Goal: Task Accomplishment & Management: Complete application form

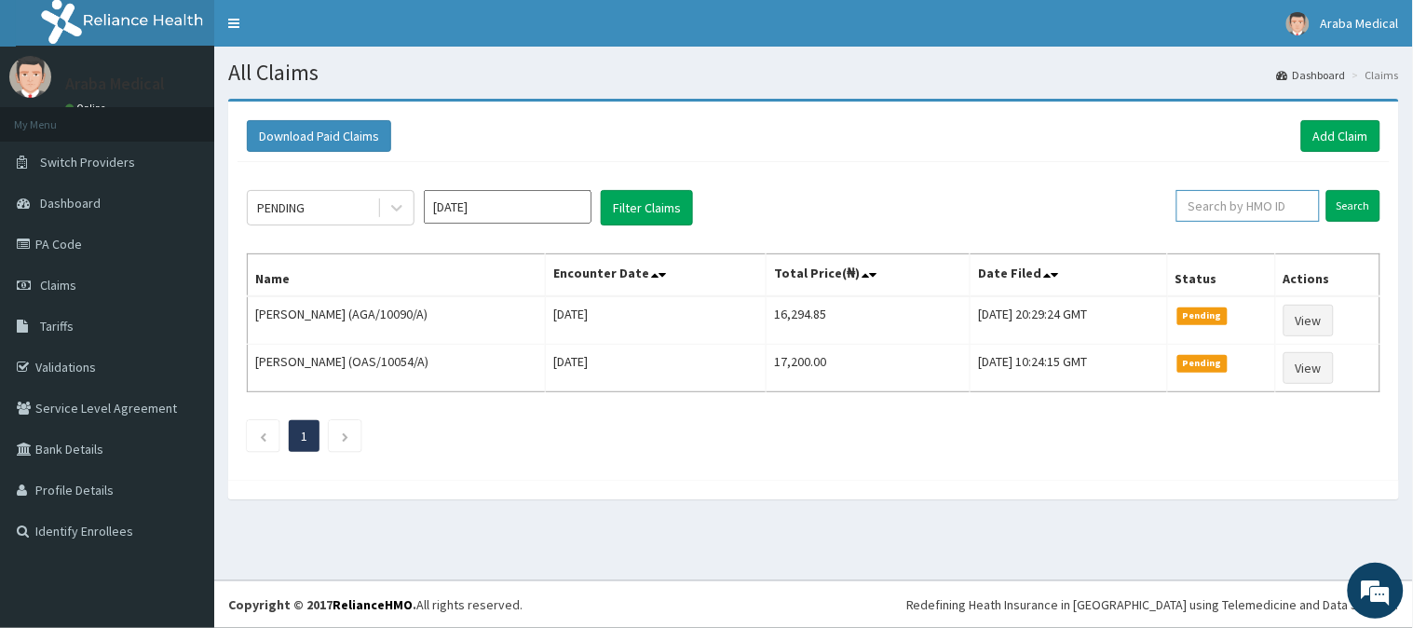
click at [1236, 211] on input "text" at bounding box center [1248, 206] width 143 height 32
click at [1344, 209] on input "Search" at bounding box center [1354, 206] width 54 height 32
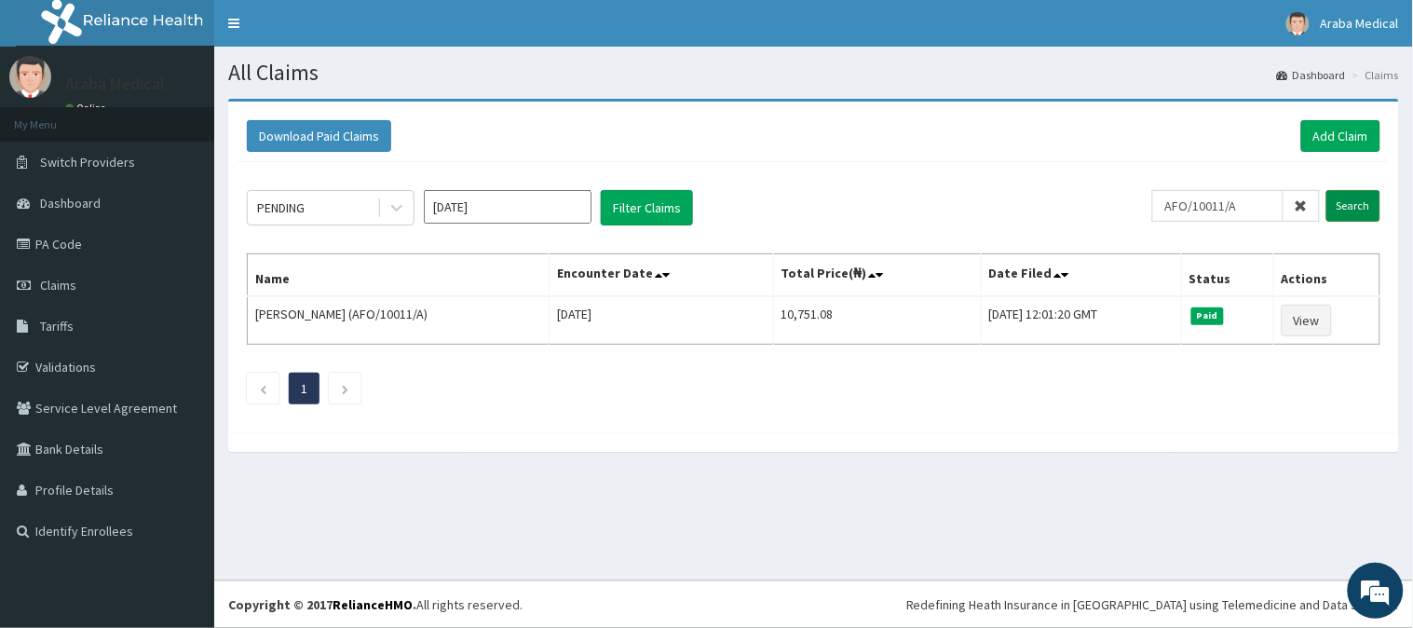
click at [1361, 210] on input "Search" at bounding box center [1354, 206] width 54 height 32
click at [1253, 209] on input "AFO/10011/A" at bounding box center [1217, 206] width 131 height 32
type input "AFO/10011/B"
click at [1364, 217] on input "Search" at bounding box center [1354, 206] width 54 height 32
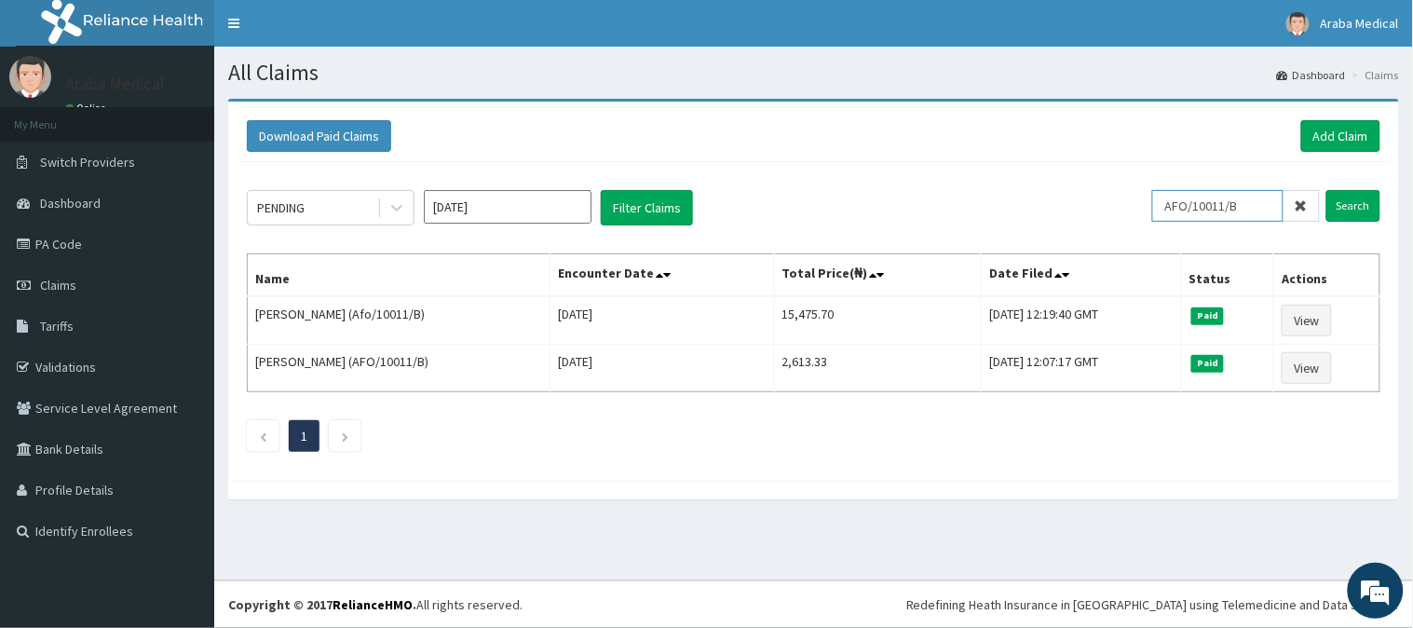
click at [1227, 202] on input "AFO/10011/B" at bounding box center [1217, 206] width 131 height 32
click at [1344, 142] on link "Add Claim" at bounding box center [1340, 136] width 79 height 32
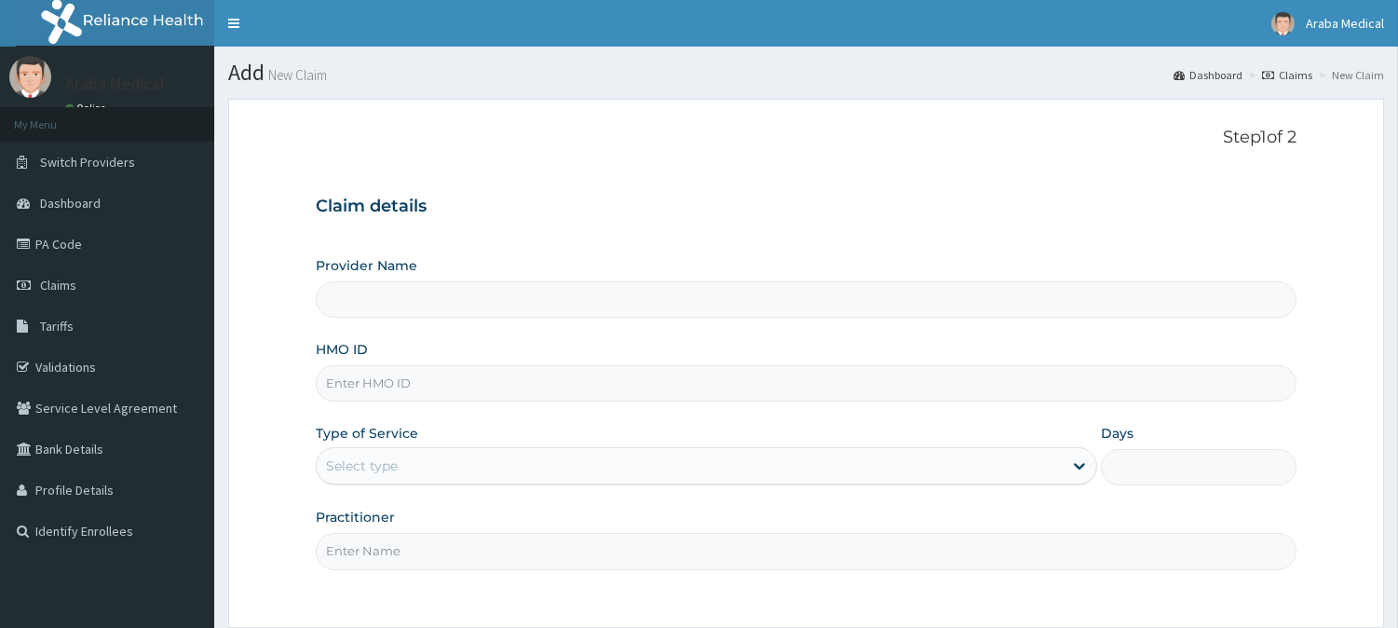
type input "Araba Medical Centre"
click at [470, 395] on input "HMO ID" at bounding box center [806, 383] width 981 height 36
paste input "AFO/10011/B"
type input "AFO/10011/B"
click at [448, 466] on div "Select type" at bounding box center [690, 466] width 746 height 30
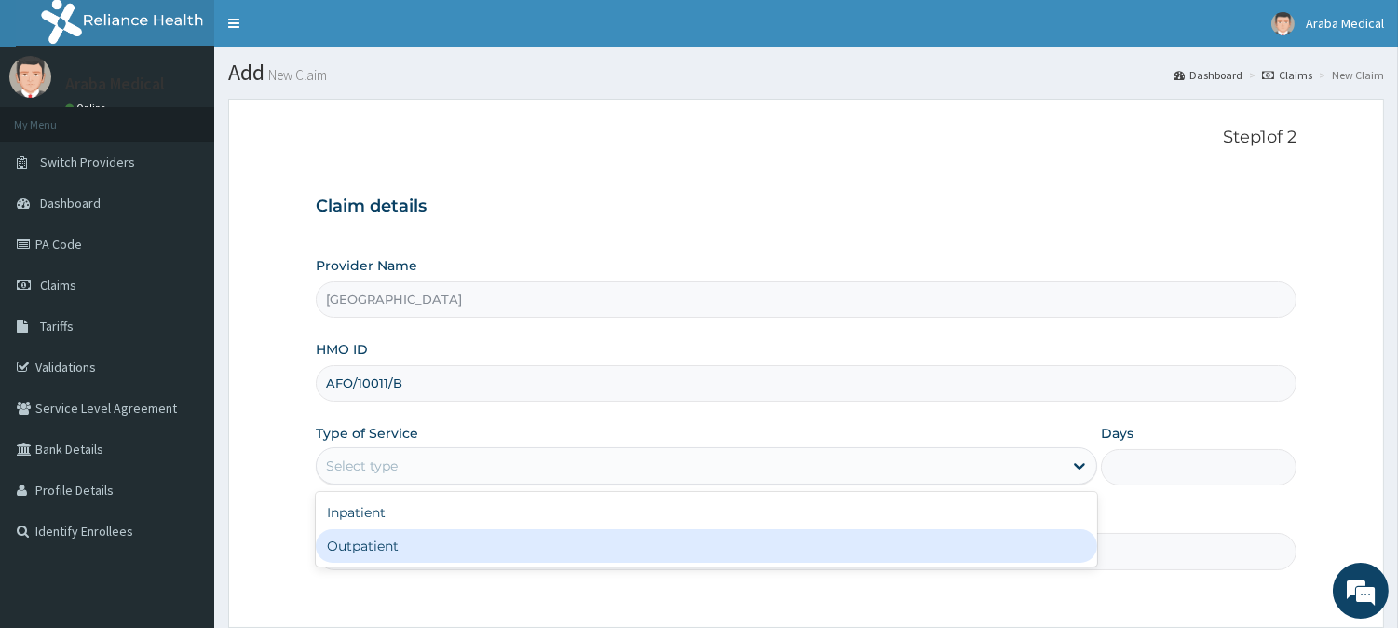
click at [406, 550] on div "Outpatient" at bounding box center [707, 546] width 782 height 34
type input "1"
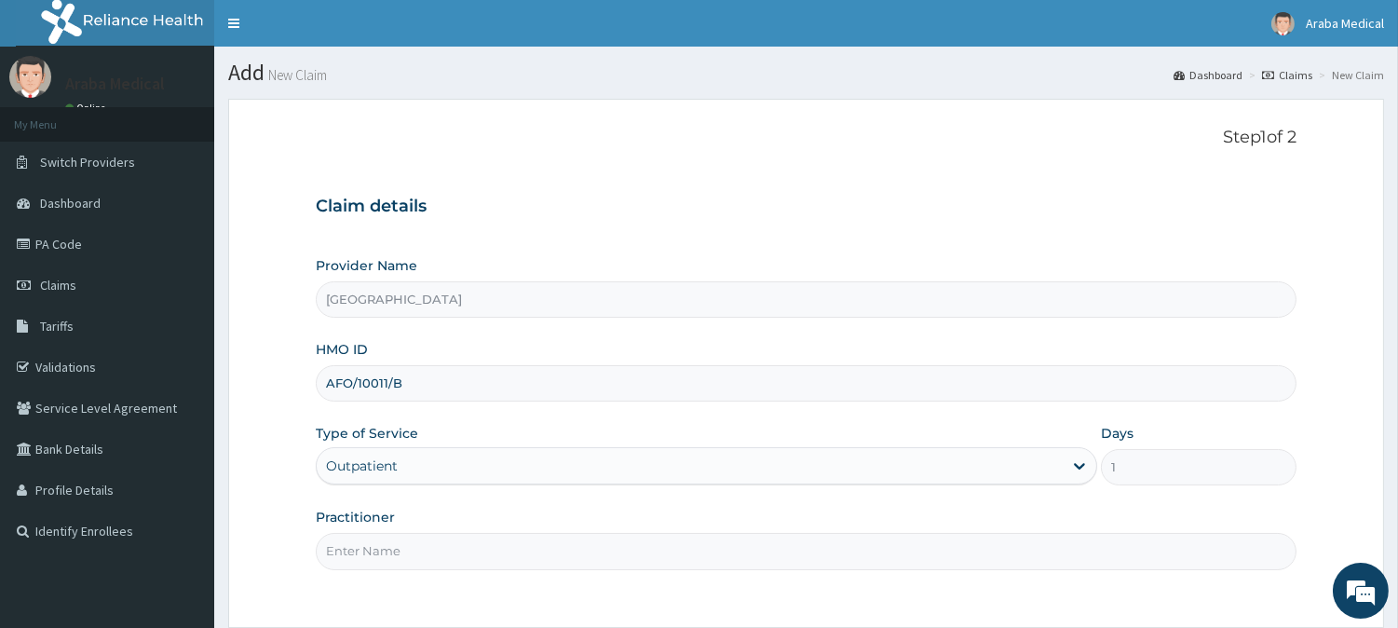
click at [573, 553] on input "Practitioner" at bounding box center [806, 551] width 981 height 36
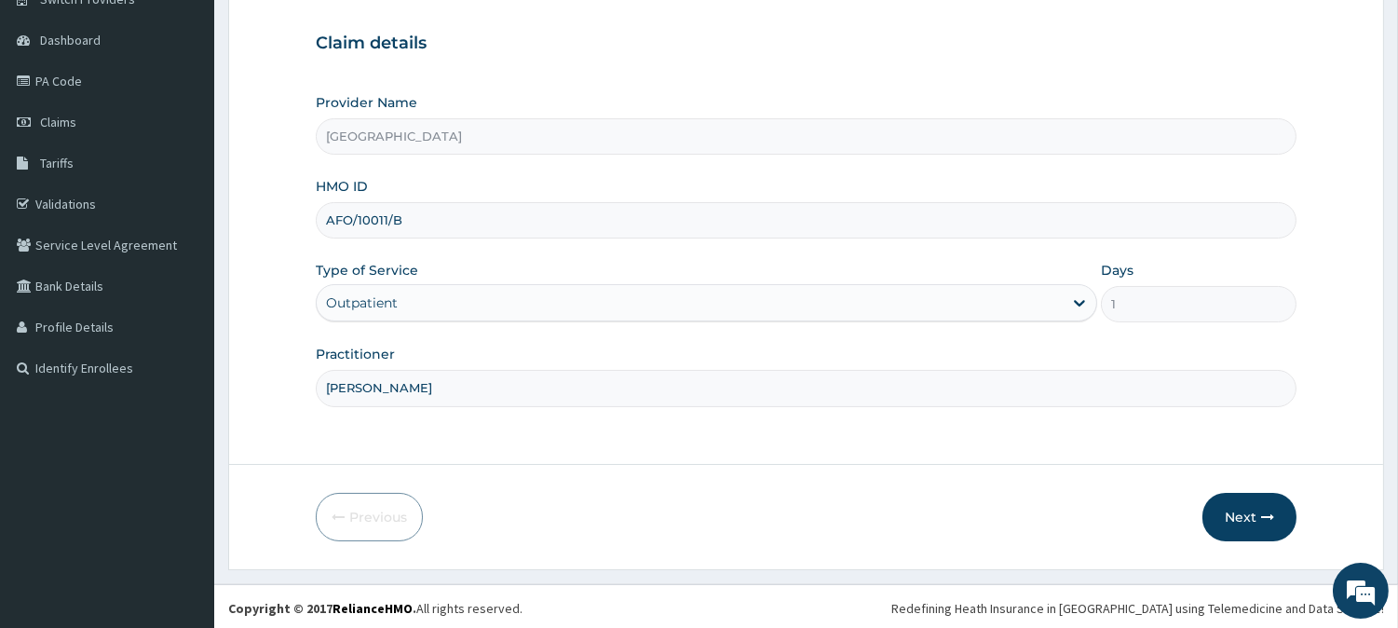
scroll to position [166, 0]
type input "[PERSON_NAME]"
click at [1240, 515] on button "Next" at bounding box center [1250, 514] width 94 height 48
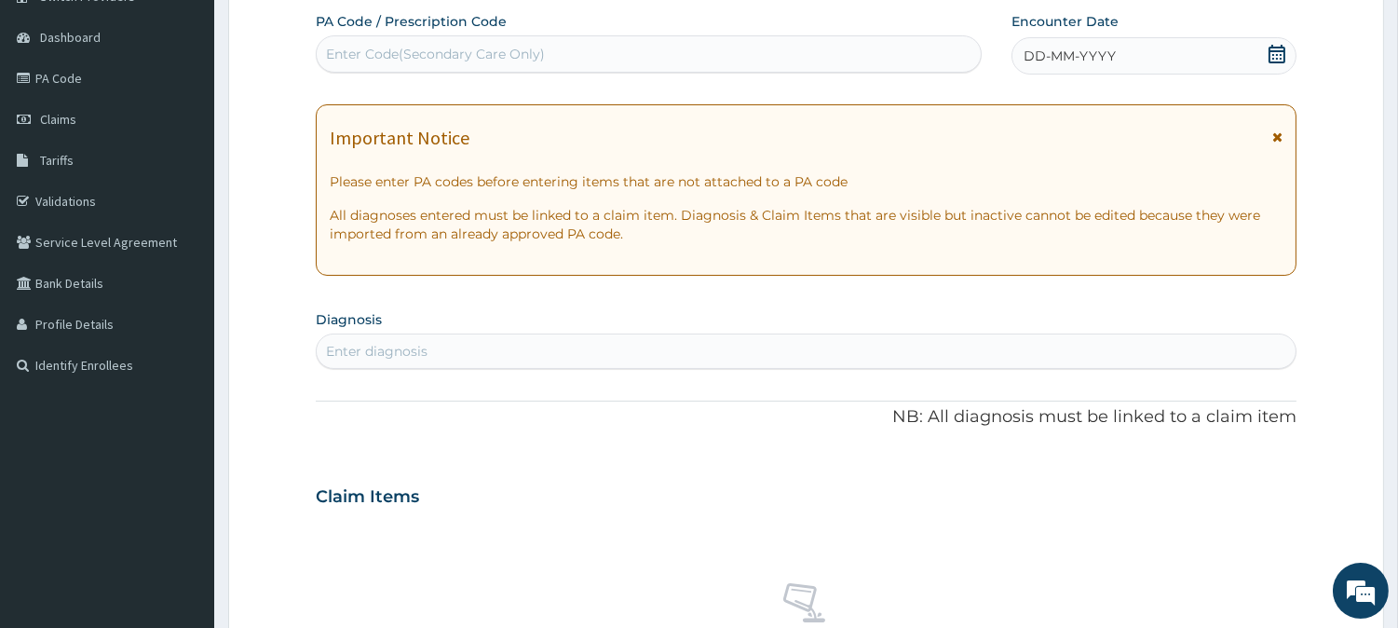
click at [1281, 59] on icon at bounding box center [1277, 54] width 19 height 19
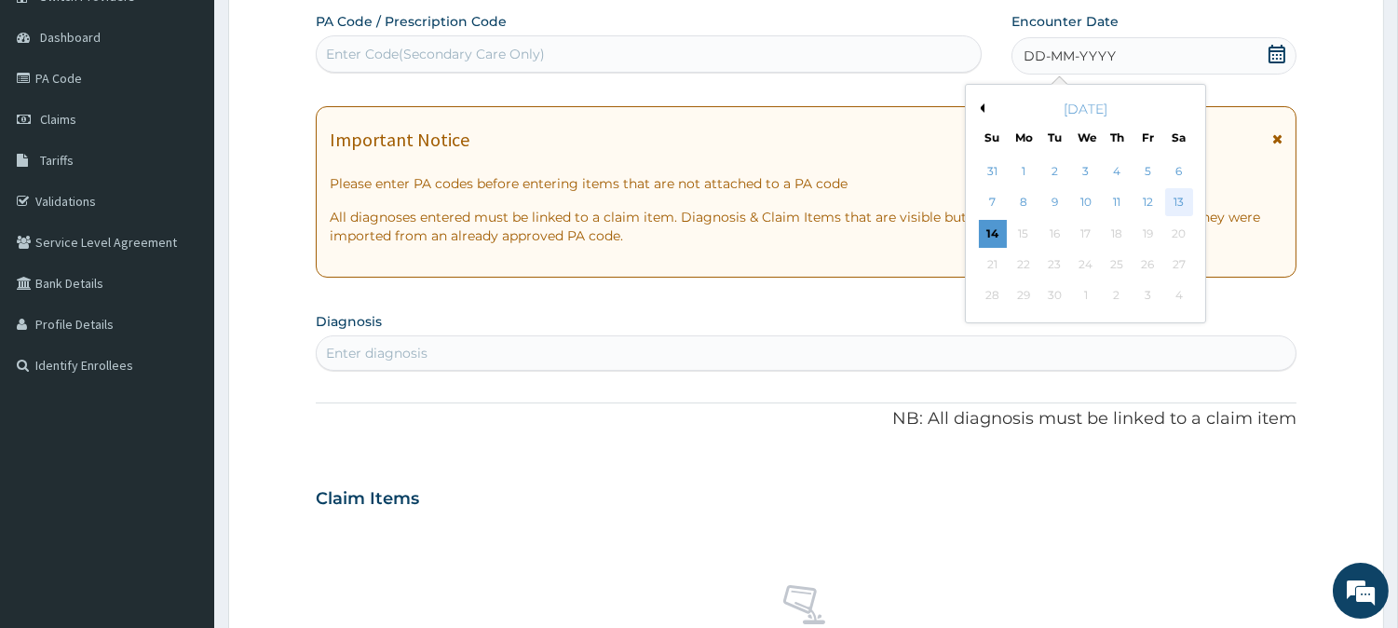
click at [1174, 193] on div "13" at bounding box center [1179, 203] width 28 height 28
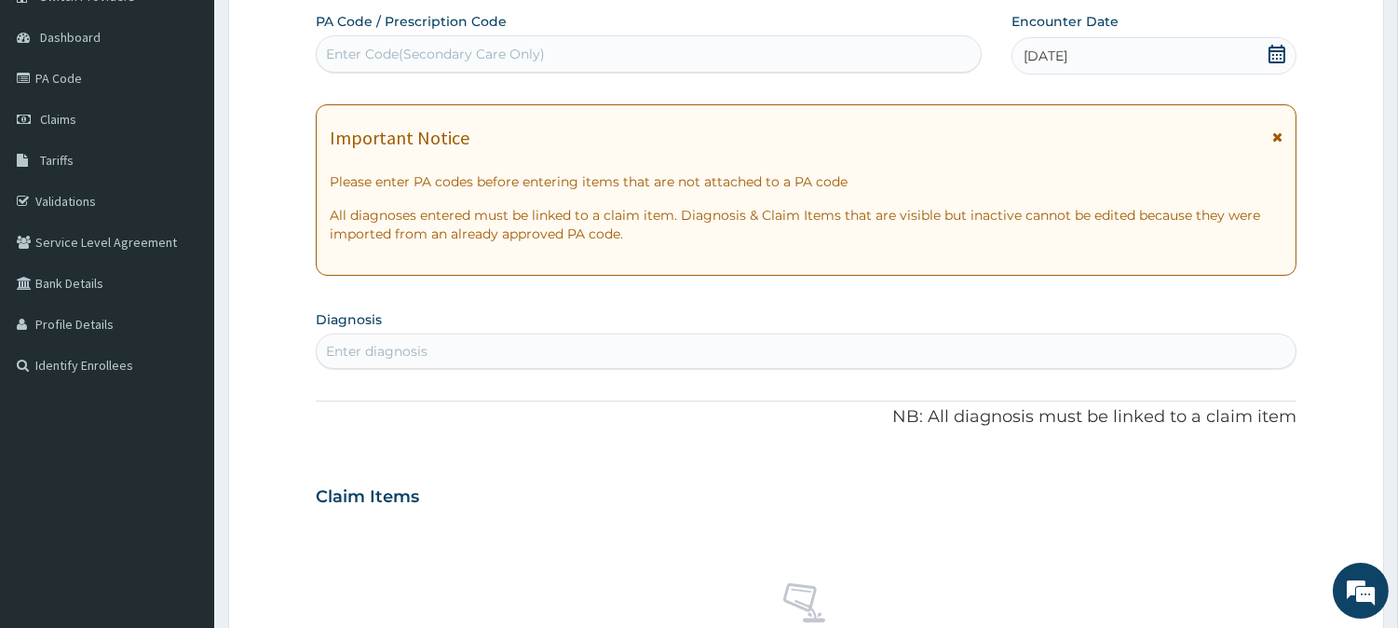
click at [742, 355] on div "Enter diagnosis" at bounding box center [806, 351] width 979 height 30
type input "THREATENED"
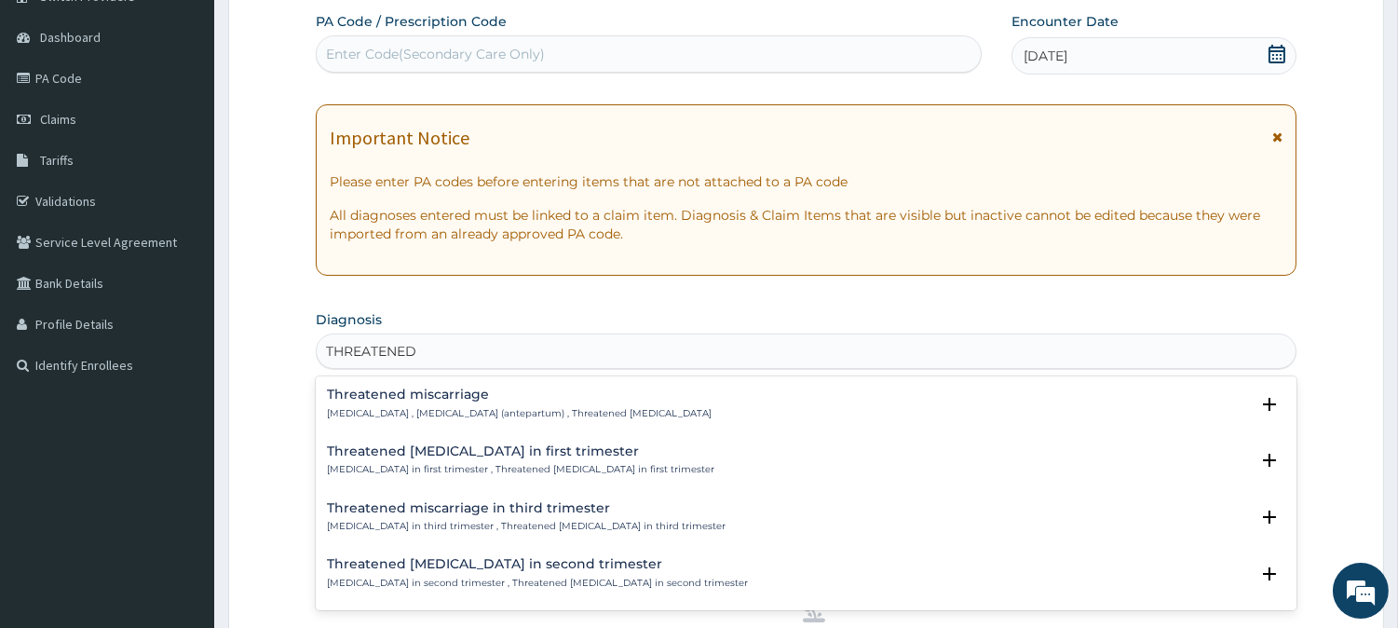
click at [650, 410] on p "Threatened abortion , Threatened abortion (antepartum) , Threatened miscarriage" at bounding box center [519, 413] width 385 height 13
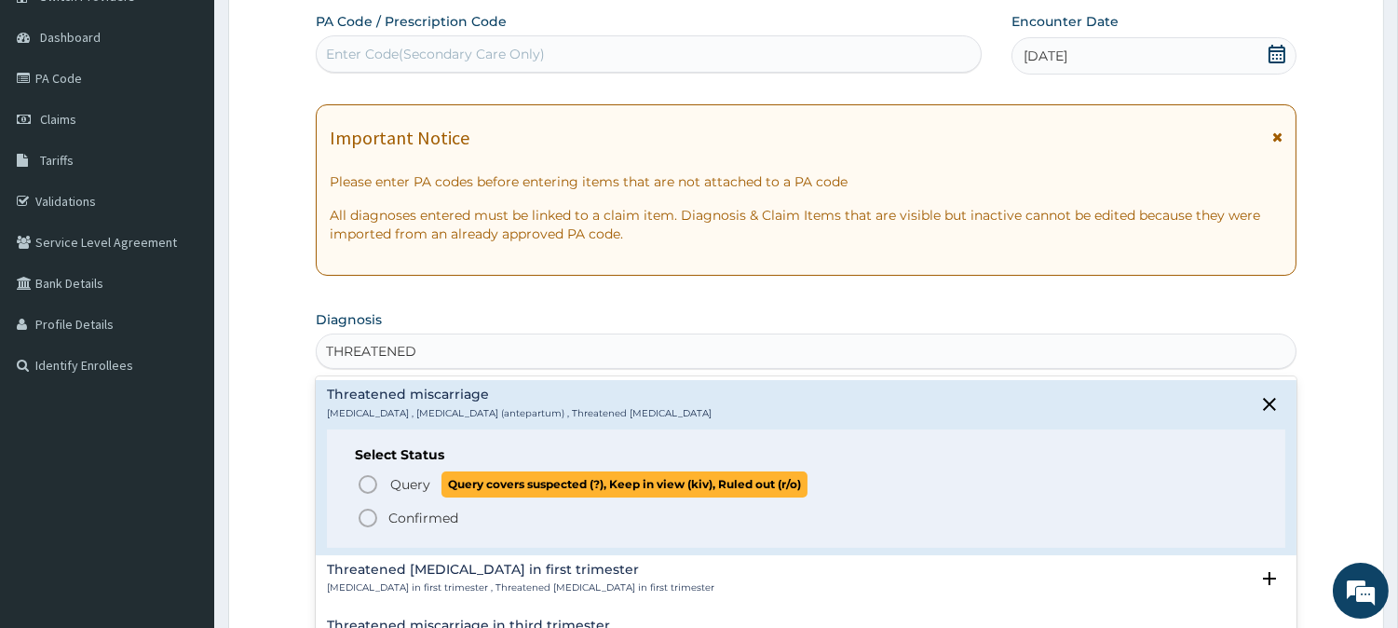
click at [364, 478] on icon "status option query" at bounding box center [368, 484] width 22 height 22
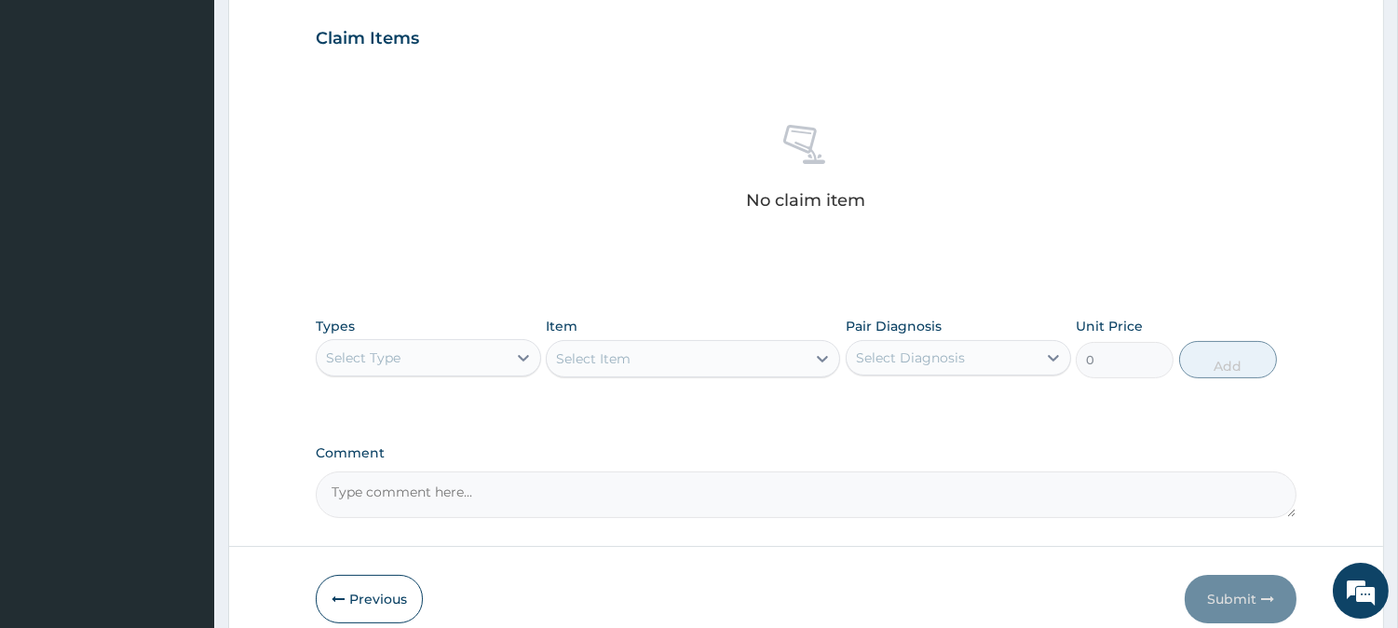
scroll to position [715, 0]
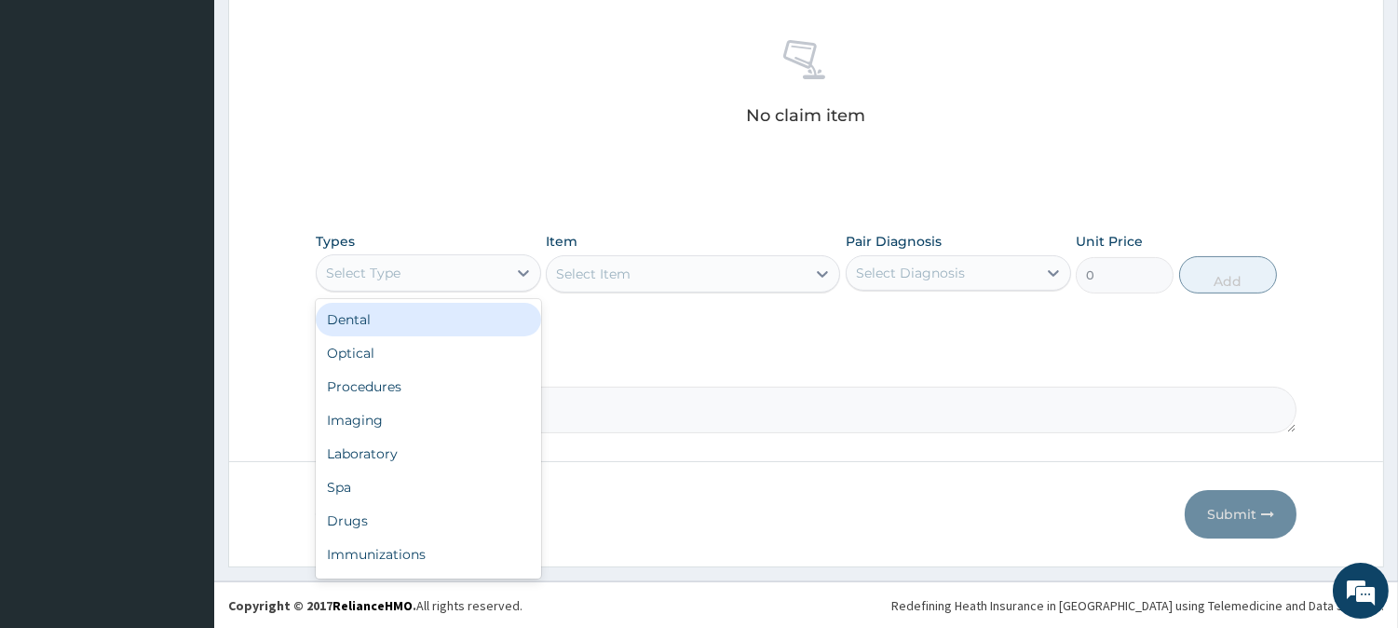
click at [482, 275] on div "Select Type" at bounding box center [412, 273] width 190 height 30
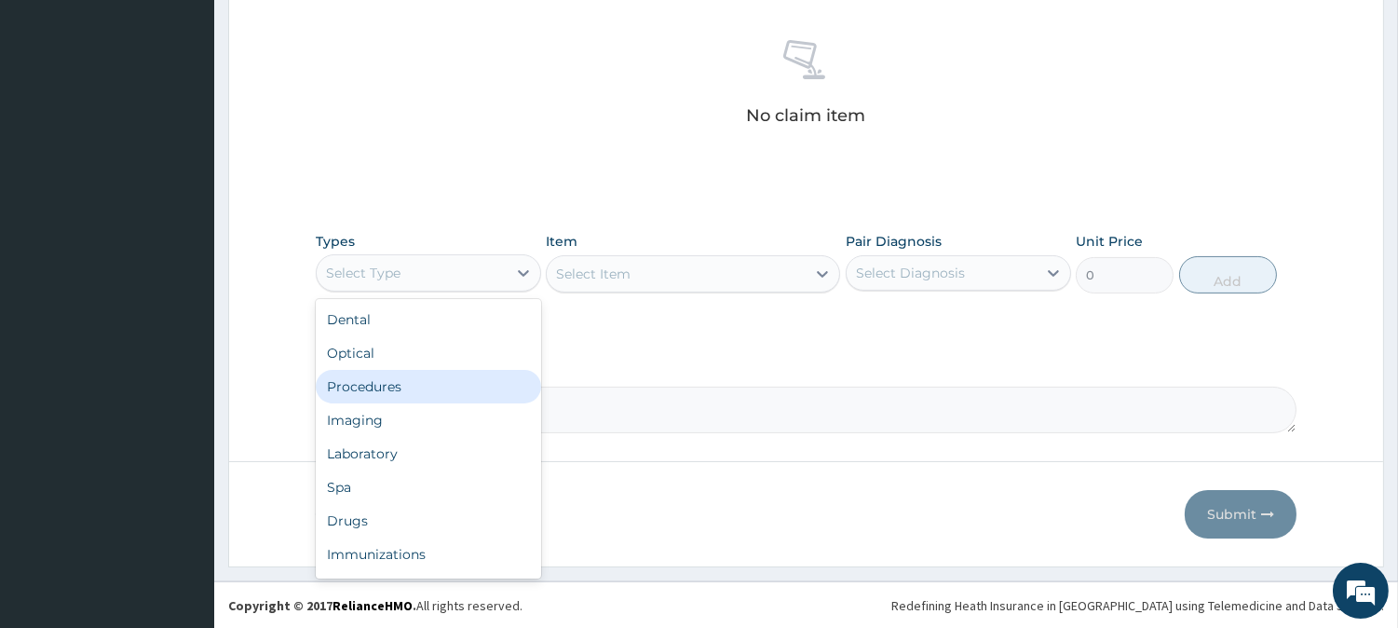
click at [443, 382] on div "Procedures" at bounding box center [428, 387] width 225 height 34
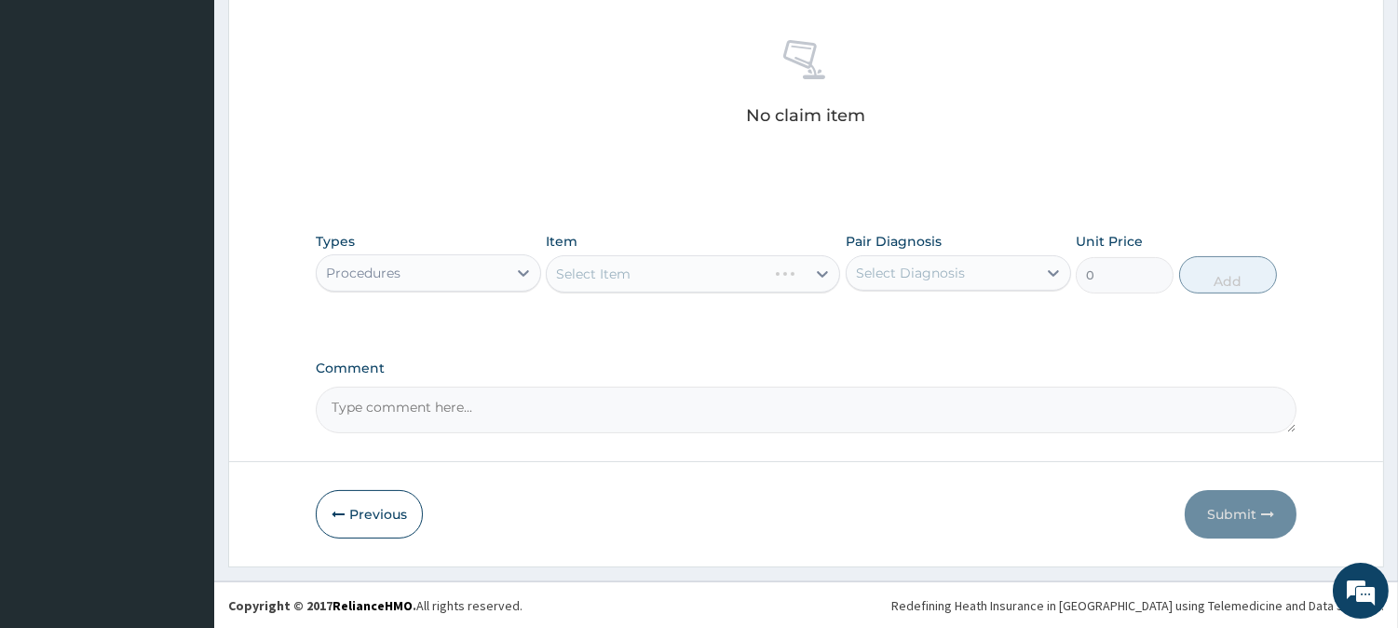
click at [720, 290] on div "Select Item" at bounding box center [693, 273] width 294 height 37
click at [724, 274] on div "Select Item" at bounding box center [693, 273] width 294 height 37
click at [724, 274] on div "Select Item" at bounding box center [676, 274] width 259 height 30
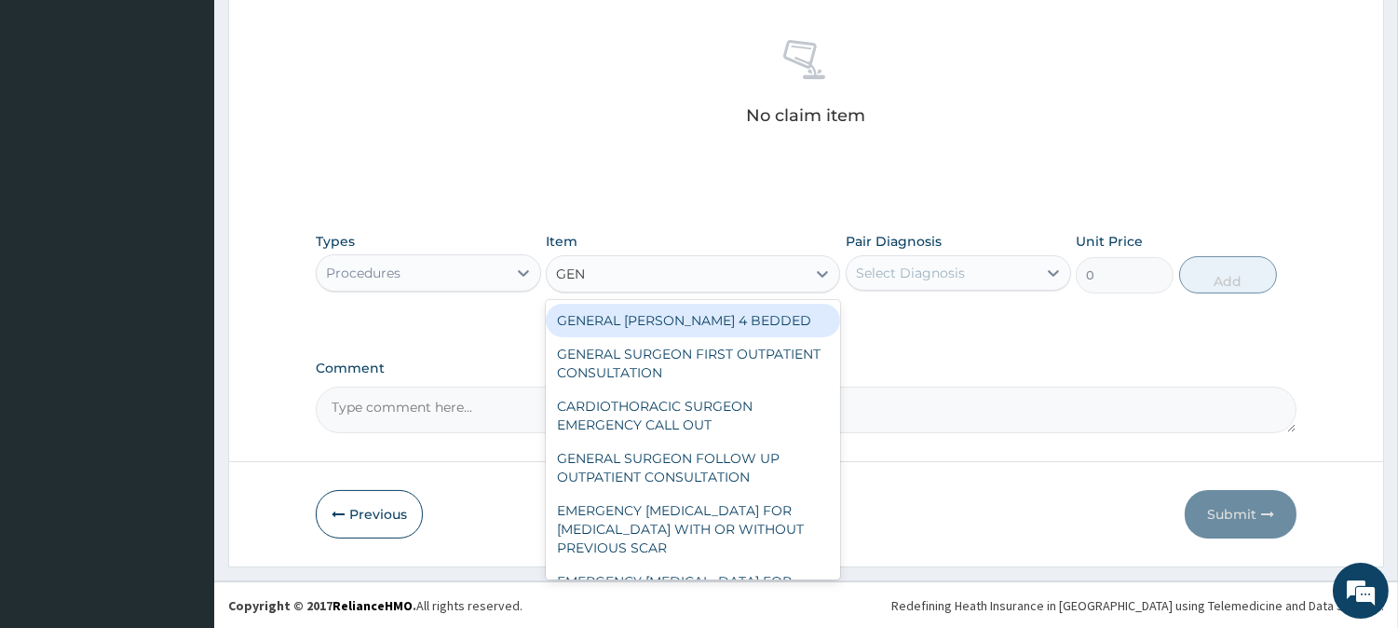
type input "GENE"
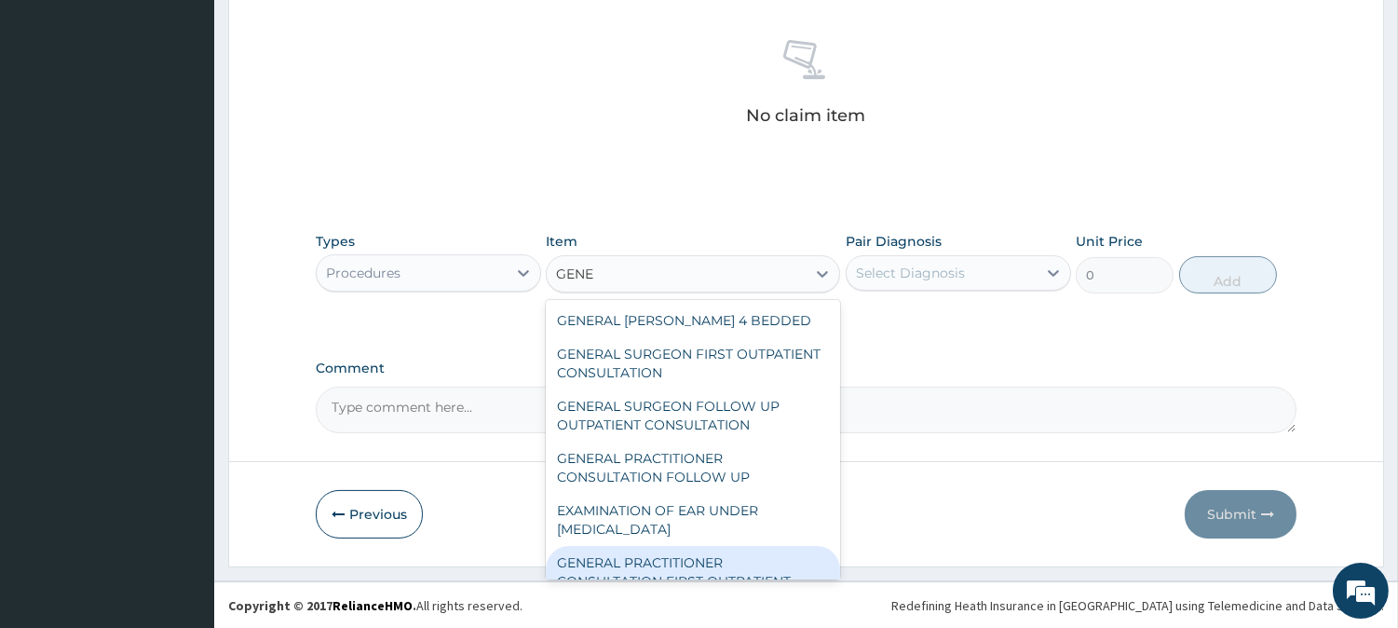
click at [748, 562] on div "GENERAL PRACTITIONER CONSULTATION FIRST OUTPATIENT CONSULTATION" at bounding box center [693, 581] width 294 height 71
type input "3547.5"
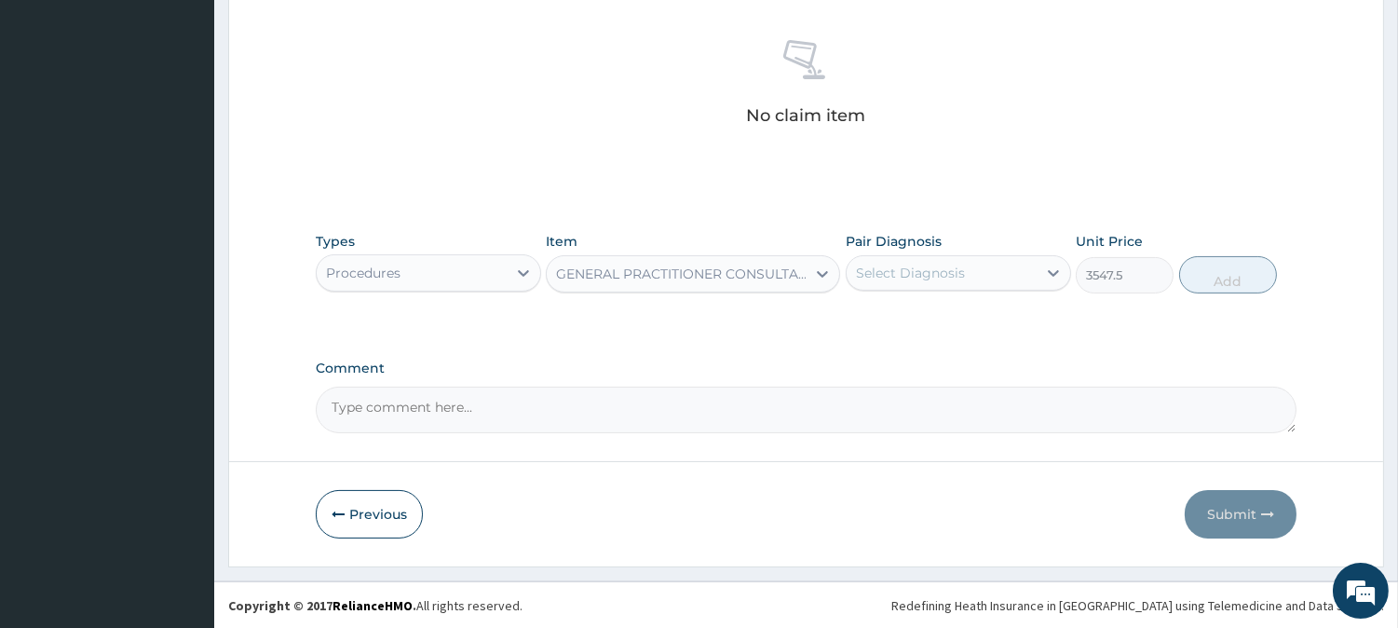
click at [978, 271] on div "Select Diagnosis" at bounding box center [942, 273] width 190 height 30
click at [965, 327] on label "Threatened miscarriage" at bounding box center [958, 318] width 162 height 19
checkbox input "true"
click at [1263, 273] on button "Add" at bounding box center [1228, 274] width 98 height 37
type input "0"
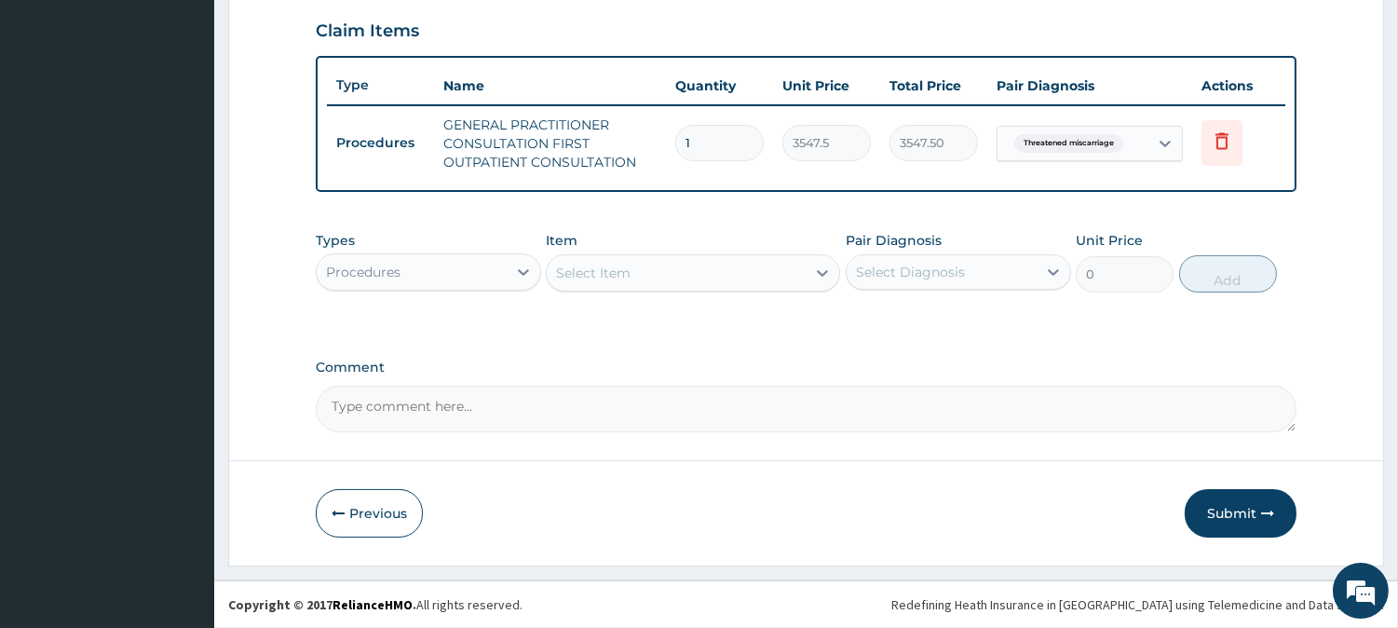
scroll to position [634, 0]
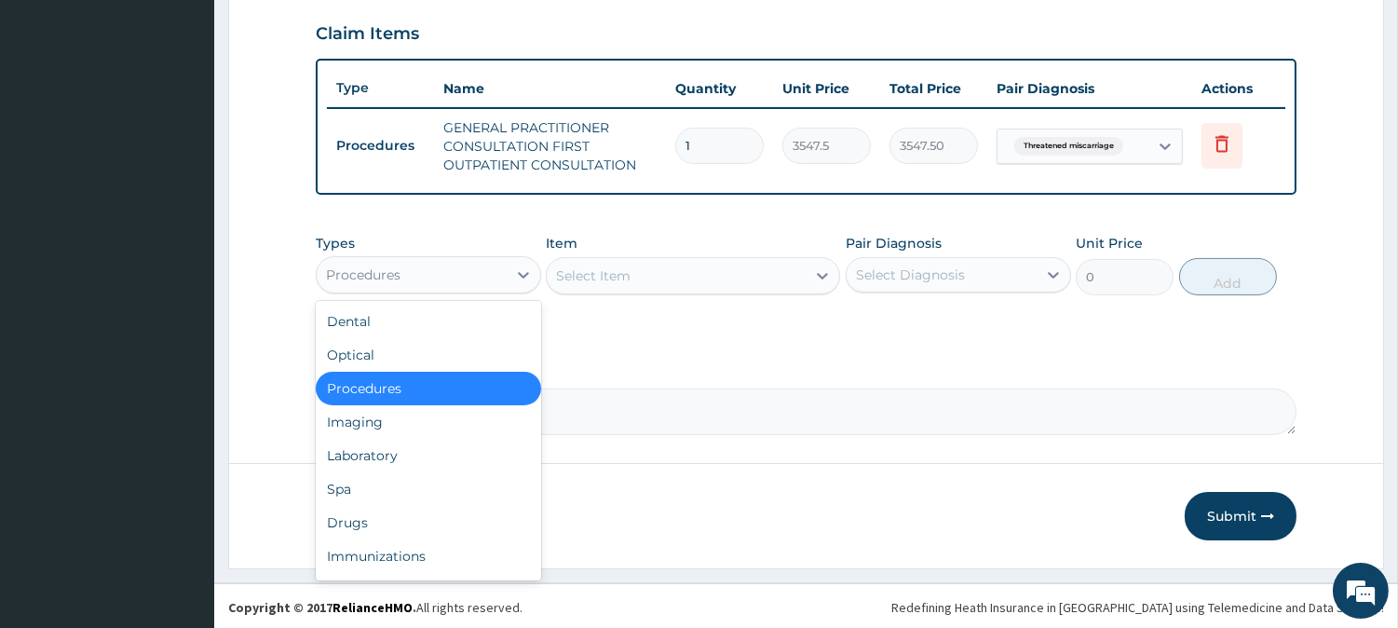
click at [461, 283] on div "Procedures" at bounding box center [412, 275] width 190 height 30
click at [404, 450] on div "Laboratory" at bounding box center [428, 456] width 225 height 34
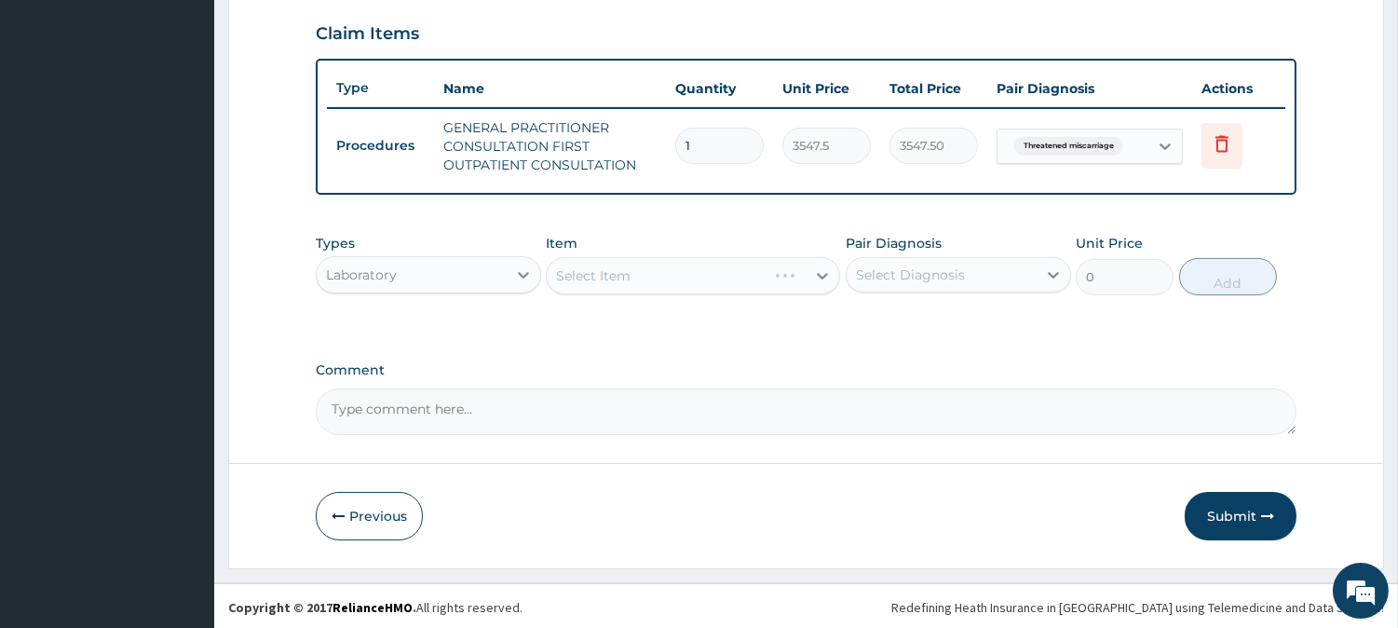
click at [762, 280] on div "Select Item" at bounding box center [693, 275] width 294 height 37
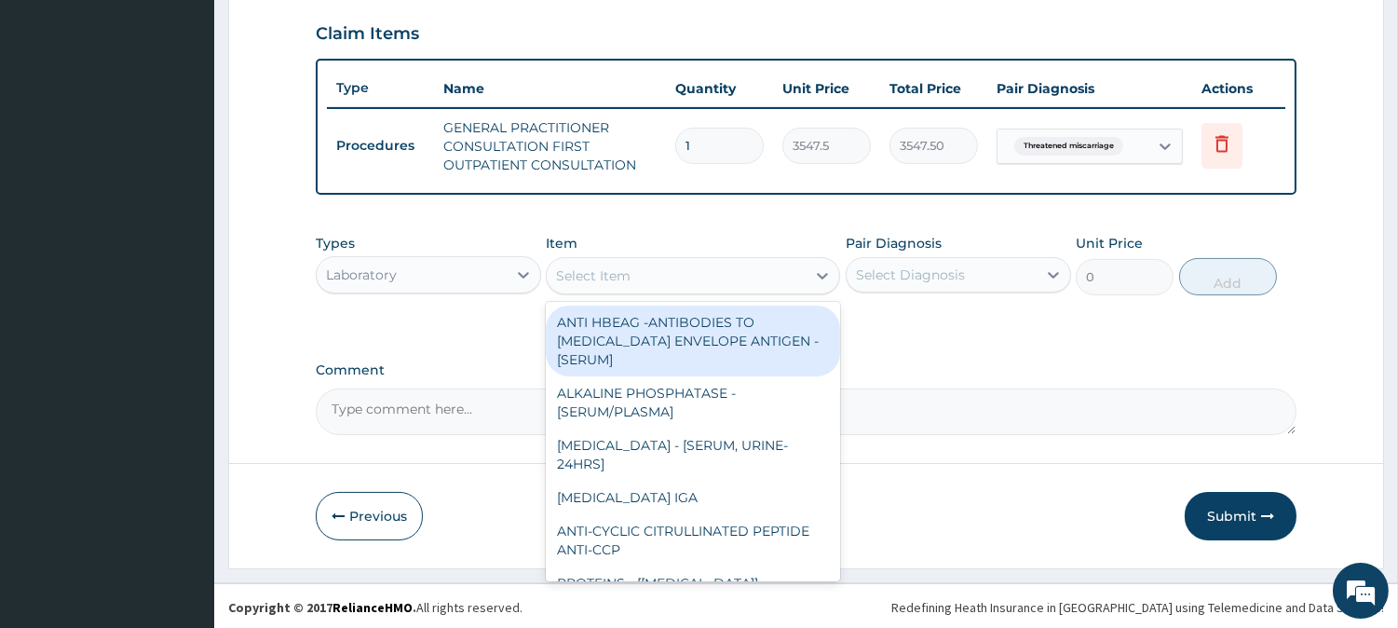
click at [762, 280] on div "Select Item" at bounding box center [676, 276] width 259 height 30
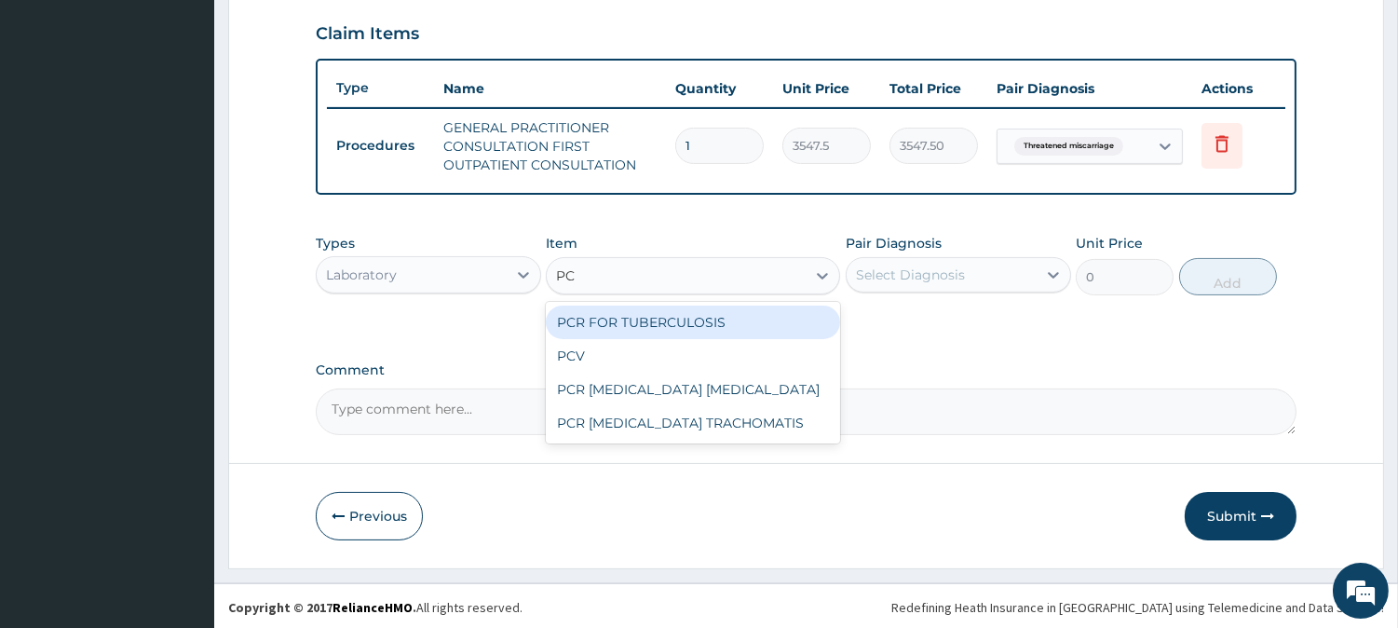
type input "PCV"
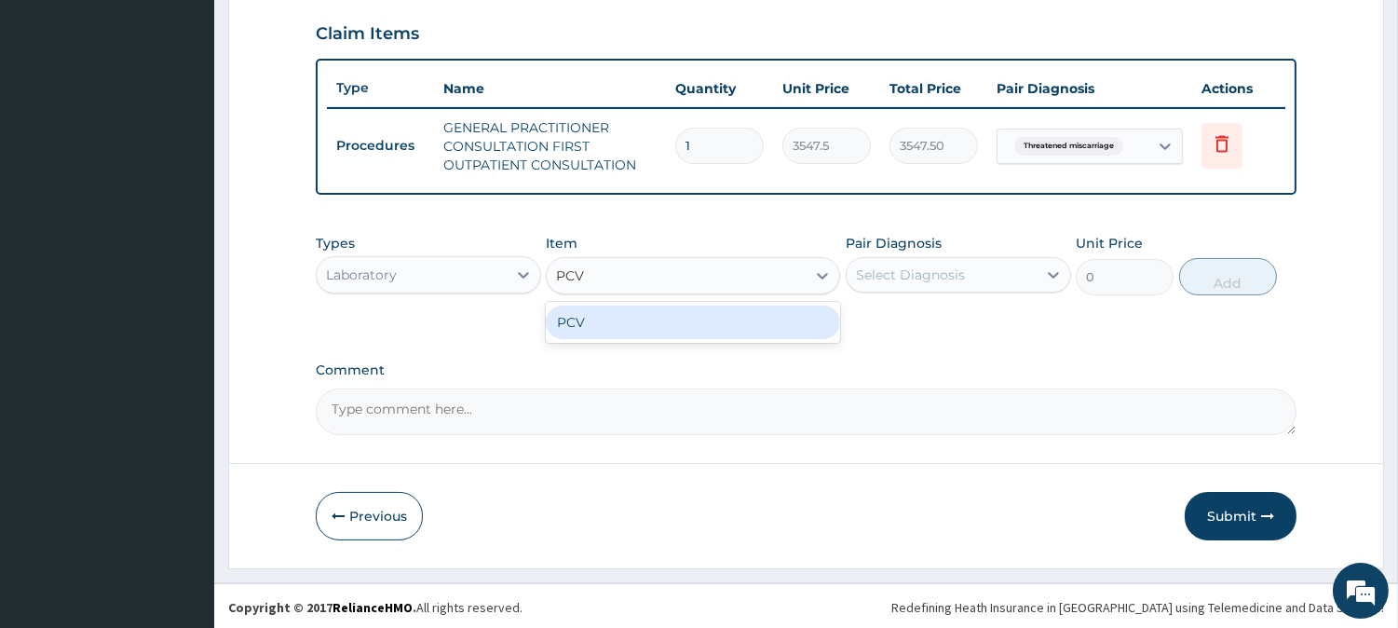
click at [768, 328] on div "PCV" at bounding box center [693, 323] width 294 height 34
type input "2150"
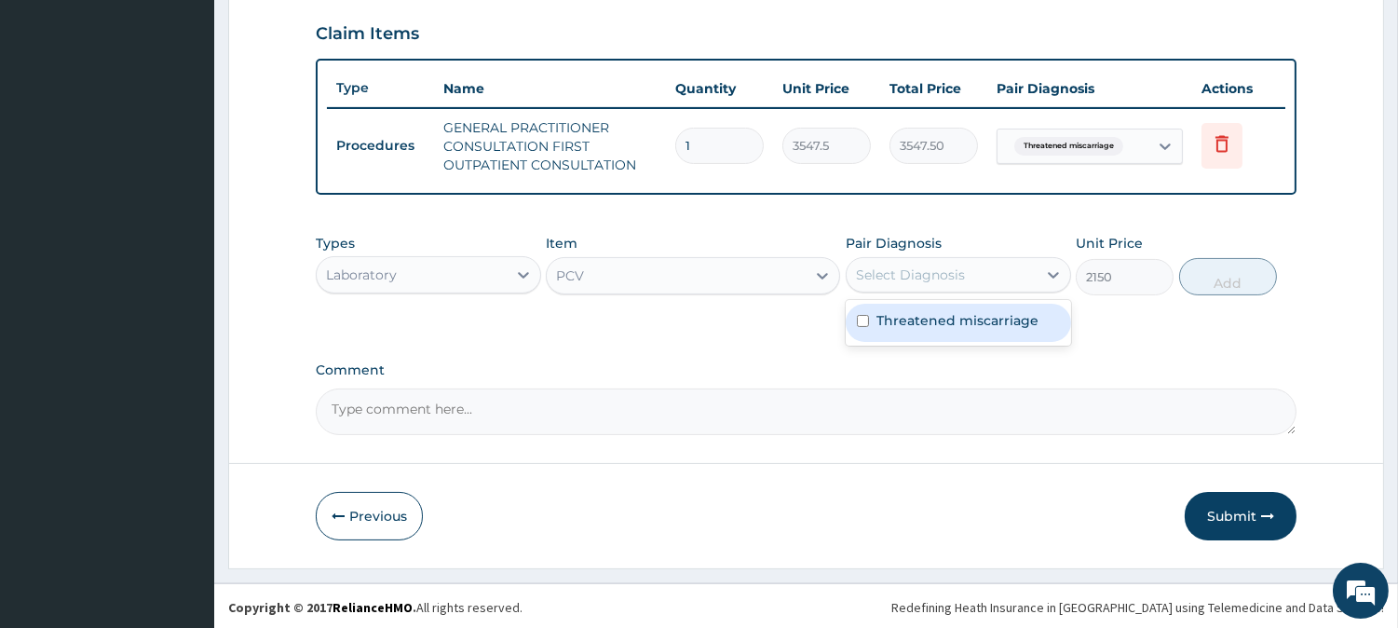
click at [976, 280] on div "Select Diagnosis" at bounding box center [942, 275] width 190 height 30
click at [947, 322] on label "Threatened miscarriage" at bounding box center [958, 320] width 162 height 19
checkbox input "true"
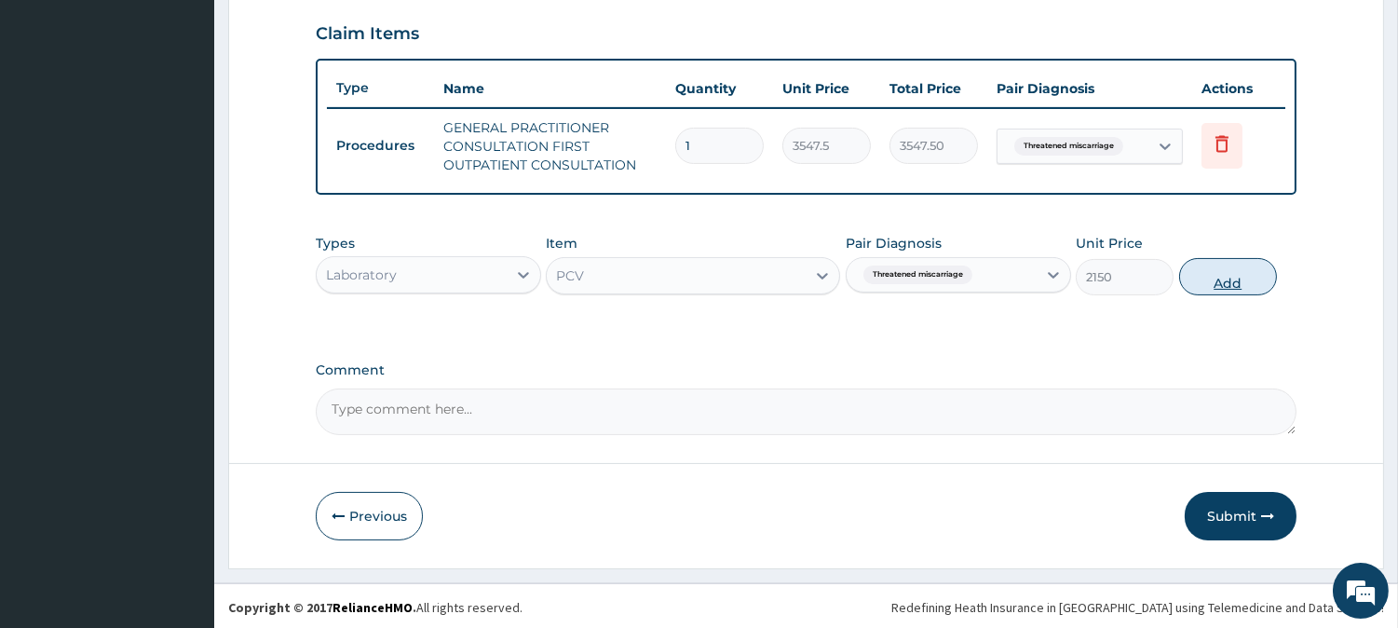
click at [1231, 264] on button "Add" at bounding box center [1228, 276] width 98 height 37
type input "0"
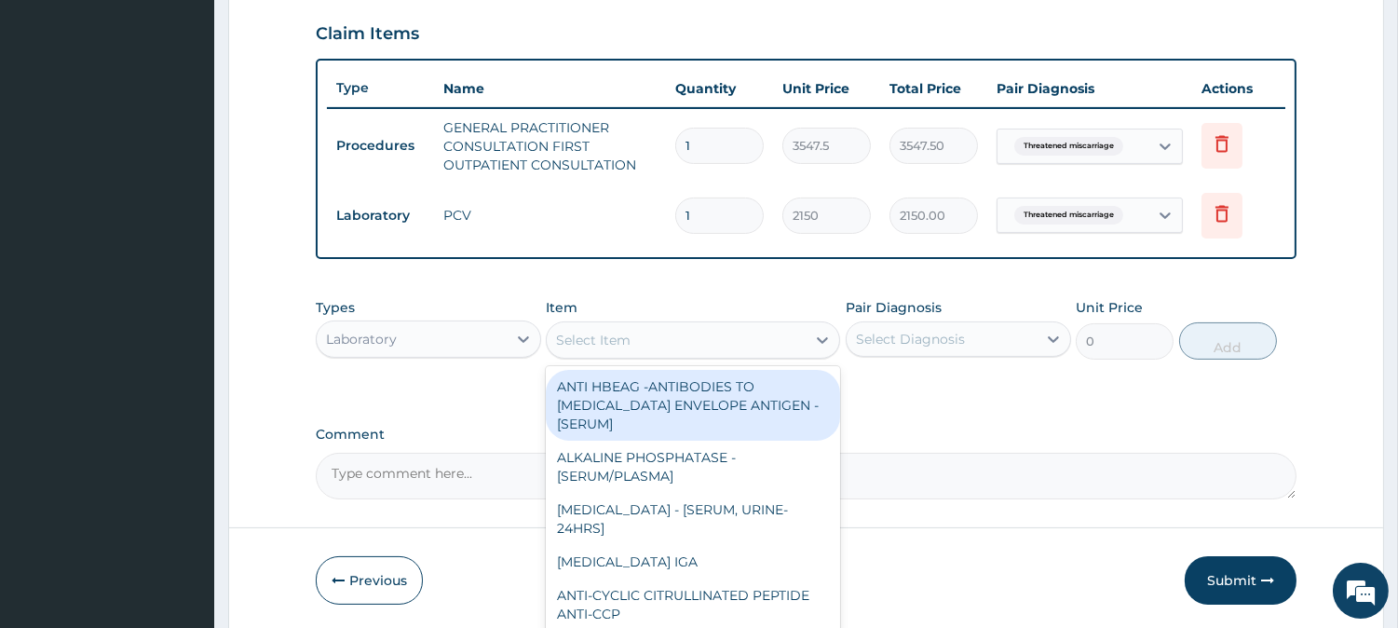
click at [803, 332] on div "Select Item" at bounding box center [676, 340] width 259 height 30
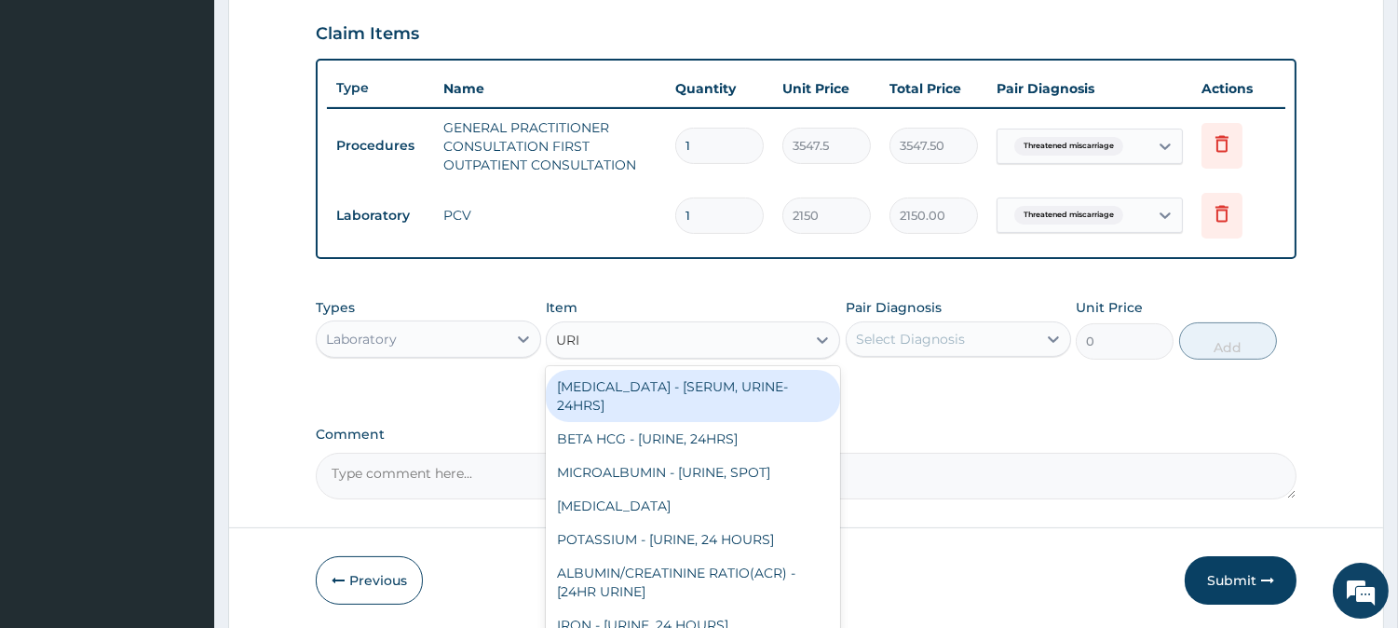
type input "URIN"
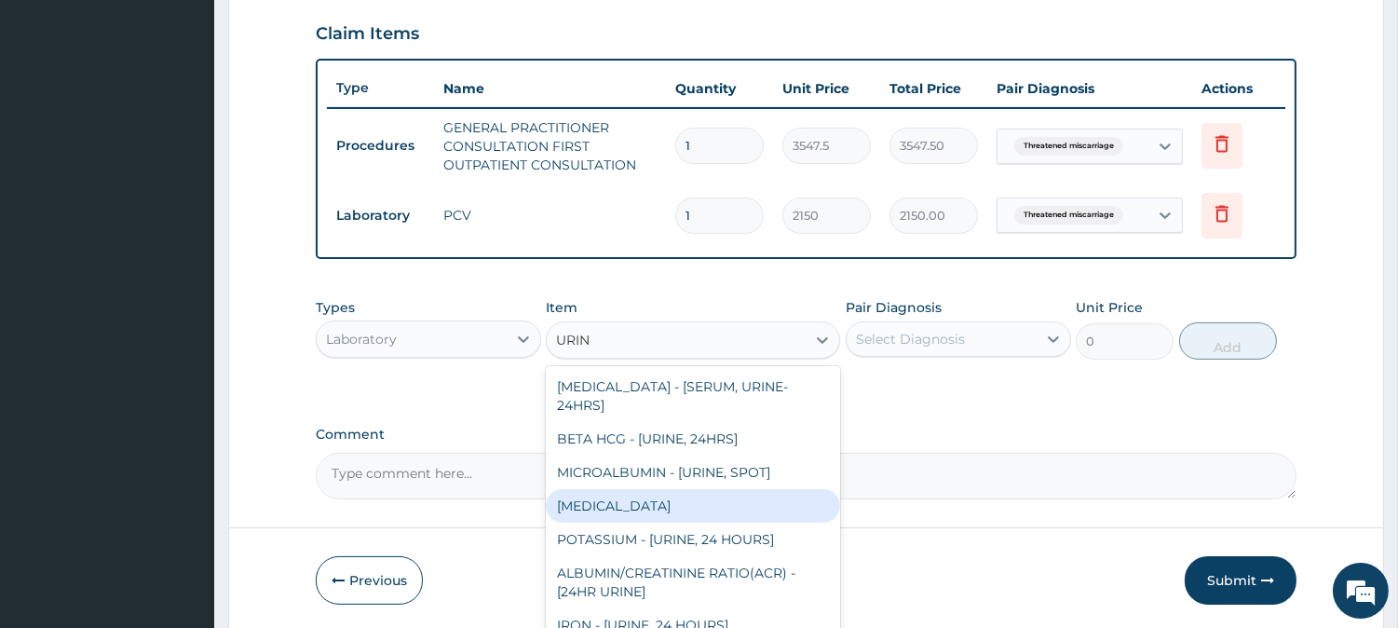
click at [630, 496] on div "URINALYSIS" at bounding box center [693, 506] width 294 height 34
type input "1612.5"
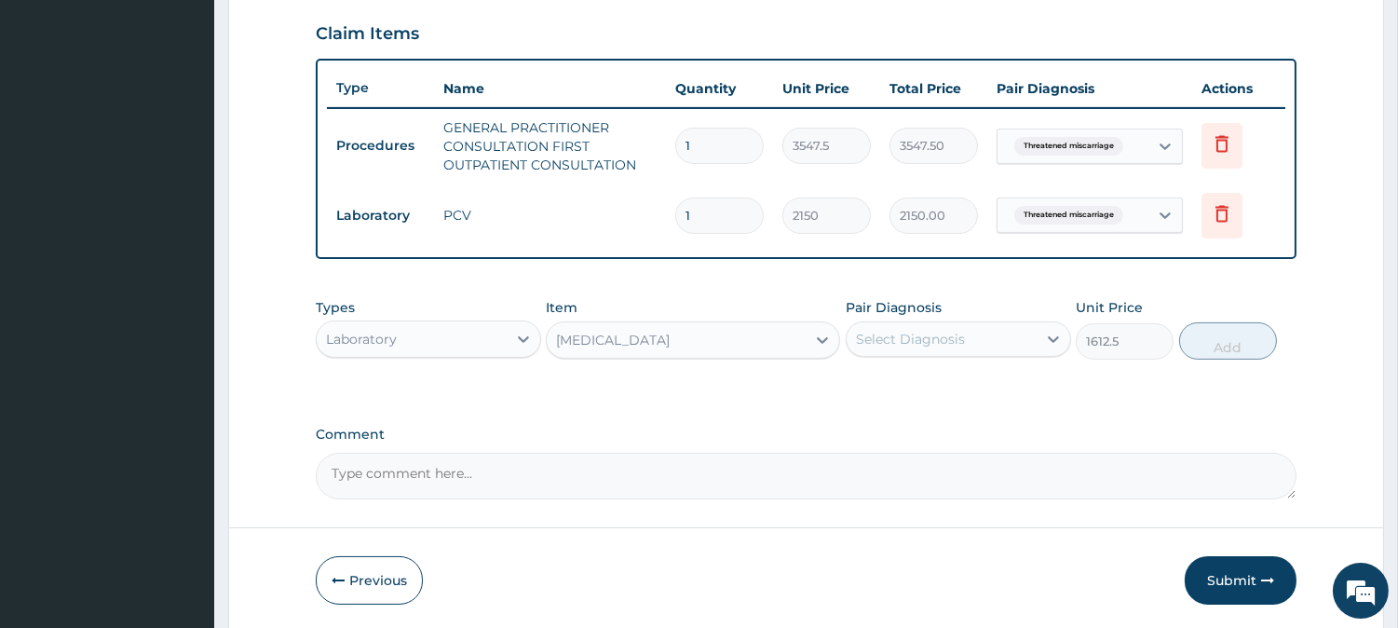
click at [978, 350] on div "Select Diagnosis" at bounding box center [942, 339] width 190 height 30
click at [951, 382] on label "Threatened miscarriage" at bounding box center [958, 384] width 162 height 19
checkbox input "true"
click at [1242, 334] on button "Add" at bounding box center [1228, 340] width 98 height 37
click at [1242, 334] on div "PA Code / Prescription Code Enter Code(Secondary Care Only) Encounter Date 13-0…" at bounding box center [806, 22] width 981 height 956
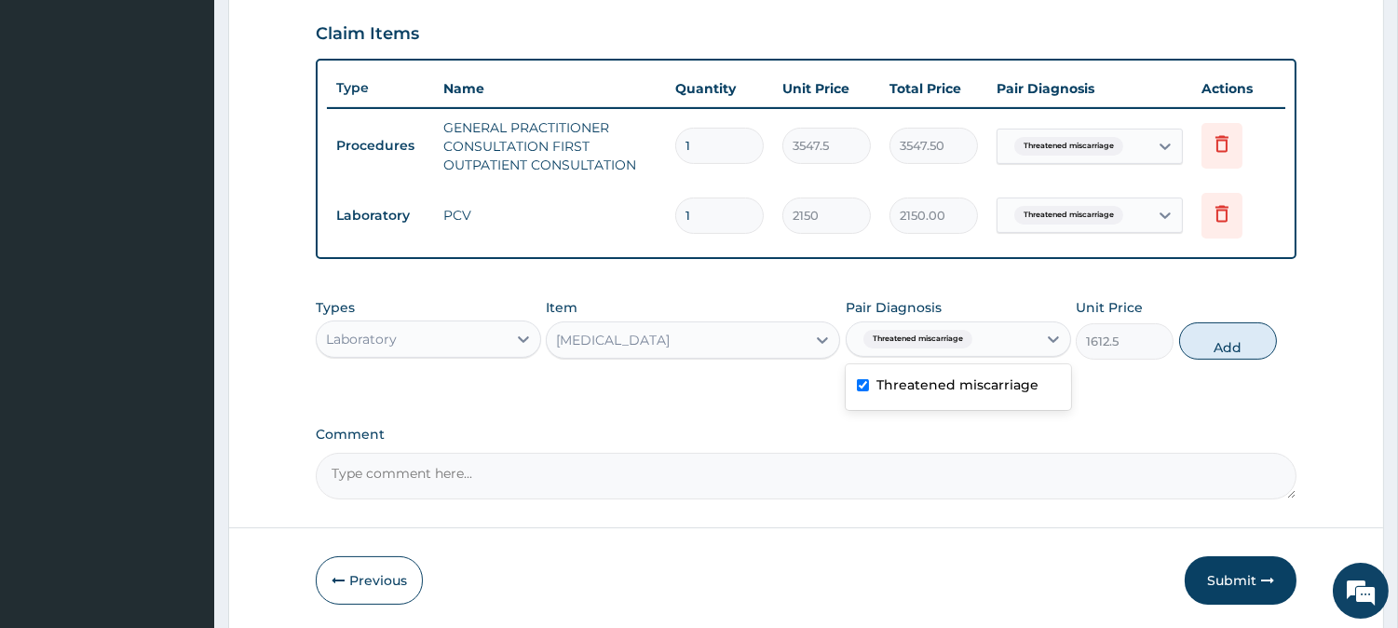
click at [1242, 334] on div "PA Code / Prescription Code Enter Code(Secondary Care Only) Encounter Date 13-0…" at bounding box center [806, 22] width 981 height 956
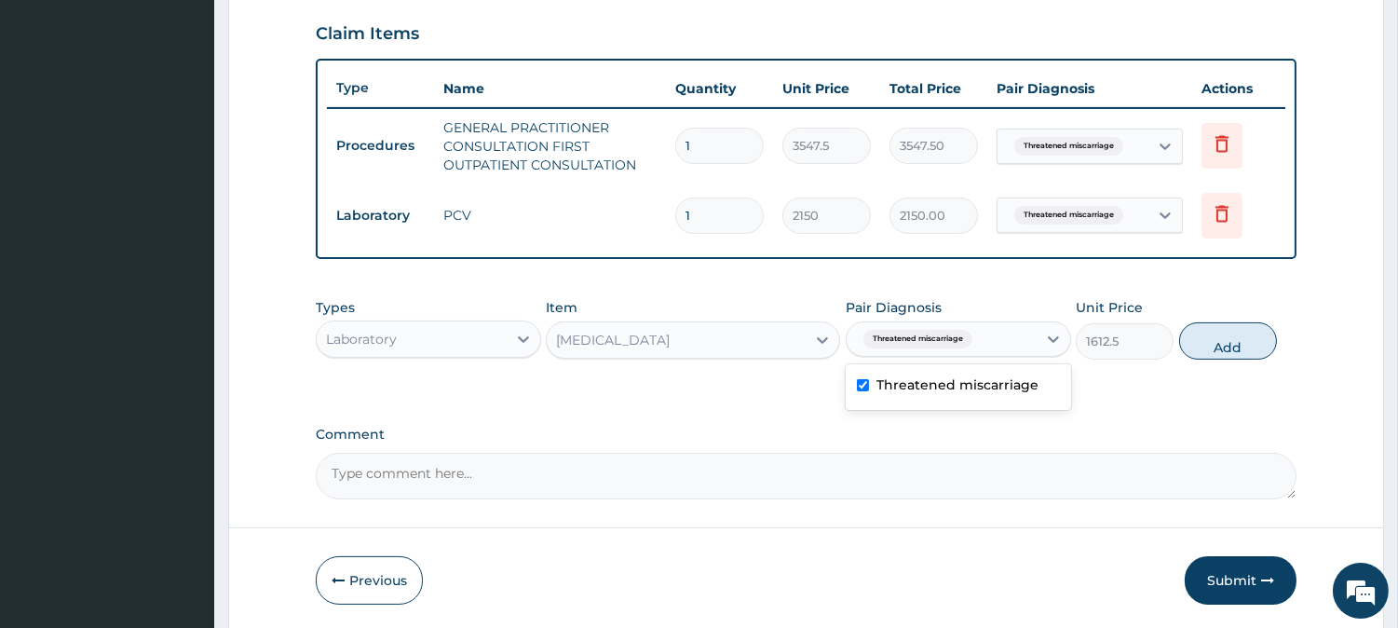
click at [1242, 334] on div "PA Code / Prescription Code Enter Code(Secondary Care Only) Encounter Date 13-0…" at bounding box center [806, 22] width 981 height 956
type input "0"
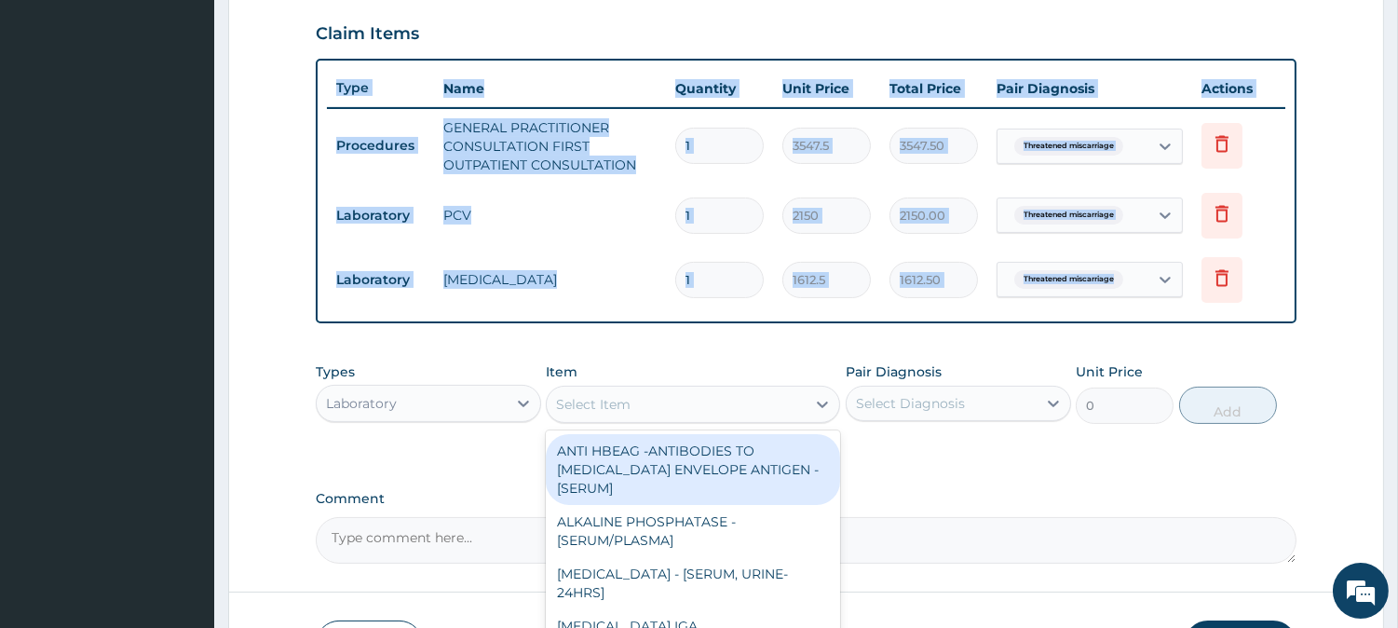
click at [758, 406] on div "Select Item" at bounding box center [676, 404] width 259 height 30
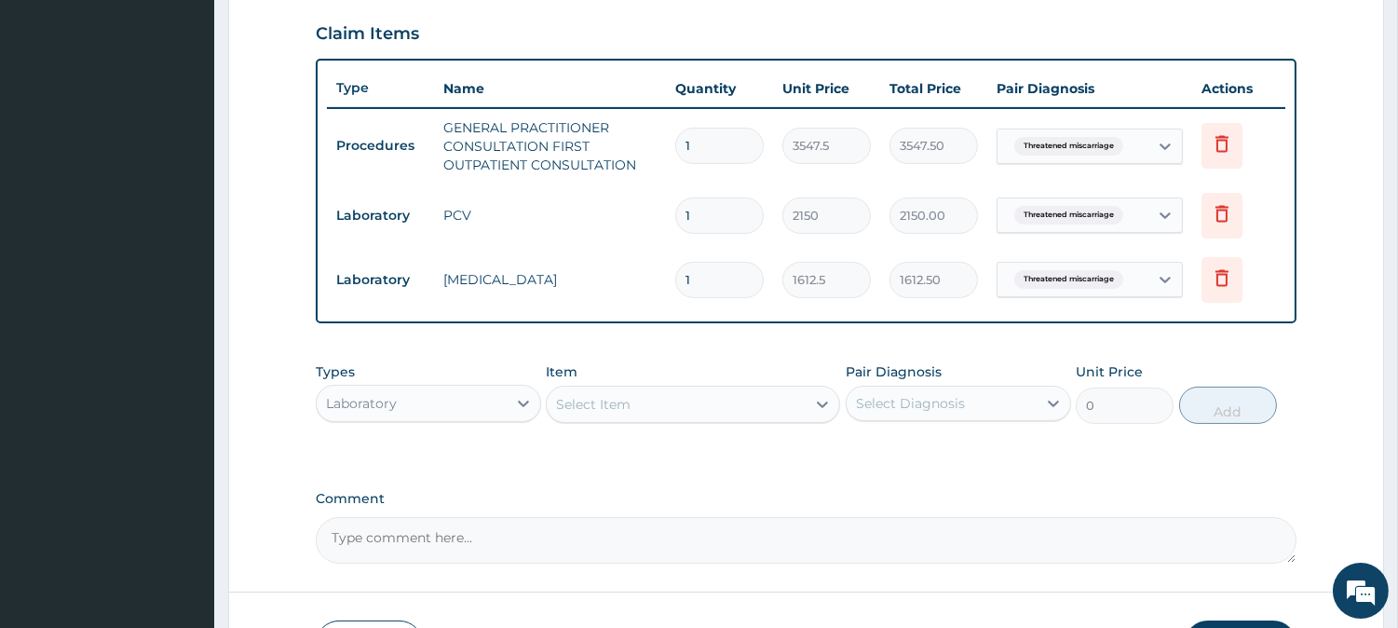
click at [1157, 494] on label "Comment" at bounding box center [806, 499] width 981 height 16
click at [1157, 517] on textarea "Comment" at bounding box center [806, 540] width 981 height 47
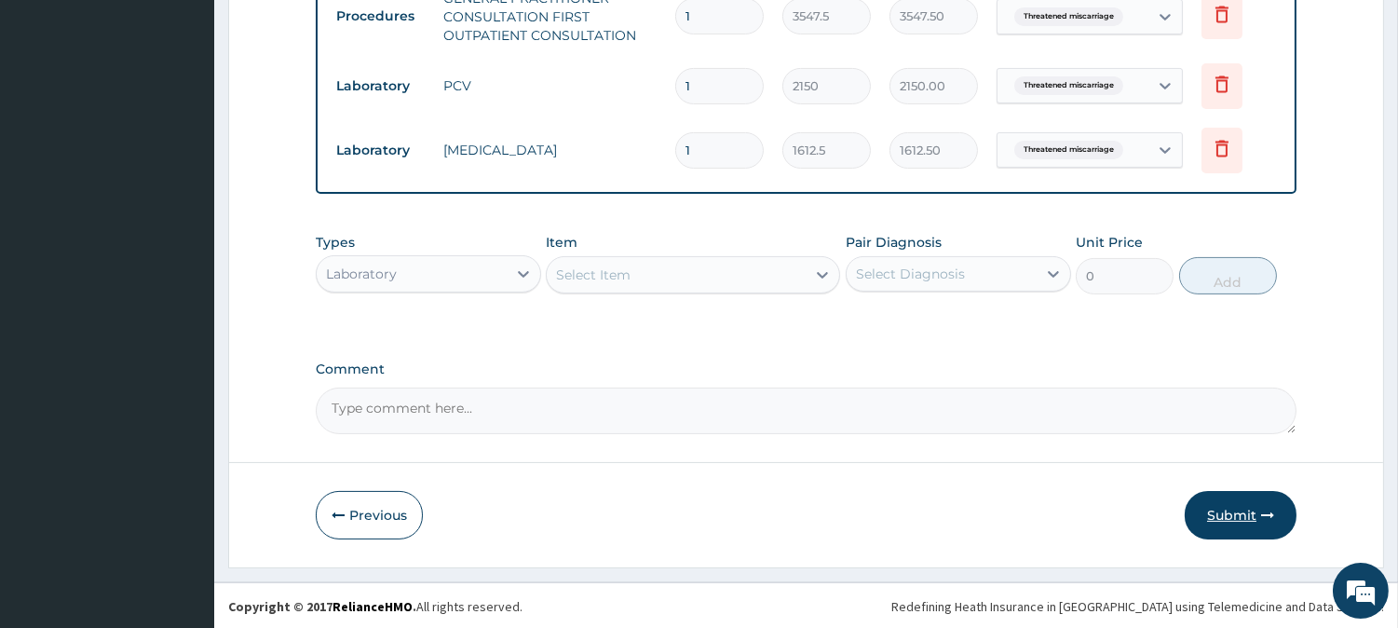
click at [1228, 515] on button "Submit" at bounding box center [1241, 515] width 112 height 48
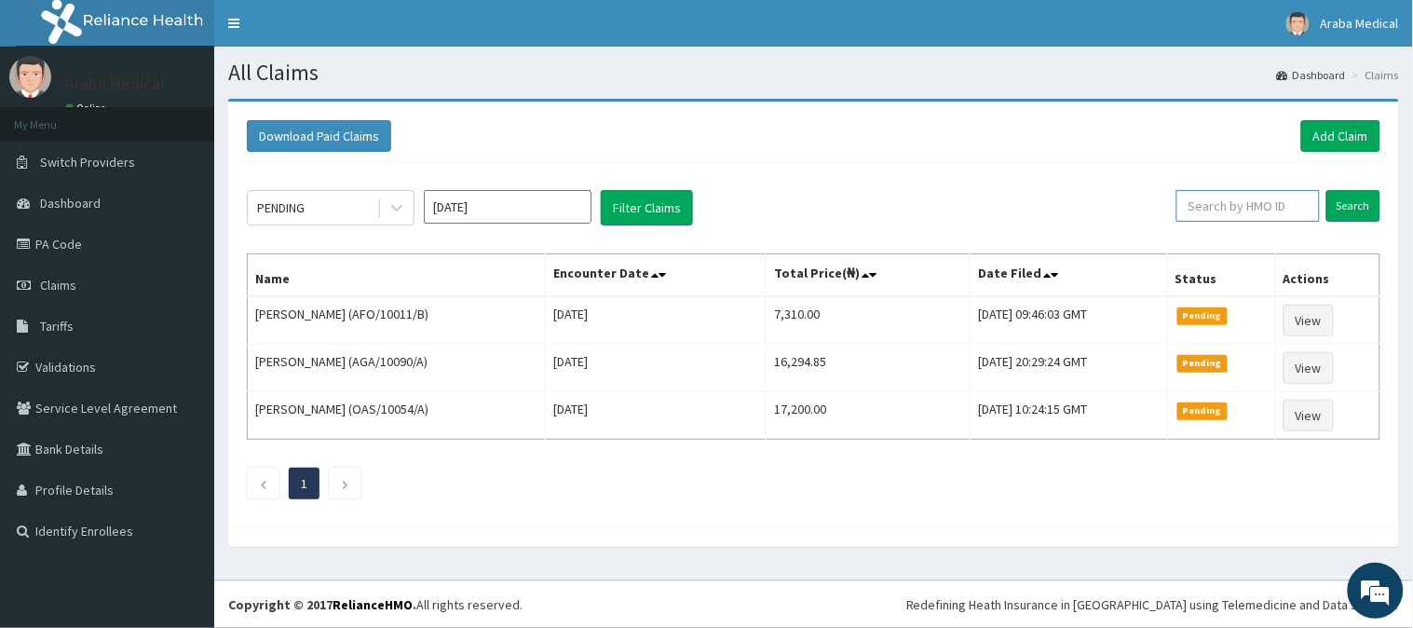
click at [1232, 209] on input "text" at bounding box center [1248, 206] width 143 height 32
click at [1347, 203] on input "Search" at bounding box center [1354, 206] width 54 height 32
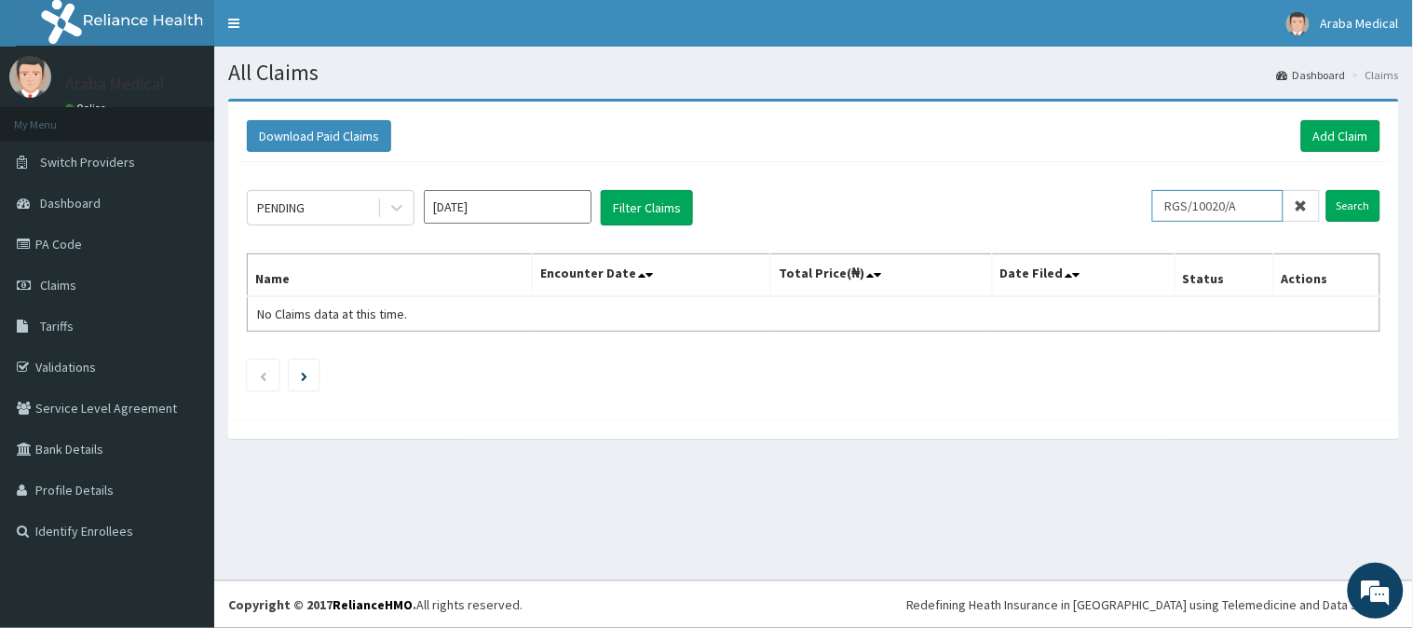
click at [1233, 200] on input "RGS/10020/A" at bounding box center [1217, 206] width 131 height 32
type input "RGS/10026/A"
click at [1362, 198] on input "Search" at bounding box center [1354, 206] width 54 height 32
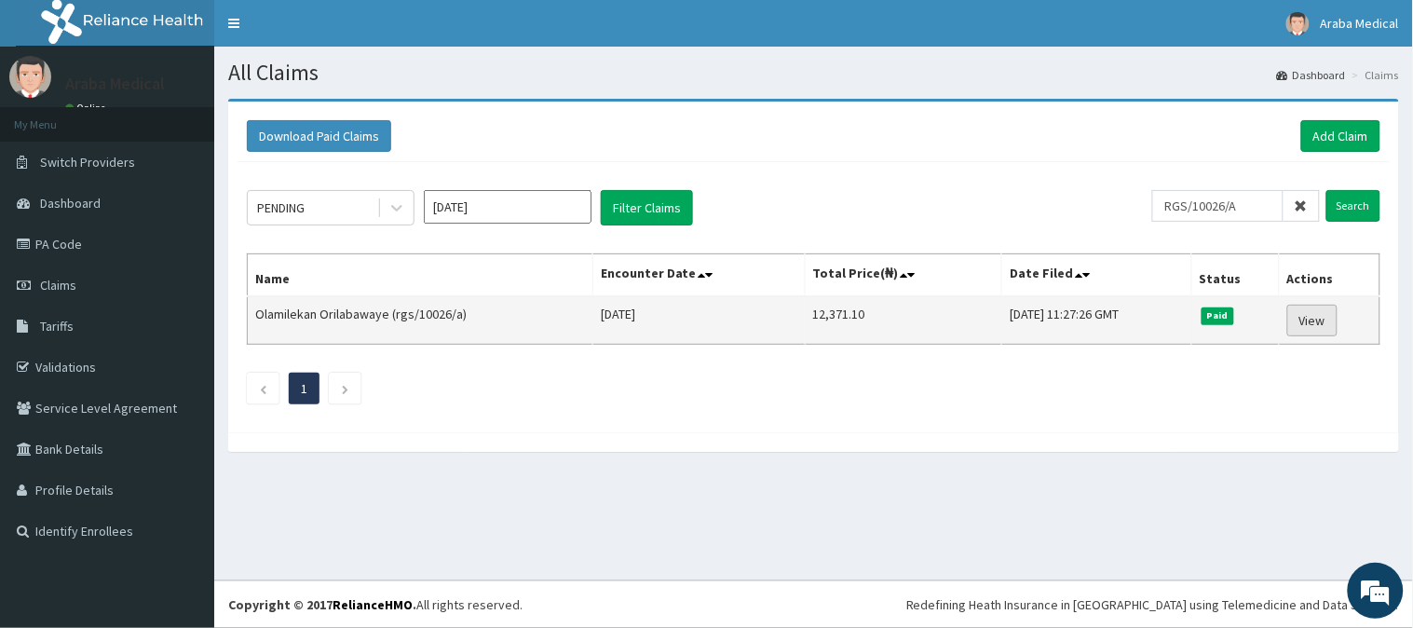
click at [1328, 322] on link "View" at bounding box center [1313, 321] width 50 height 32
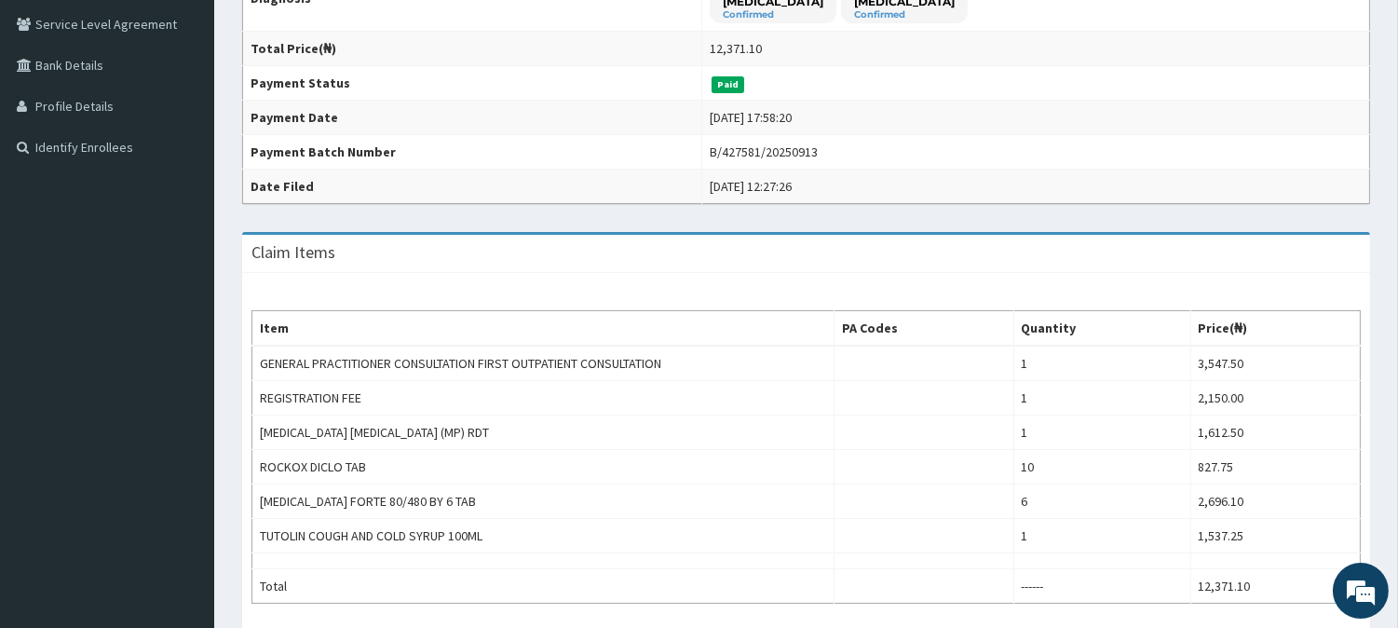
drag, startPoint x: 1410, startPoint y: 268, endPoint x: 1407, endPoint y: 426, distance: 157.5
click at [1398, 433] on html "R EL Toggle navigation Araba Medical Araba Medical - arabamedical@yahoo.com Mem…" at bounding box center [699, 270] width 1398 height 1309
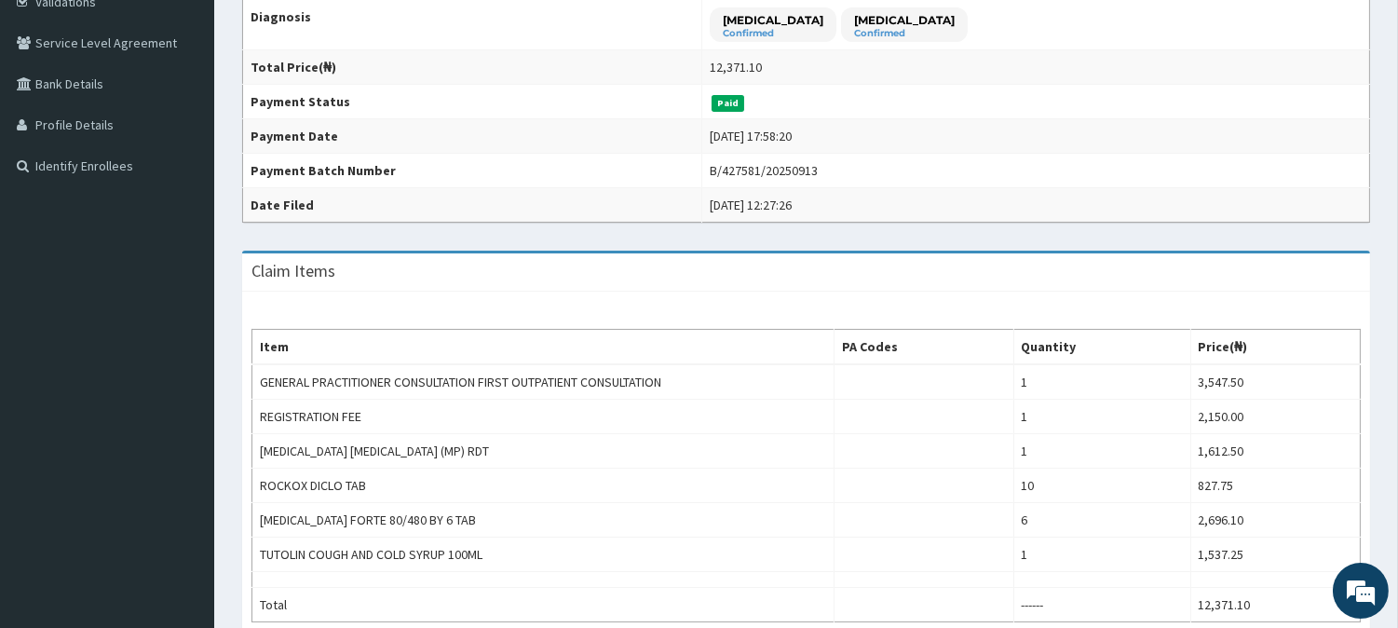
click at [1394, 378] on div "Provider - Araba Medical Centre HMO ID rgs/10026/a (Olamilekan Orilabawaye) PA …" at bounding box center [806, 315] width 1184 height 1163
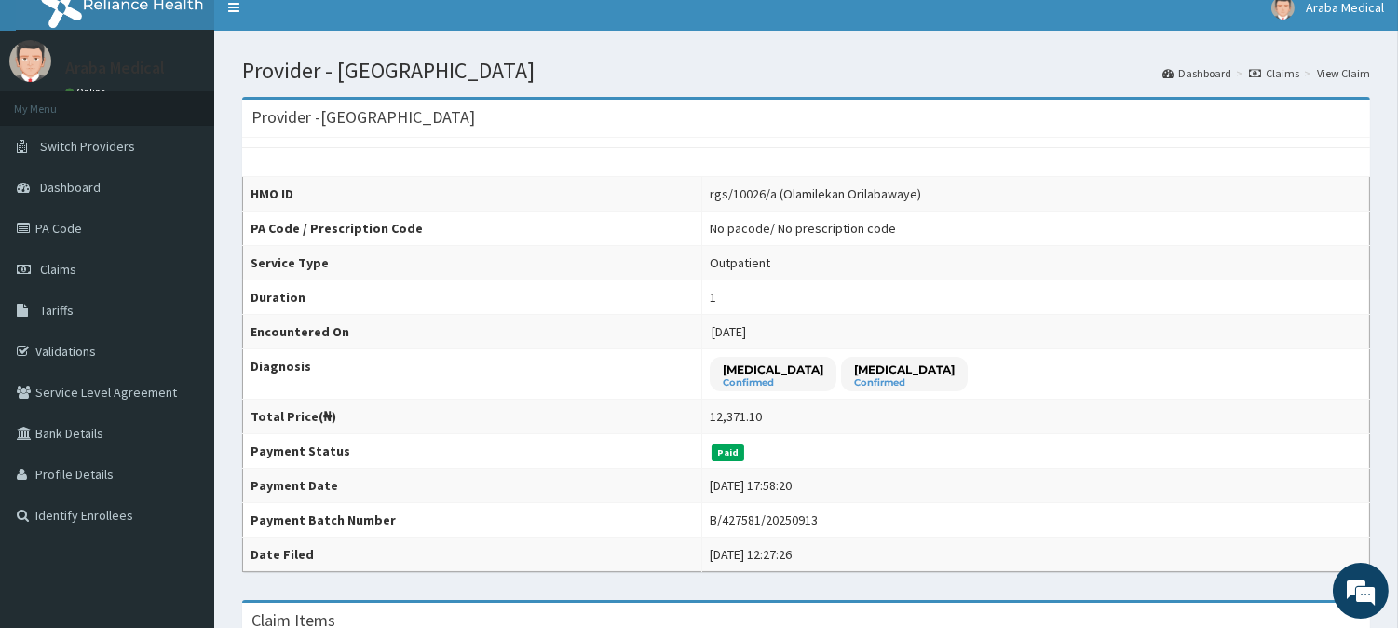
scroll to position [0, 0]
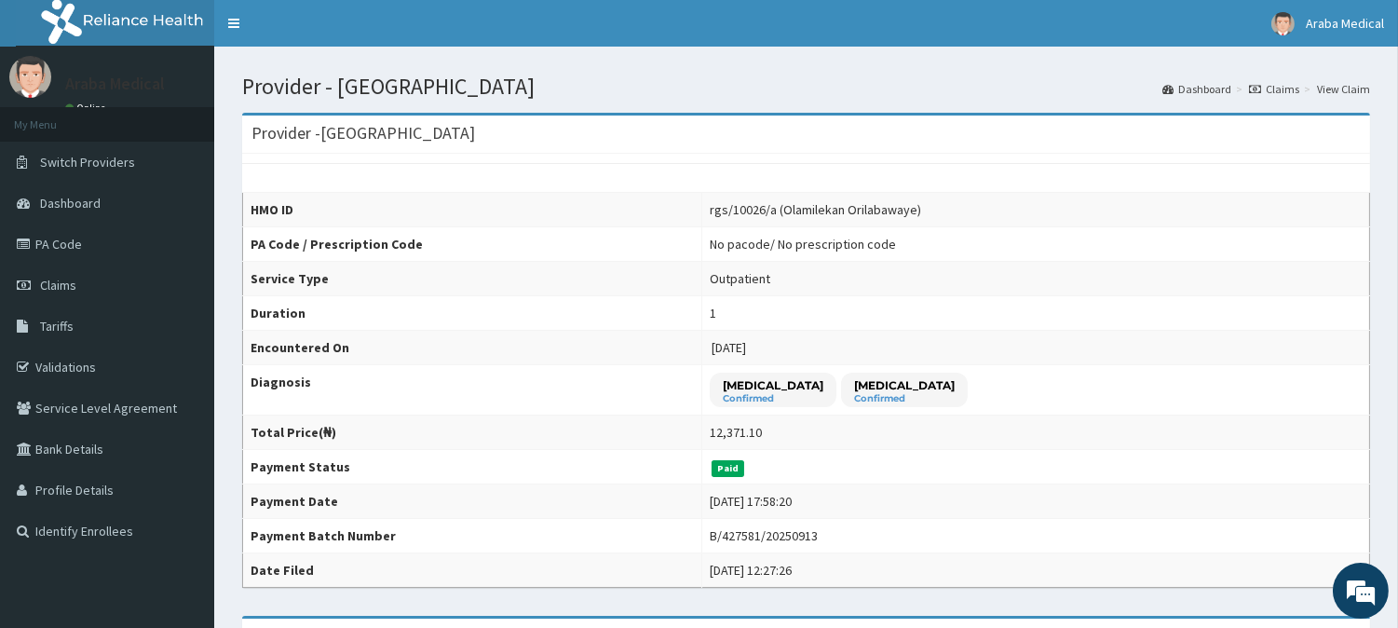
click at [1282, 84] on link "Claims" at bounding box center [1274, 89] width 50 height 16
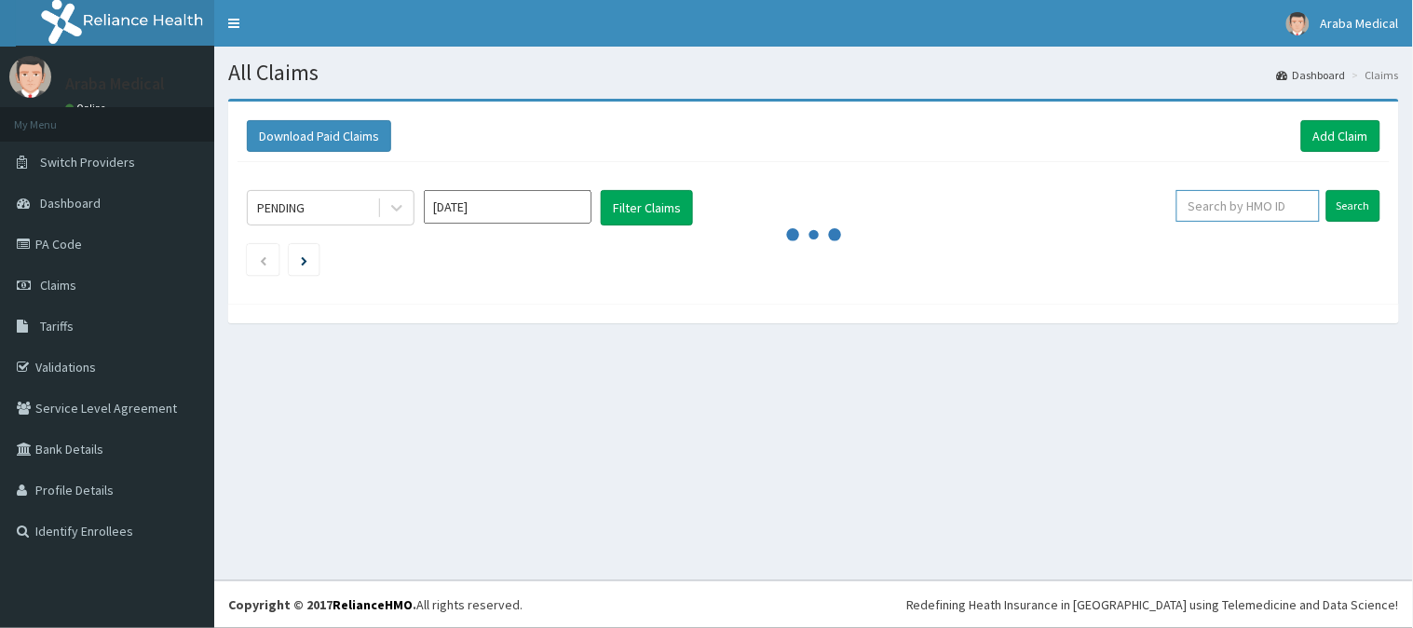
click at [1225, 208] on input "text" at bounding box center [1248, 206] width 143 height 32
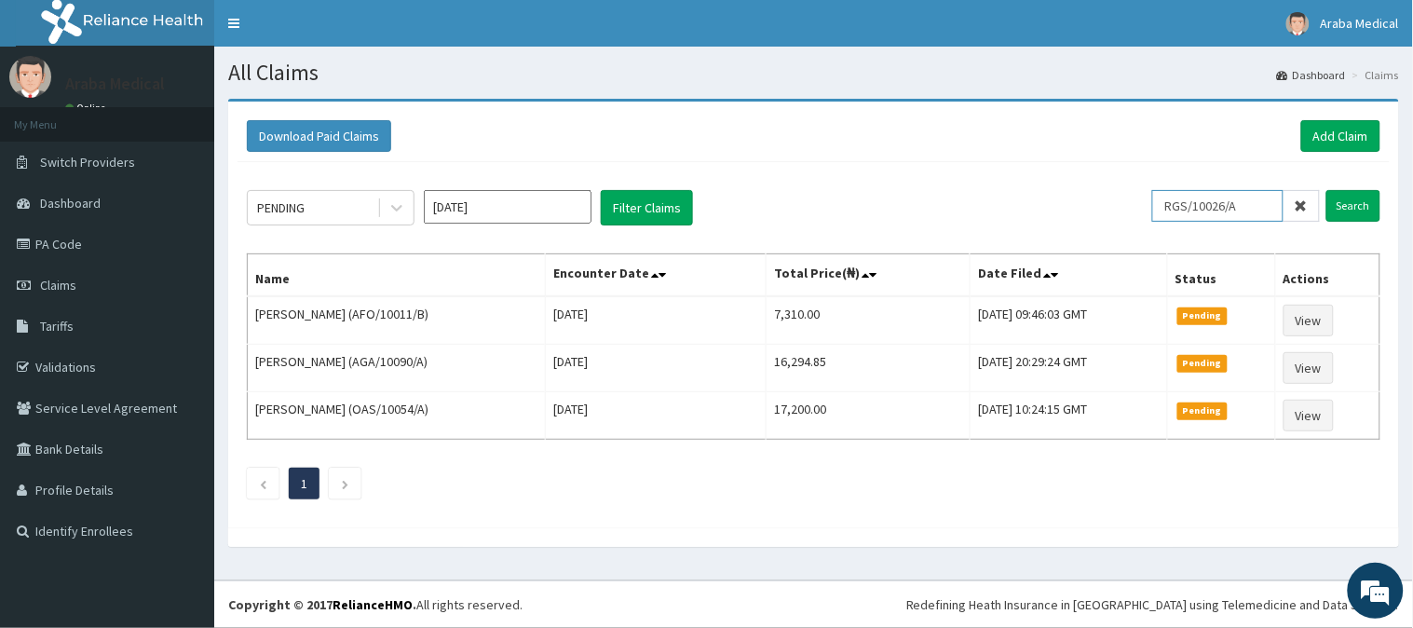
click at [1213, 203] on input "RGS/10026/A" at bounding box center [1217, 206] width 131 height 32
type input "RGS/10026/A"
click at [1342, 129] on link "Add Claim" at bounding box center [1340, 136] width 79 height 32
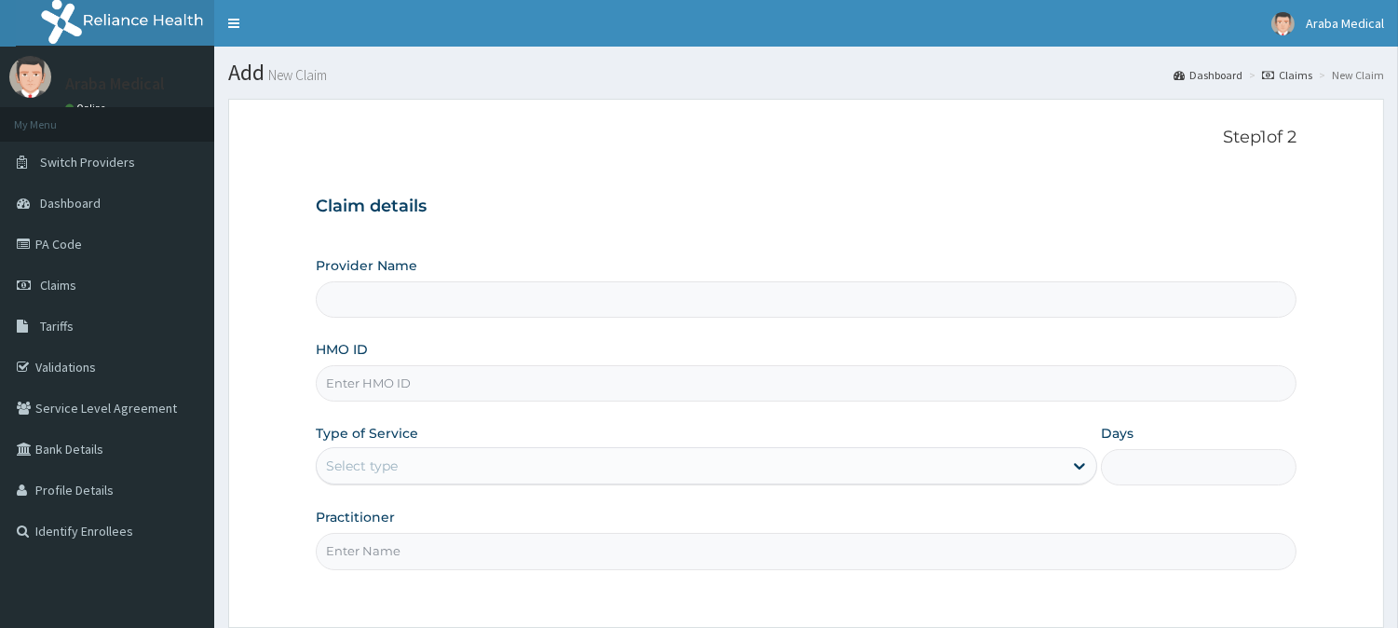
click at [438, 377] on input "HMO ID" at bounding box center [806, 383] width 981 height 36
paste input "RGS/10026/A"
type input "RGS/10026/A"
click at [438, 377] on input "RGS/10026/A" at bounding box center [806, 383] width 981 height 36
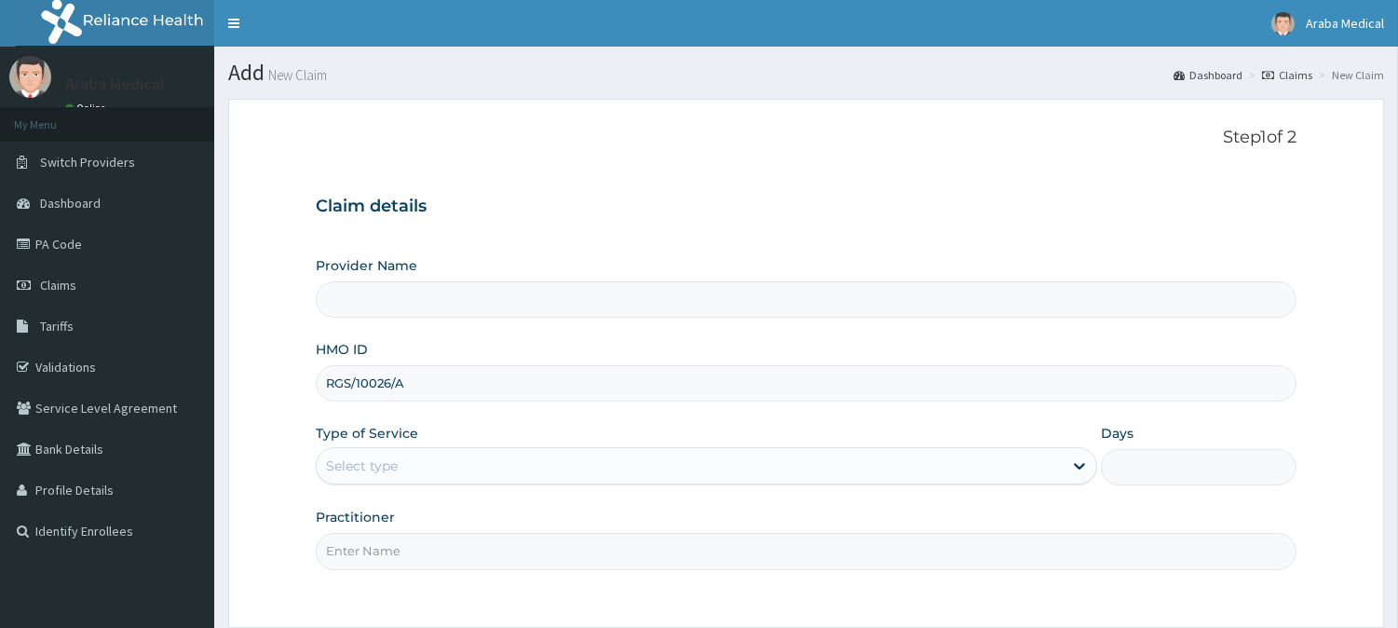
type input "[GEOGRAPHIC_DATA]"
type input "RGS/10026/A"
click at [357, 473] on div "Select type" at bounding box center [362, 465] width 72 height 19
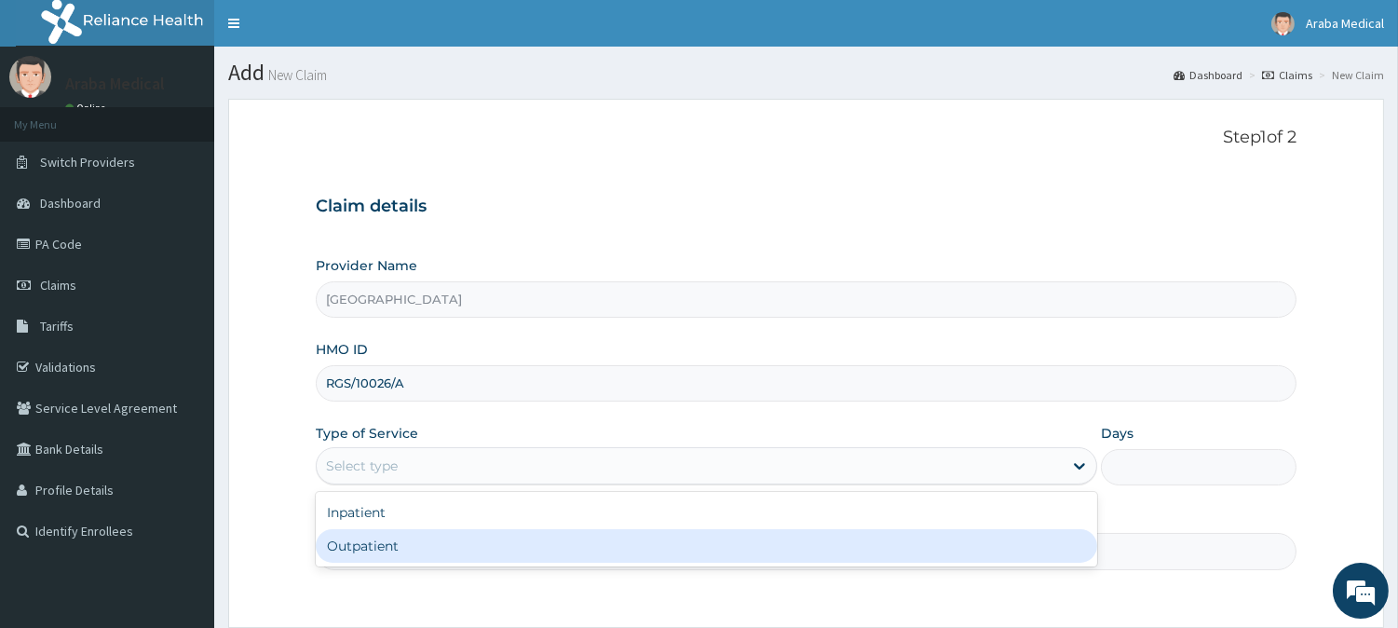
click at [366, 550] on div "Outpatient" at bounding box center [707, 546] width 782 height 34
type input "1"
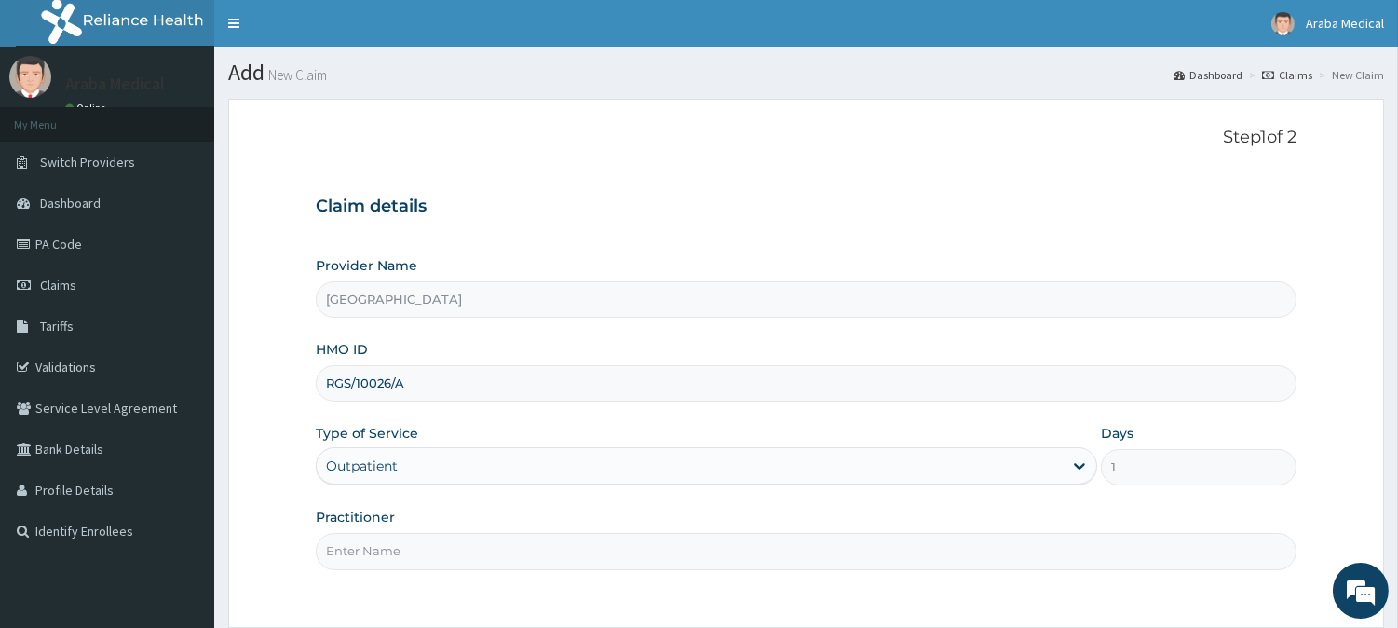
click at [659, 550] on input "Practitioner" at bounding box center [806, 551] width 981 height 36
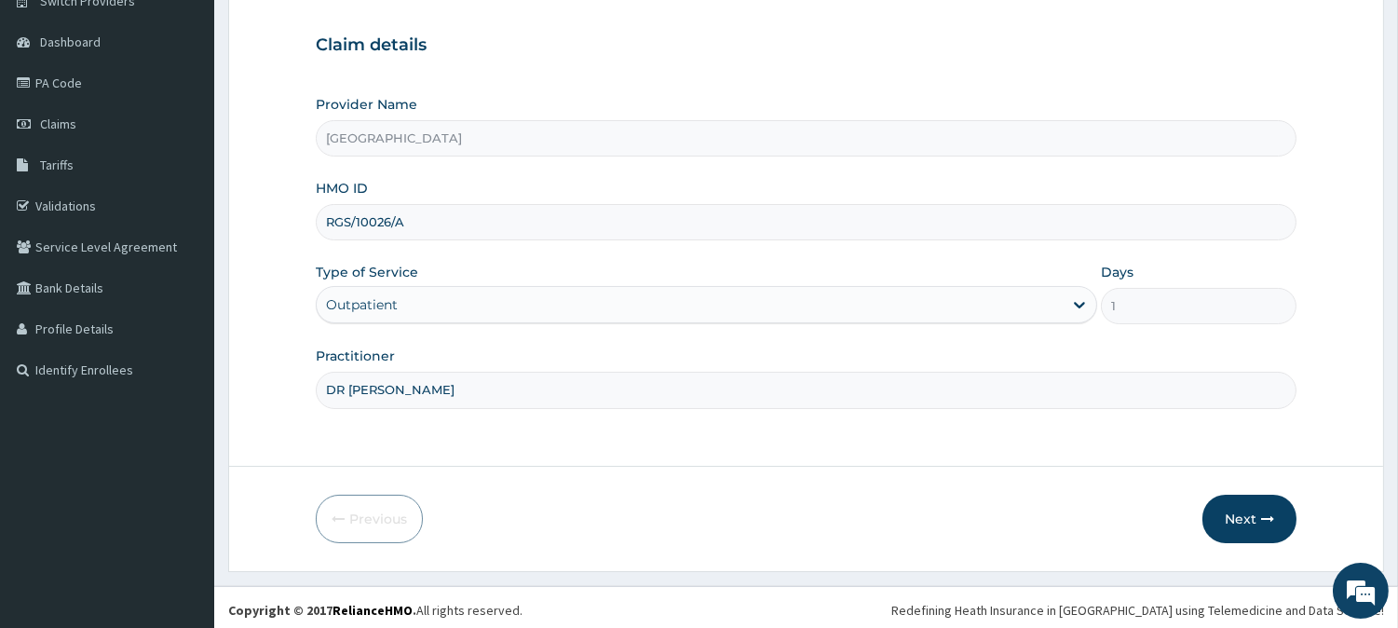
scroll to position [166, 0]
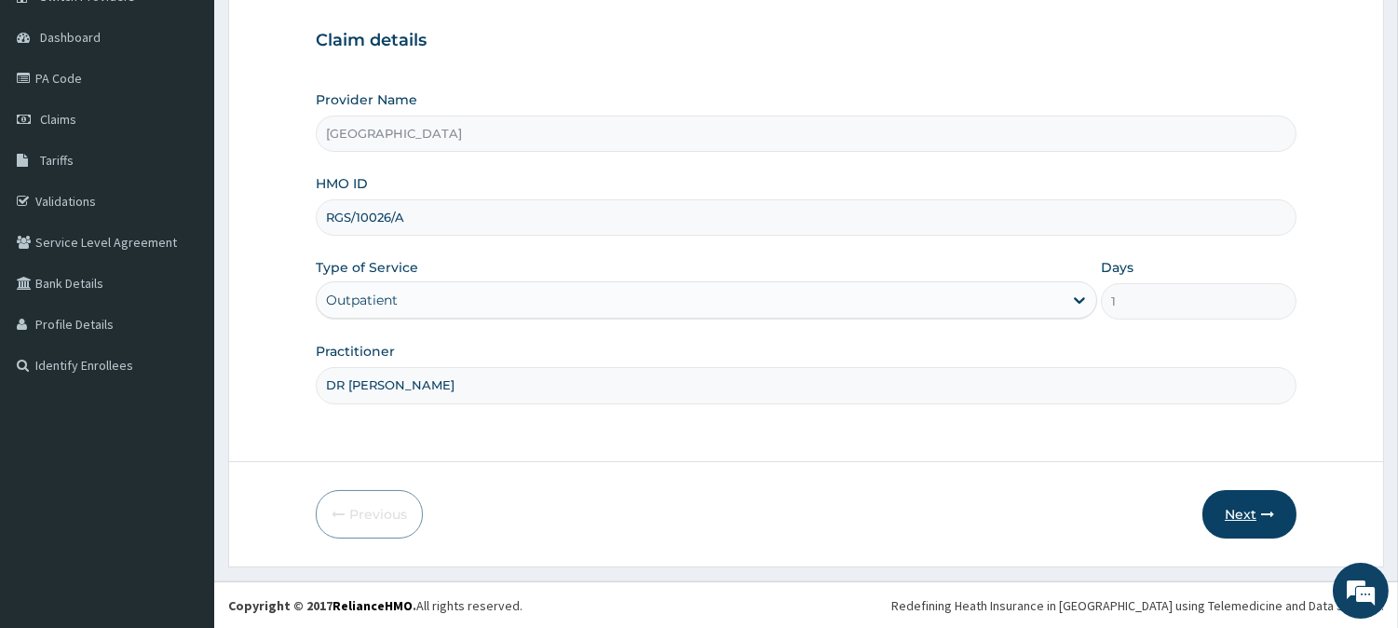
type input "DR [PERSON_NAME]"
click at [1233, 508] on button "Next" at bounding box center [1250, 514] width 94 height 48
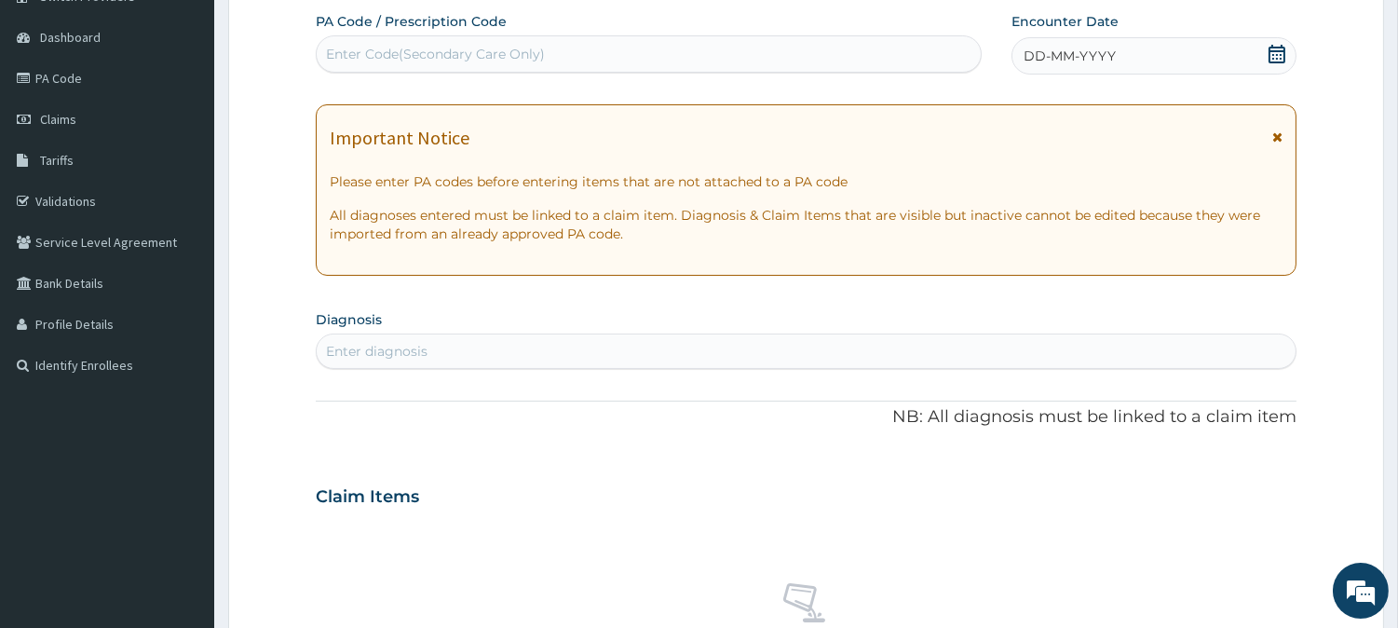
click at [1277, 60] on icon at bounding box center [1277, 54] width 19 height 19
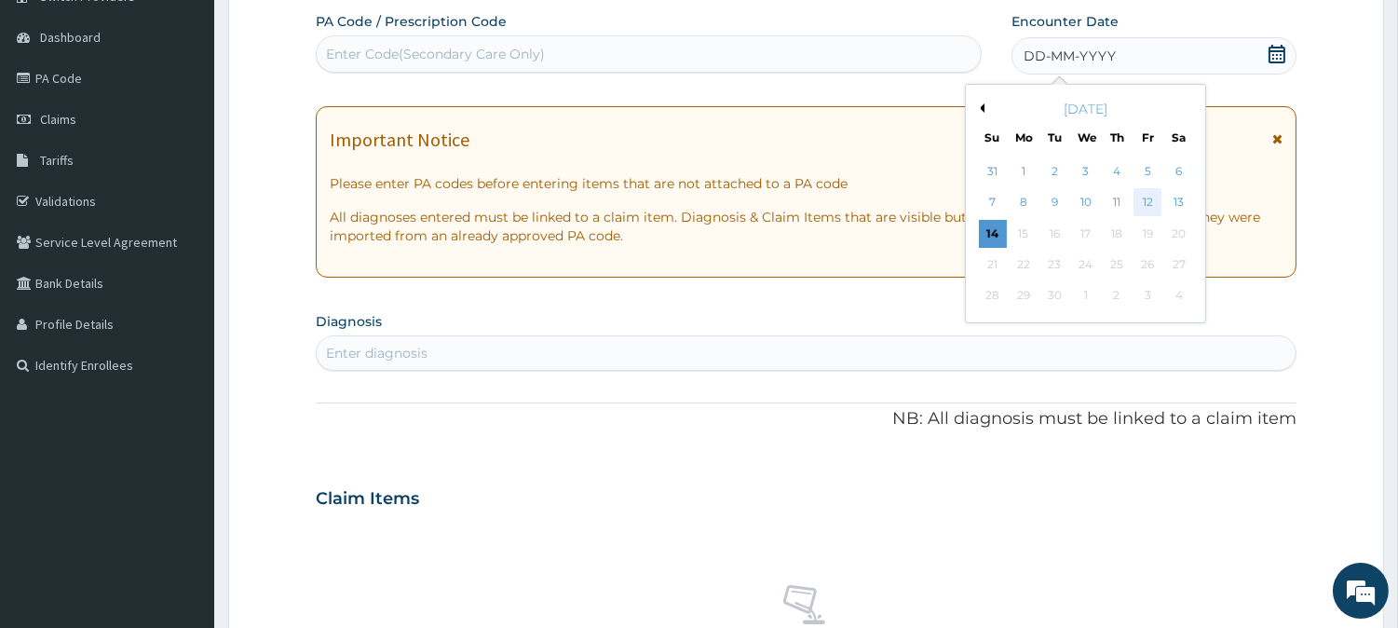
click at [1156, 203] on div "12" at bounding box center [1148, 203] width 28 height 28
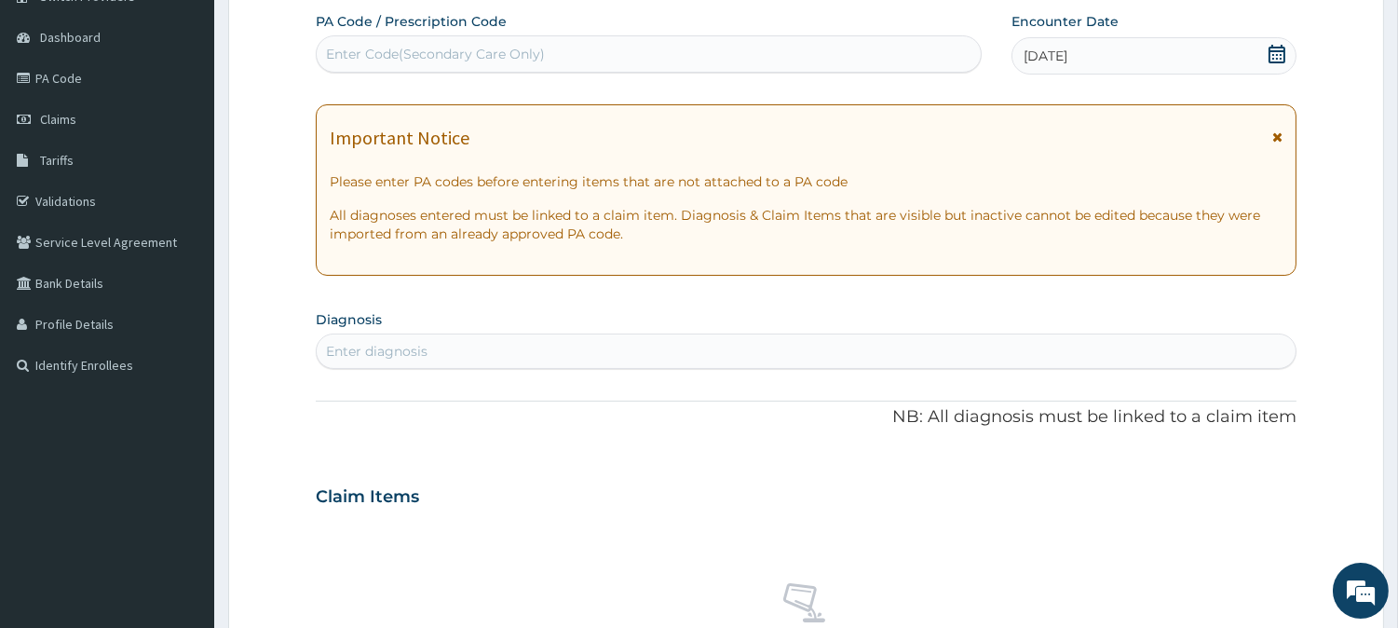
click at [661, 349] on div "Enter diagnosis" at bounding box center [806, 351] width 979 height 30
type input "UPPER RESPIRA"
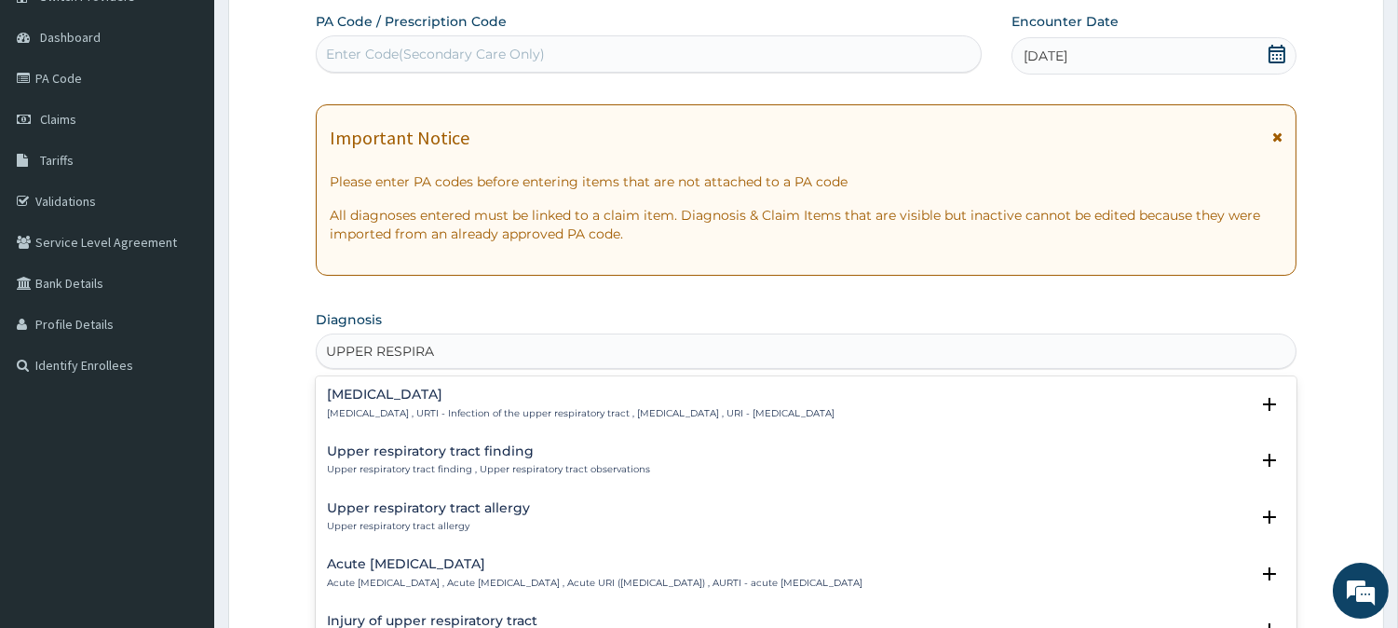
click at [587, 402] on div "Upper respiratory infection Upper respiratory infection , URTI - Infection of t…" at bounding box center [581, 404] width 508 height 33
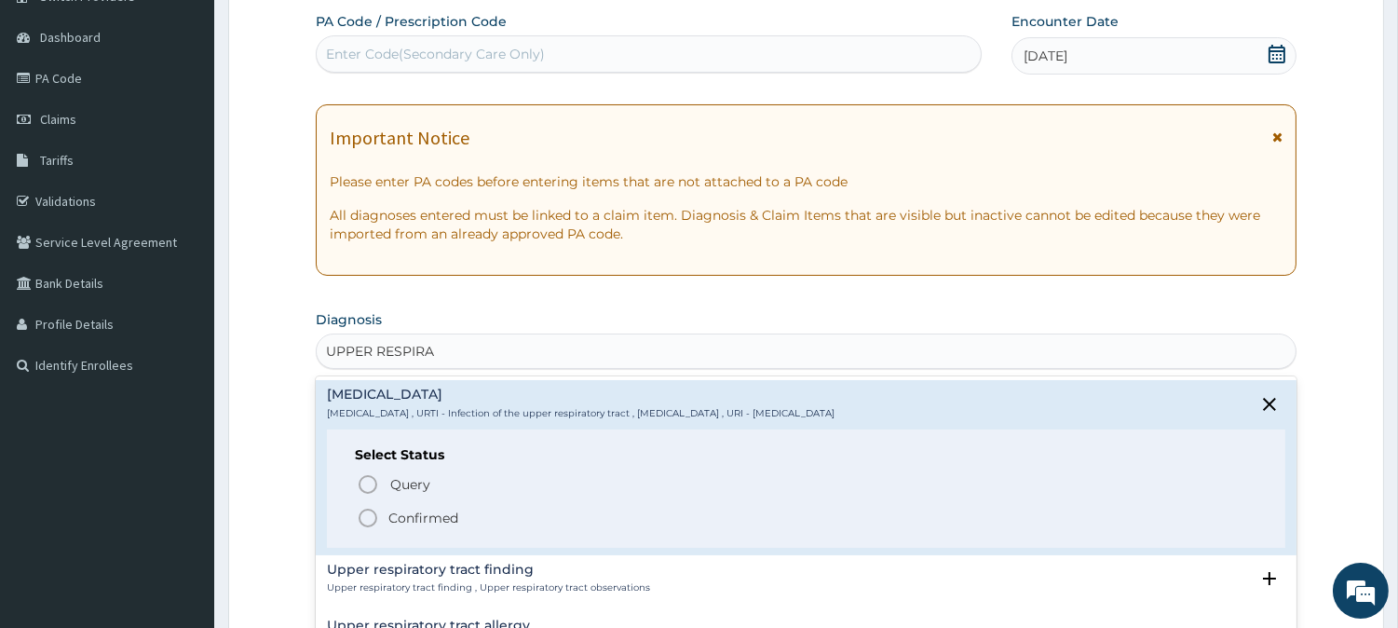
click at [367, 525] on circle "status option filled" at bounding box center [368, 518] width 17 height 17
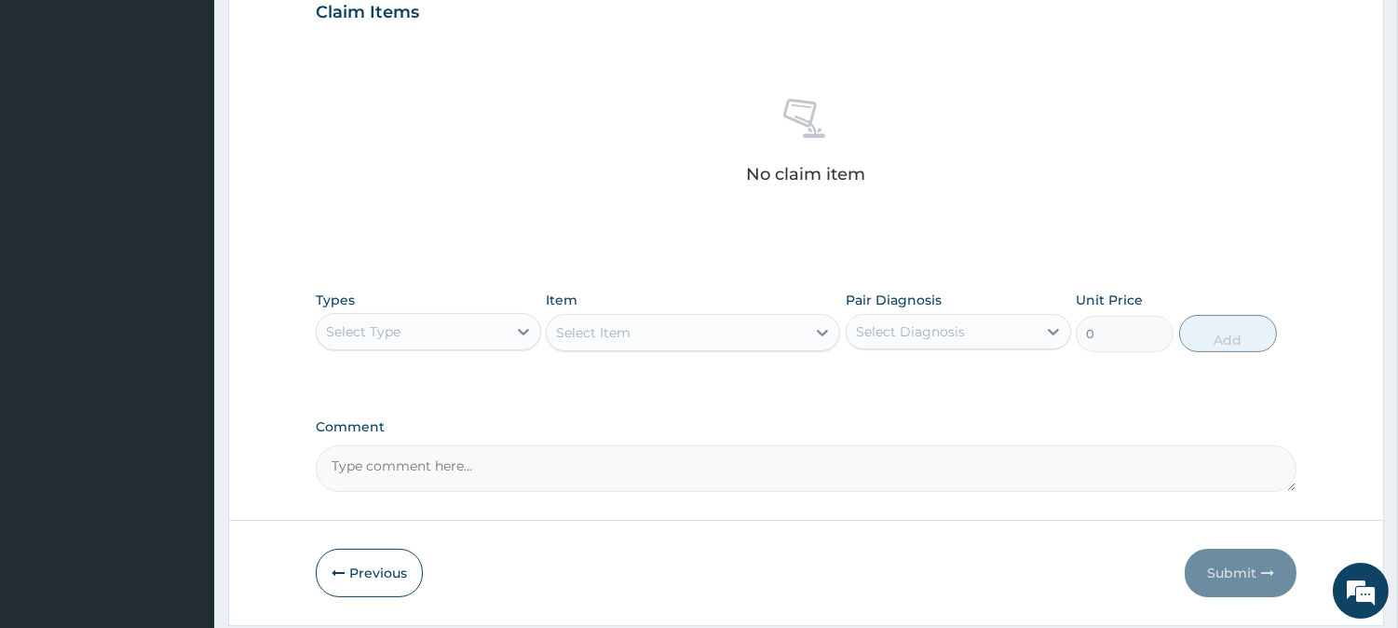
scroll to position [682, 0]
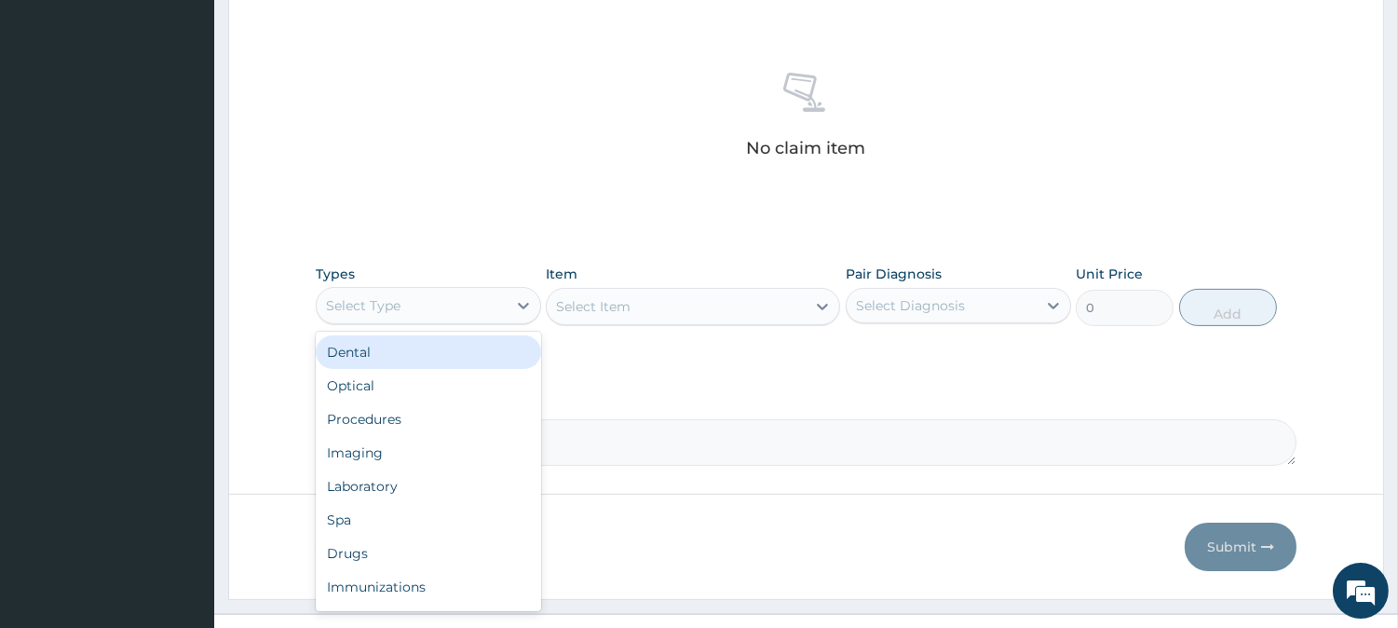
click at [470, 304] on div "Select Type" at bounding box center [412, 306] width 190 height 30
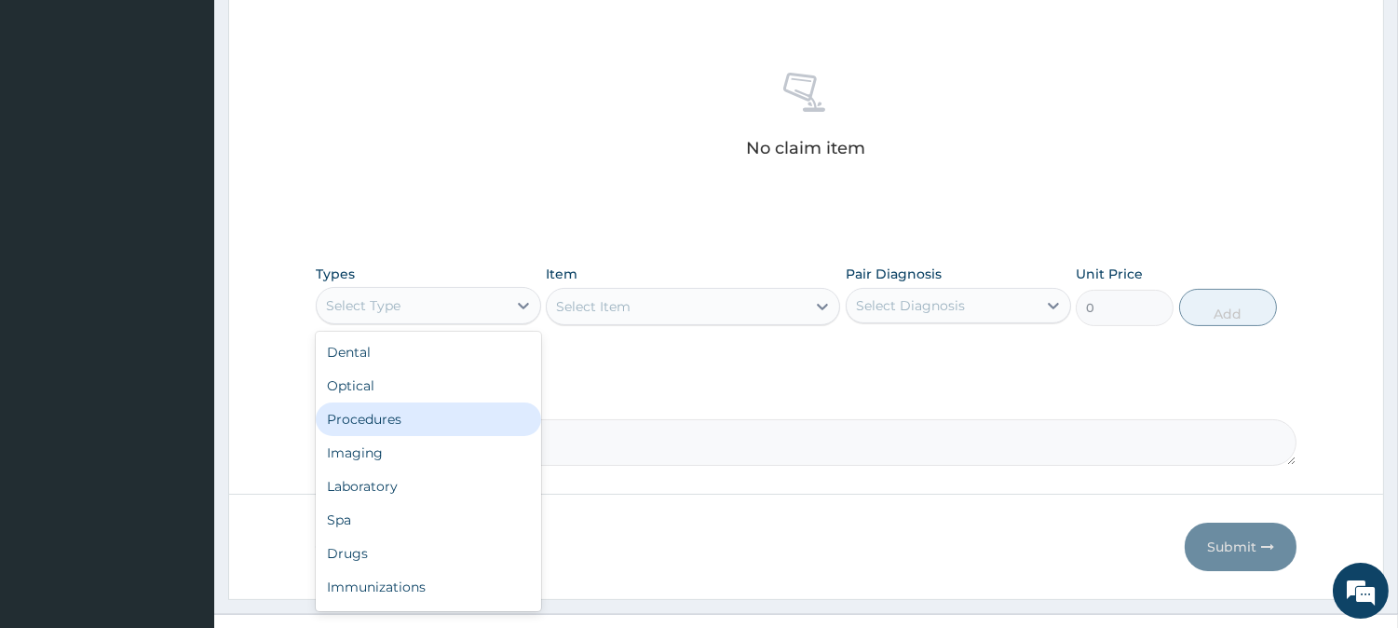
click at [434, 408] on div "Procedures" at bounding box center [428, 419] width 225 height 34
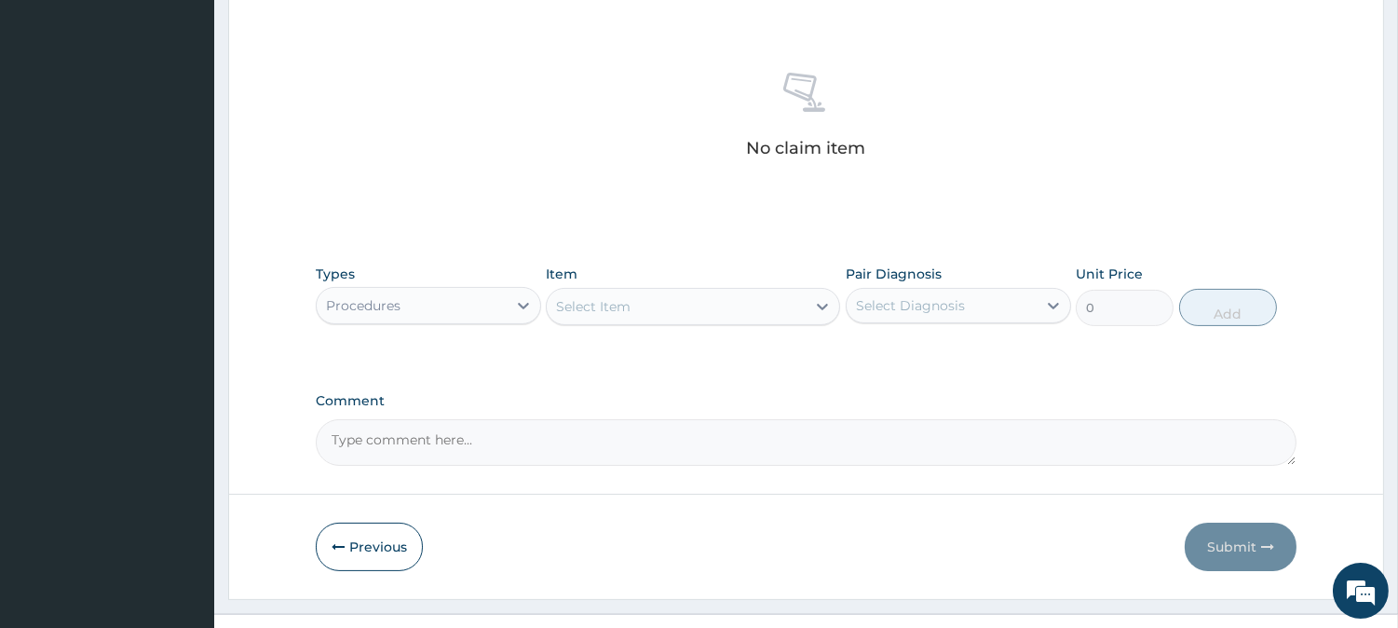
click at [731, 312] on div "Select Item" at bounding box center [676, 307] width 259 height 30
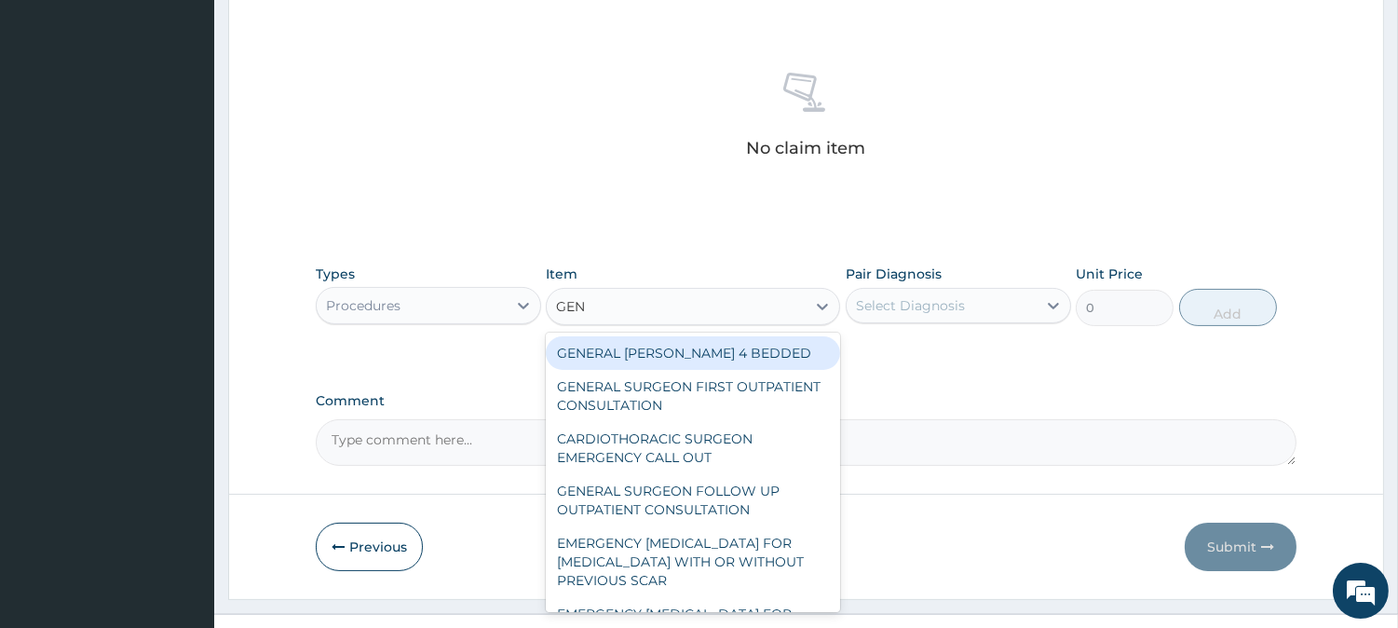
type input "GENE"
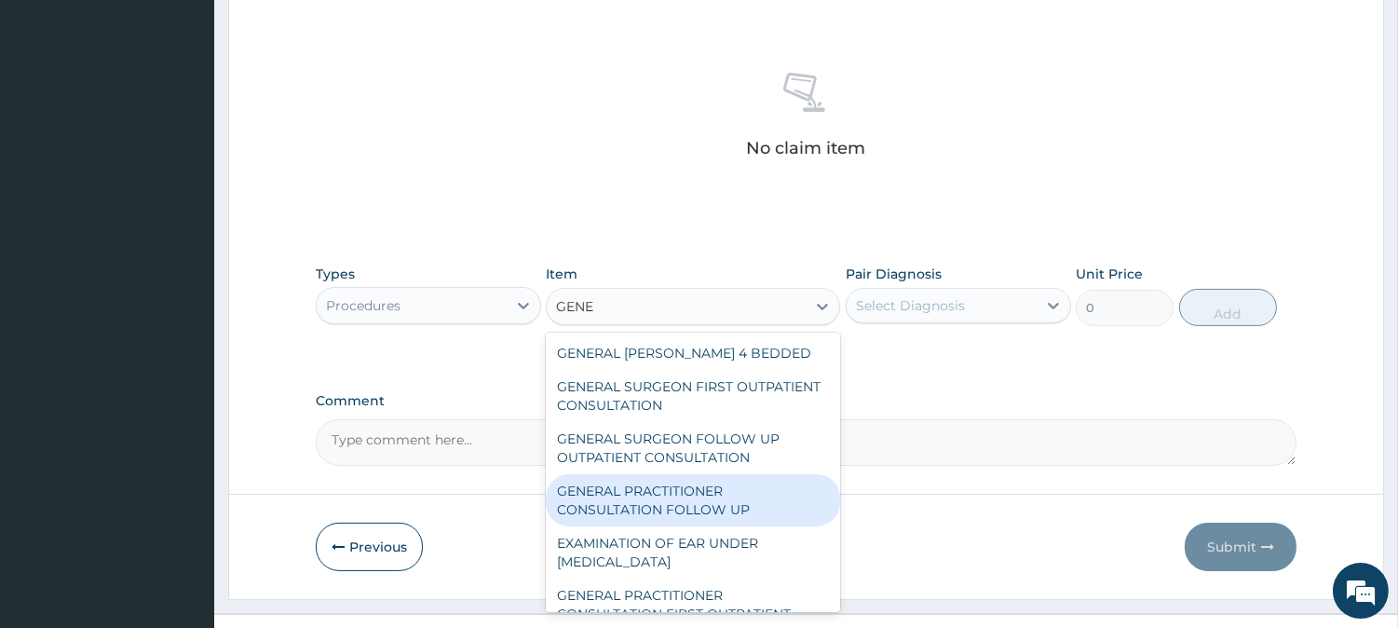
click at [756, 507] on div "GENERAL PRACTITIONER CONSULTATION FOLLOW UP" at bounding box center [693, 500] width 294 height 52
type input "2365"
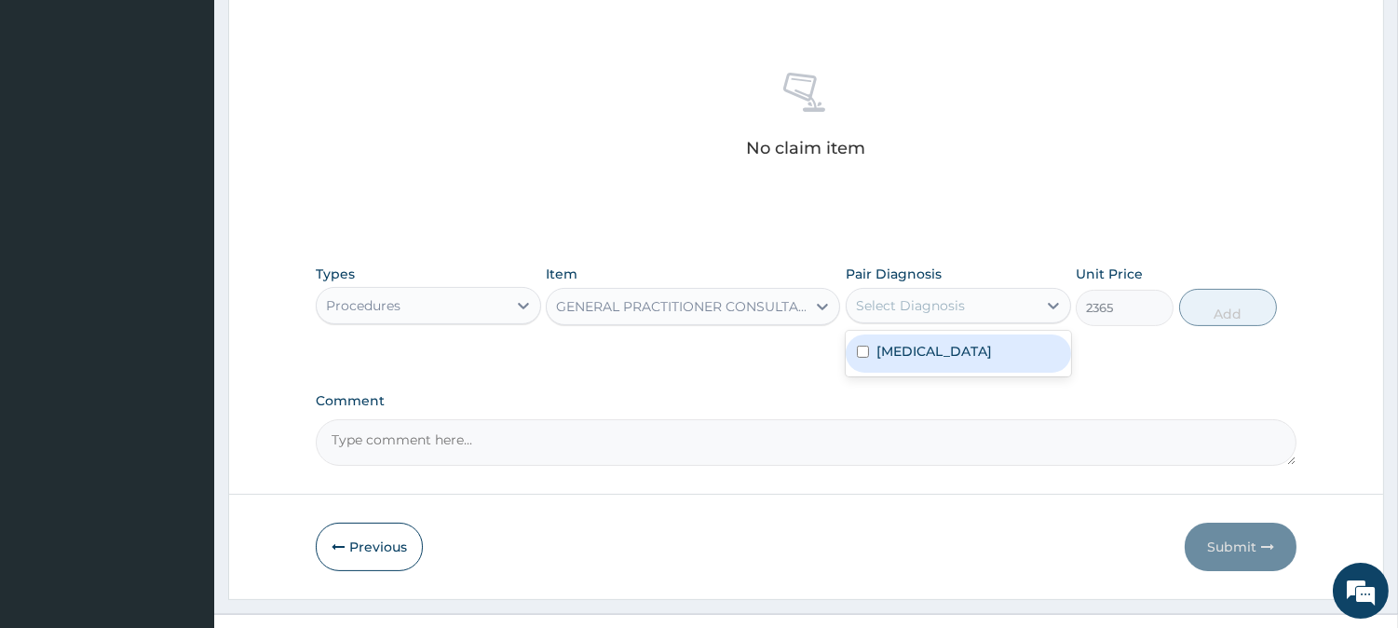
click at [989, 319] on div "Select Diagnosis" at bounding box center [942, 306] width 190 height 30
click at [965, 360] on label "Upper respiratory infection" at bounding box center [935, 351] width 116 height 19
checkbox input "true"
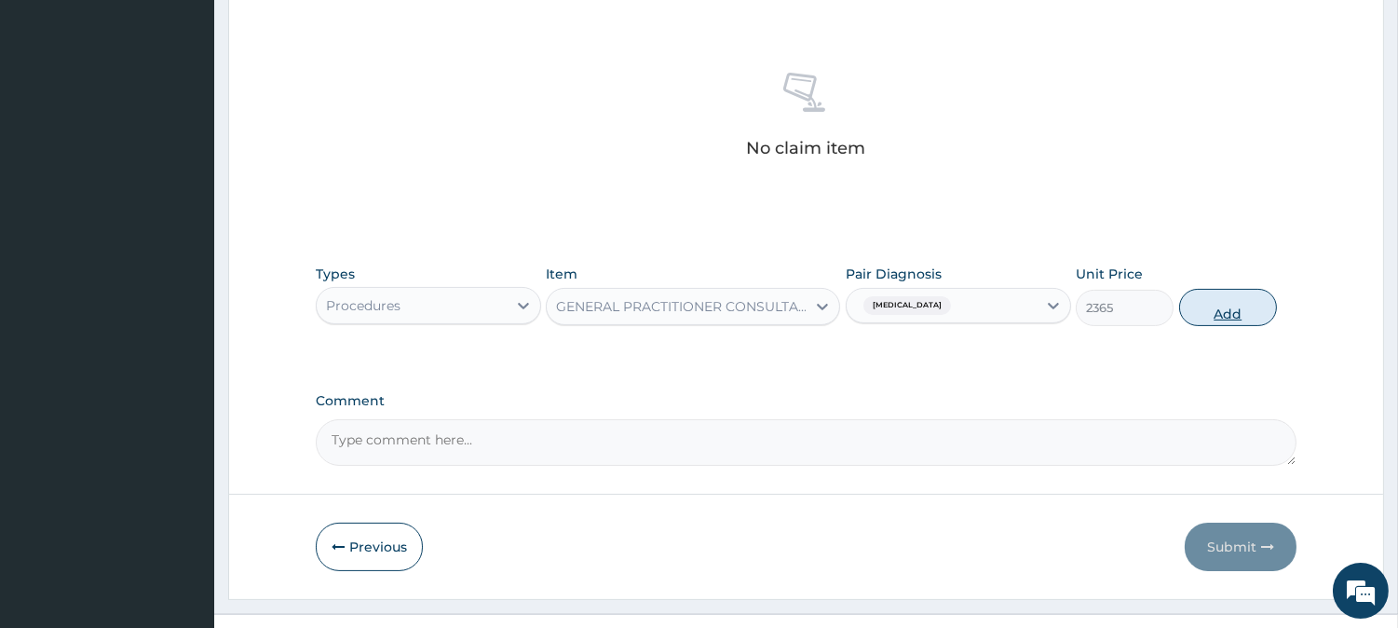
click at [1254, 301] on button "Add" at bounding box center [1228, 307] width 98 height 37
type input "0"
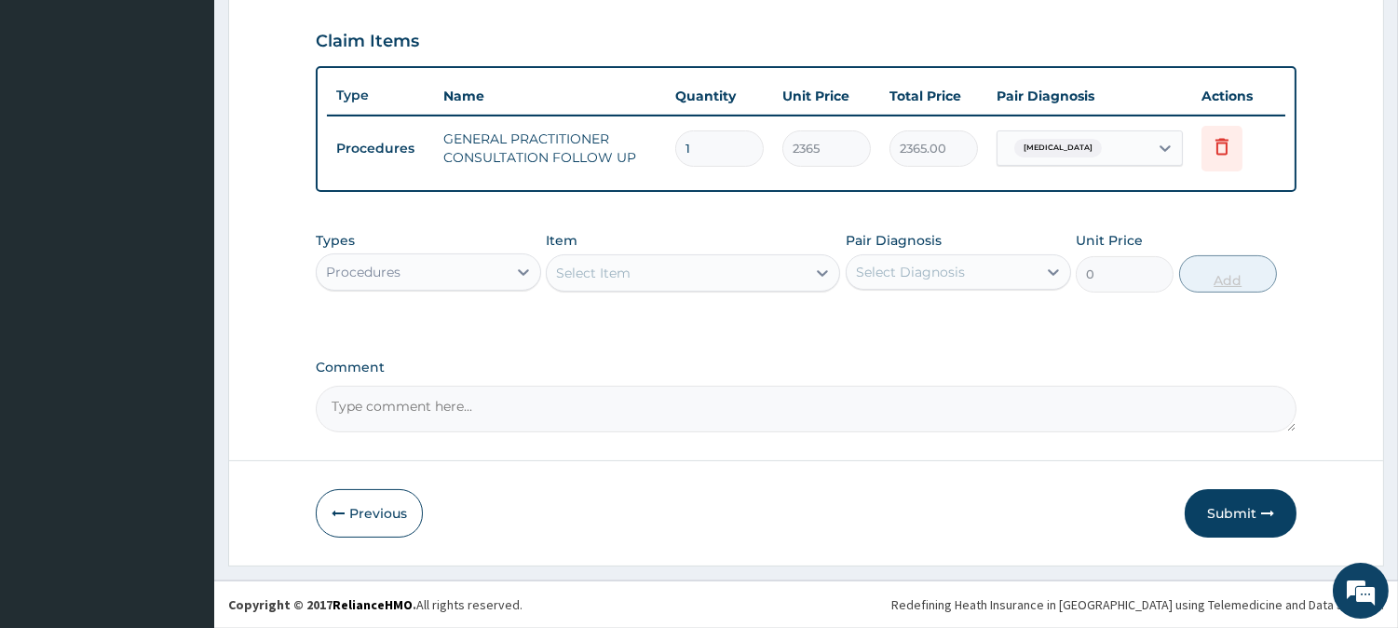
scroll to position [625, 0]
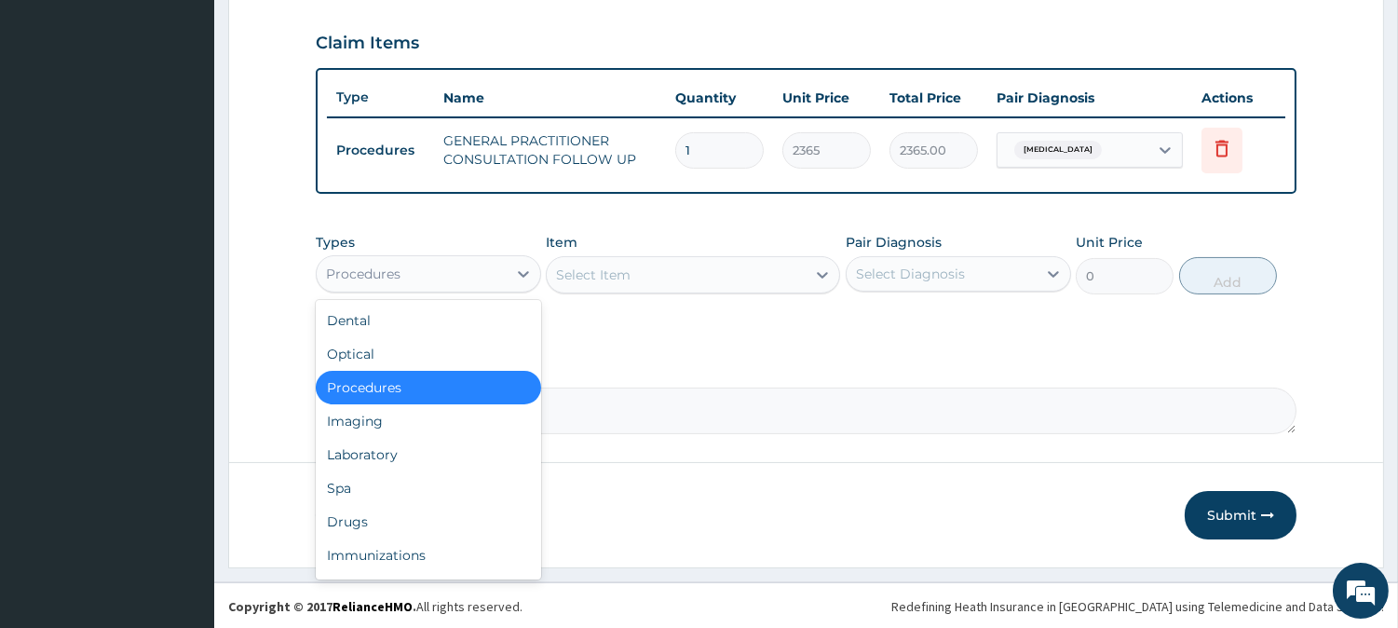
click at [461, 274] on div "Procedures" at bounding box center [412, 274] width 190 height 30
click at [365, 508] on div "Drugs" at bounding box center [428, 522] width 225 height 34
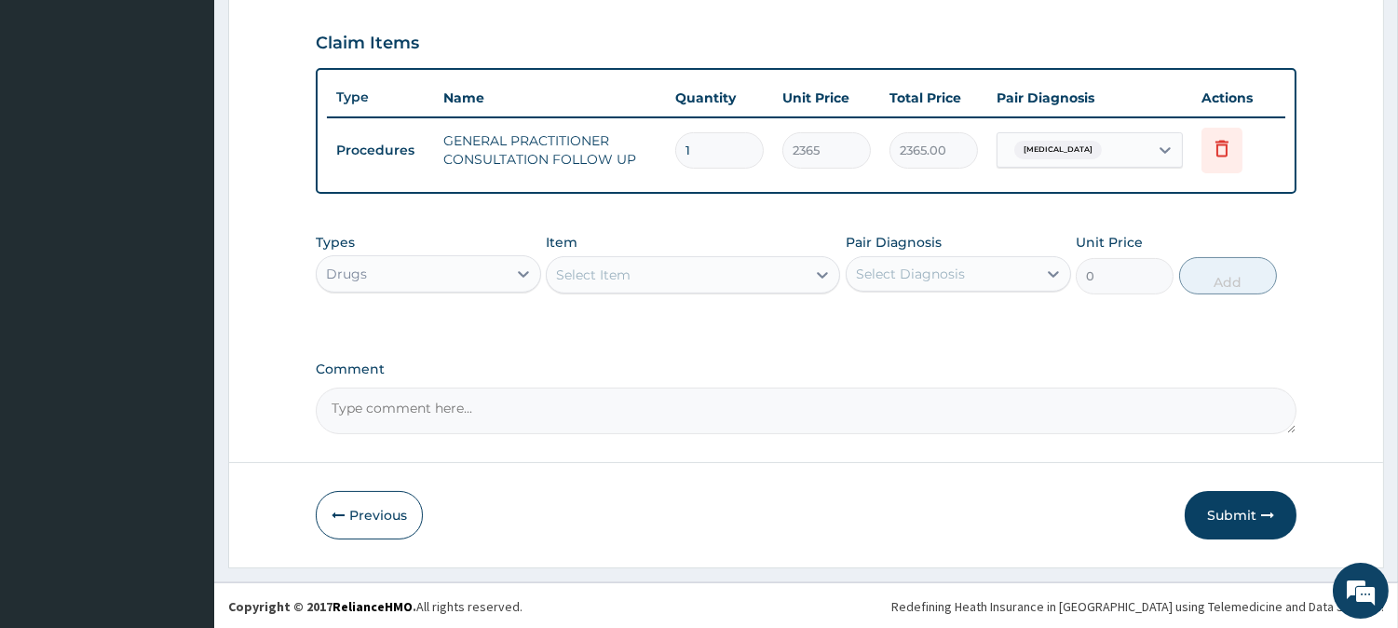
click at [736, 276] on div "Select Item" at bounding box center [676, 275] width 259 height 30
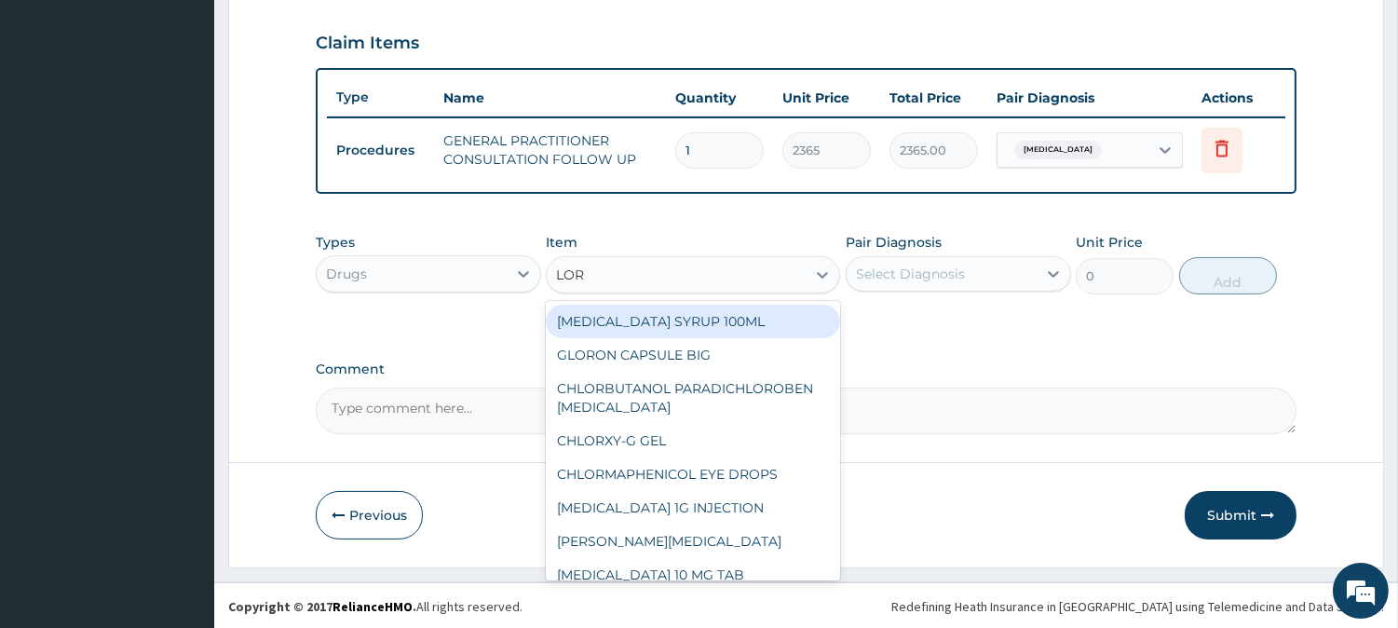
type input "LORA"
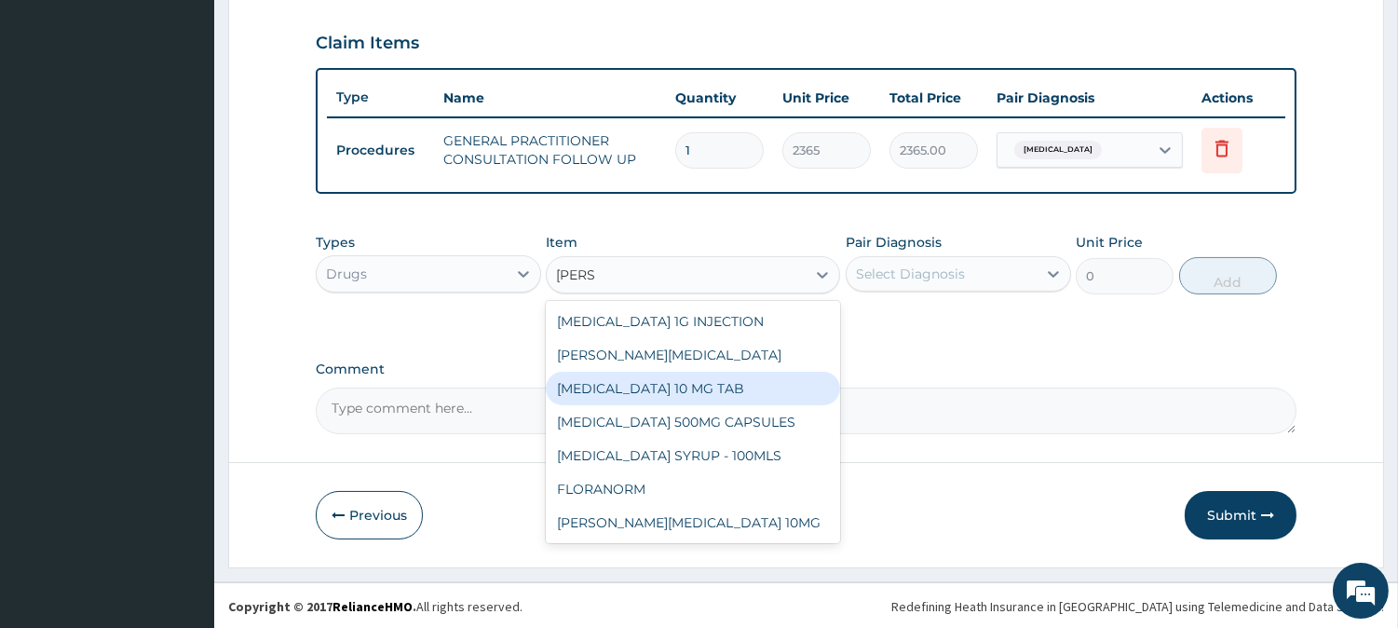
click at [655, 388] on div "[MEDICAL_DATA] 10 MG TAB" at bounding box center [693, 389] width 294 height 34
type input "59.125"
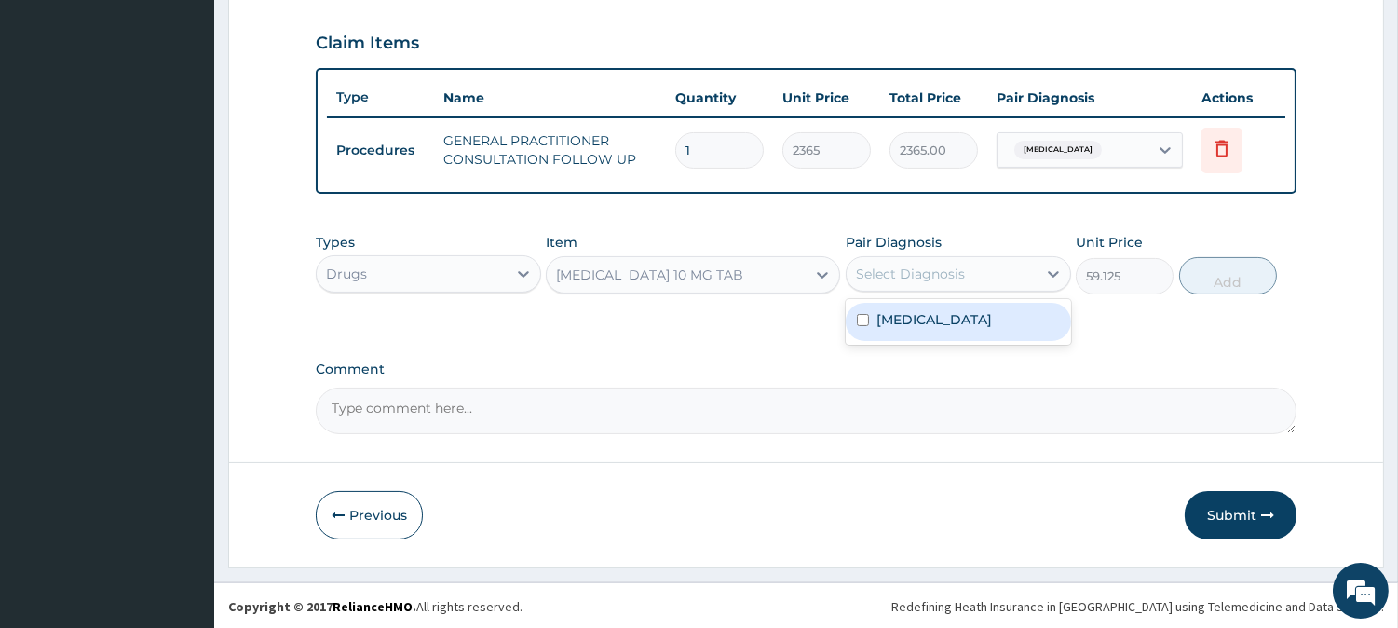
drag, startPoint x: 954, startPoint y: 266, endPoint x: 962, endPoint y: 333, distance: 66.7
click at [962, 292] on div "option Upper respiratory infection, selected. option Upper respiratory infectio…" at bounding box center [958, 273] width 225 height 35
click at [962, 333] on div "Upper respiratory infection" at bounding box center [958, 322] width 225 height 38
checkbox input "true"
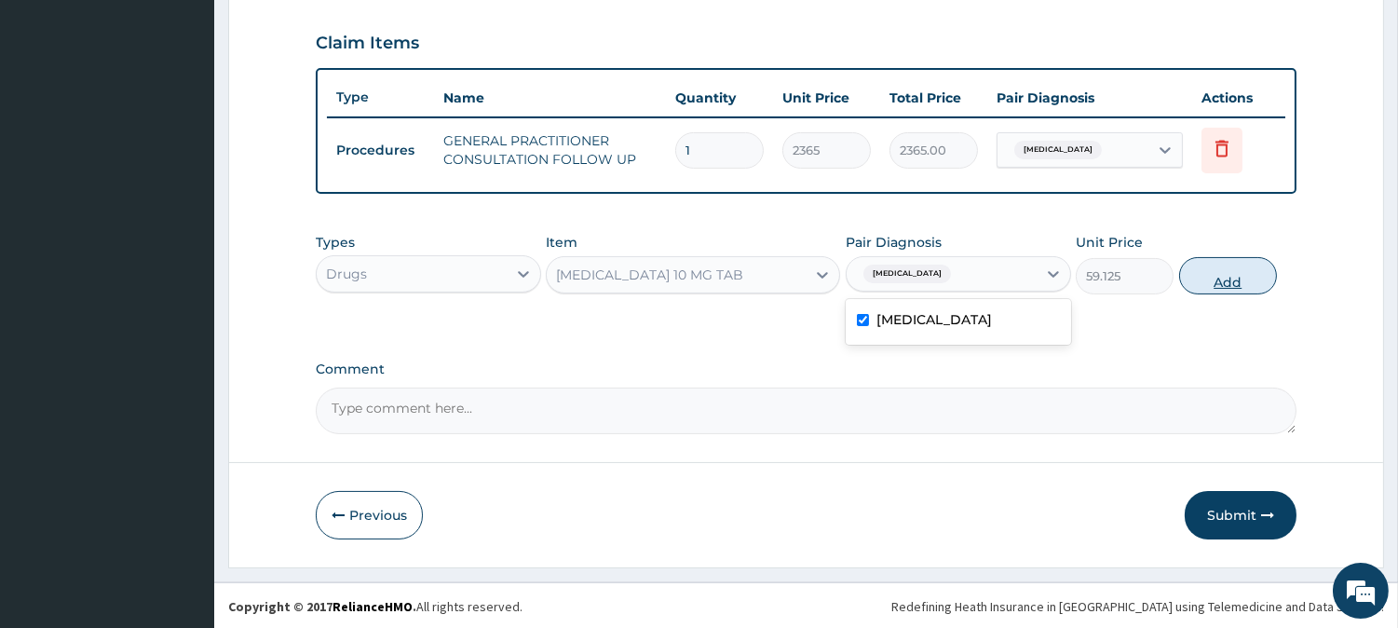
click at [1244, 275] on button "Add" at bounding box center [1228, 275] width 98 height 37
type input "0"
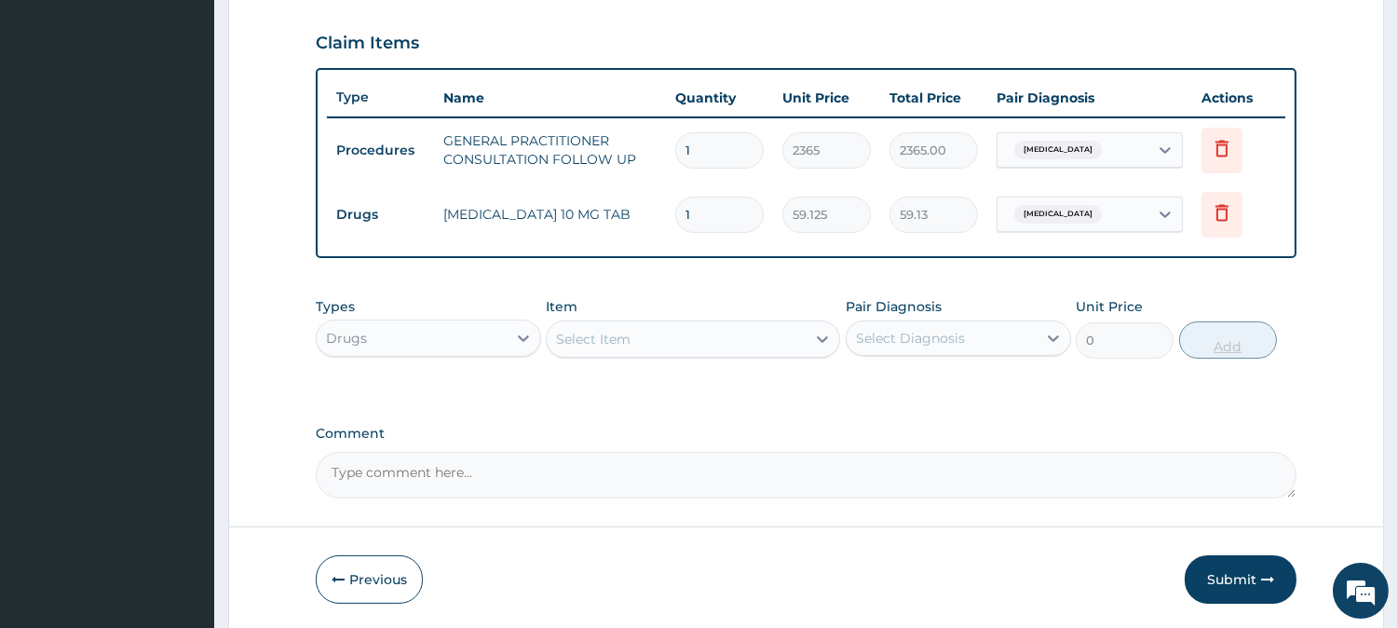
type input "0.00"
type input "5"
type input "295.63"
type input "5"
click at [714, 354] on div "Select Item" at bounding box center [693, 338] width 294 height 37
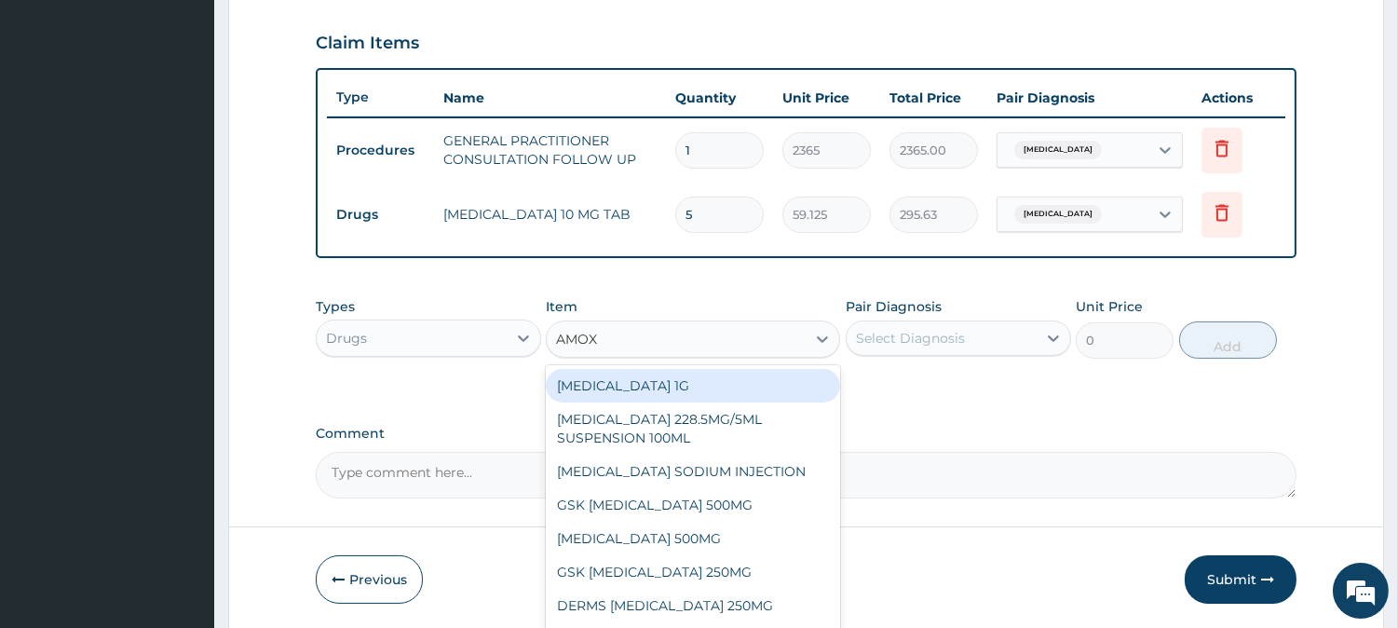
type input "AMOXI"
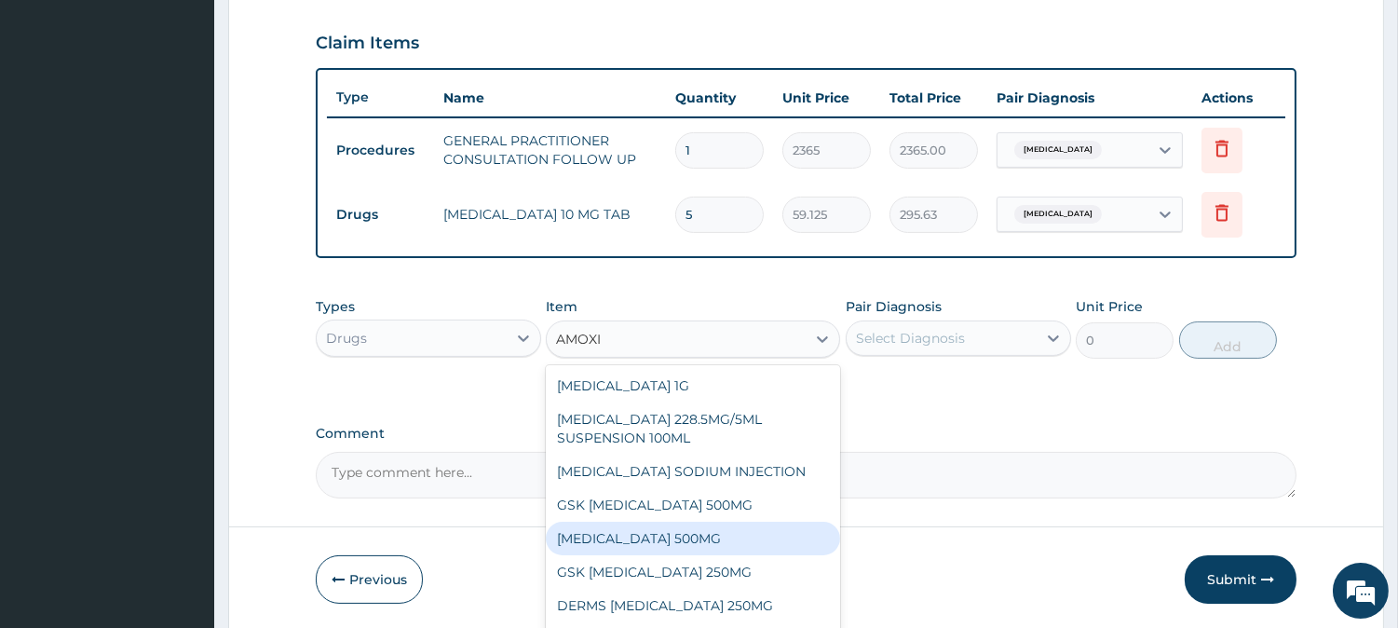
click at [719, 531] on div "[MEDICAL_DATA] 500MG" at bounding box center [693, 539] width 294 height 34
type input "70.94999694824219"
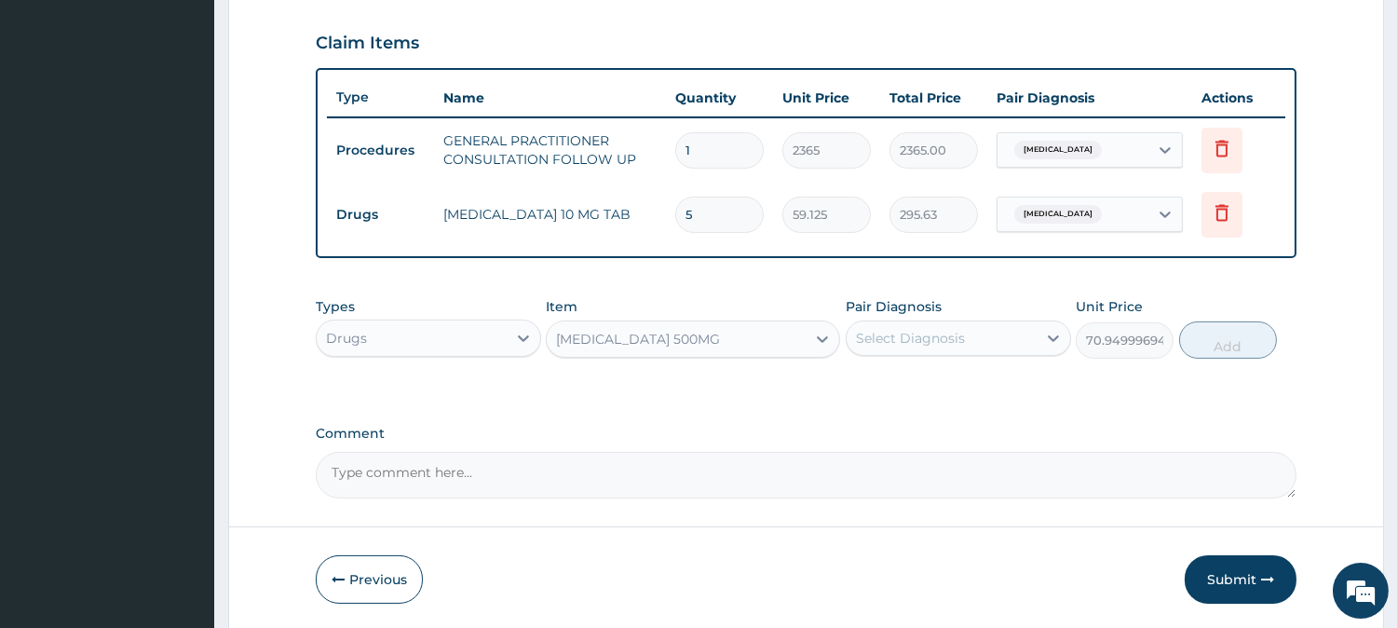
click at [937, 339] on div "Select Diagnosis" at bounding box center [910, 338] width 109 height 19
click at [927, 388] on label "Upper respiratory infection" at bounding box center [935, 384] width 116 height 19
checkbox input "true"
click at [1226, 338] on button "Add" at bounding box center [1228, 339] width 98 height 37
type input "0"
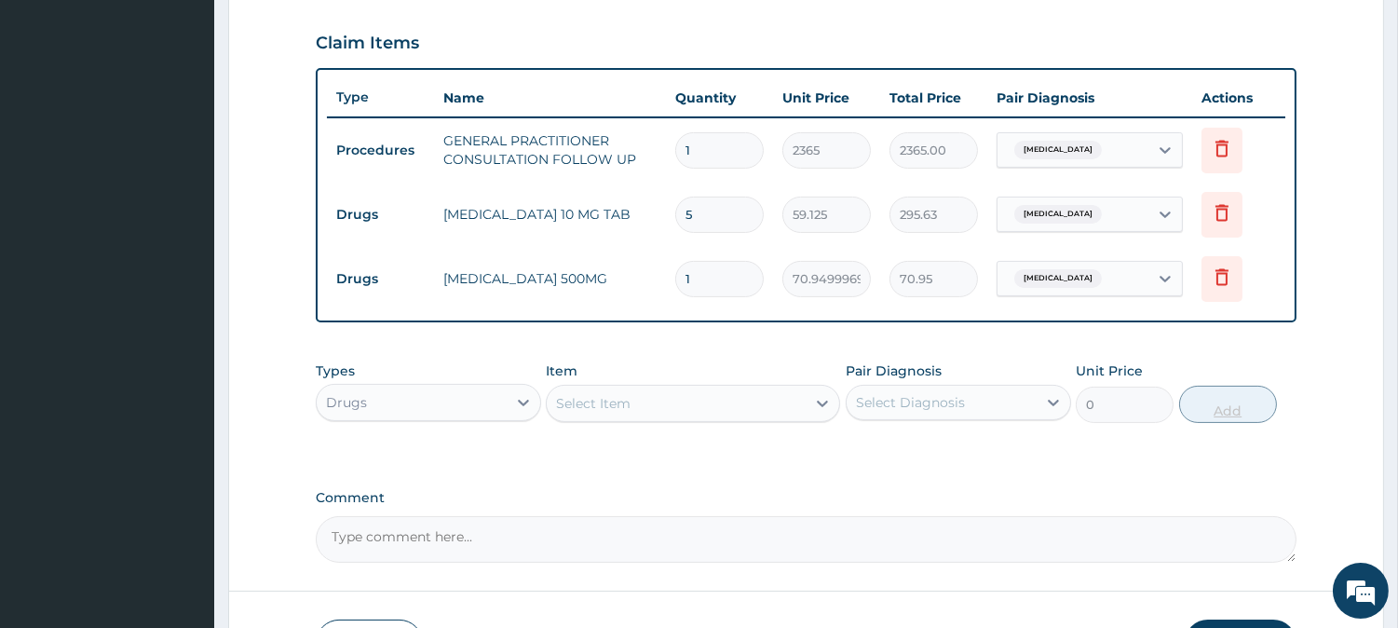
type input "15"
type input "1064.25"
type input "1"
type input "70.95"
type input "10"
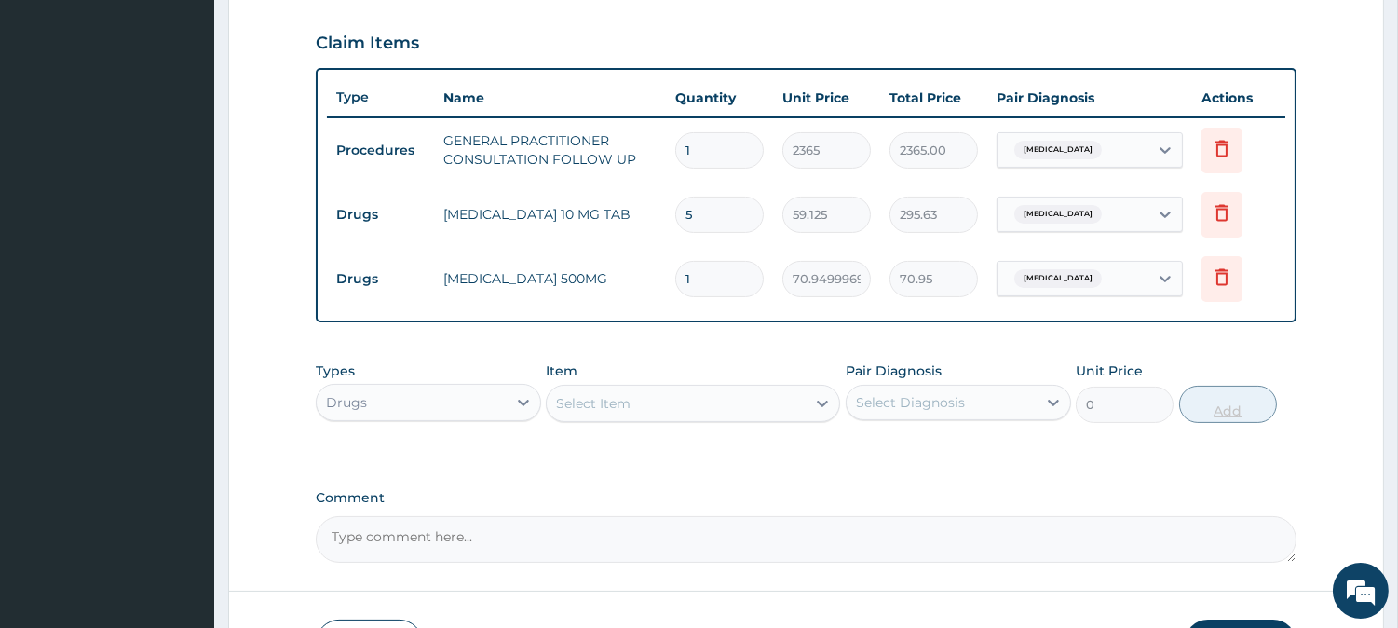
type input "709.50"
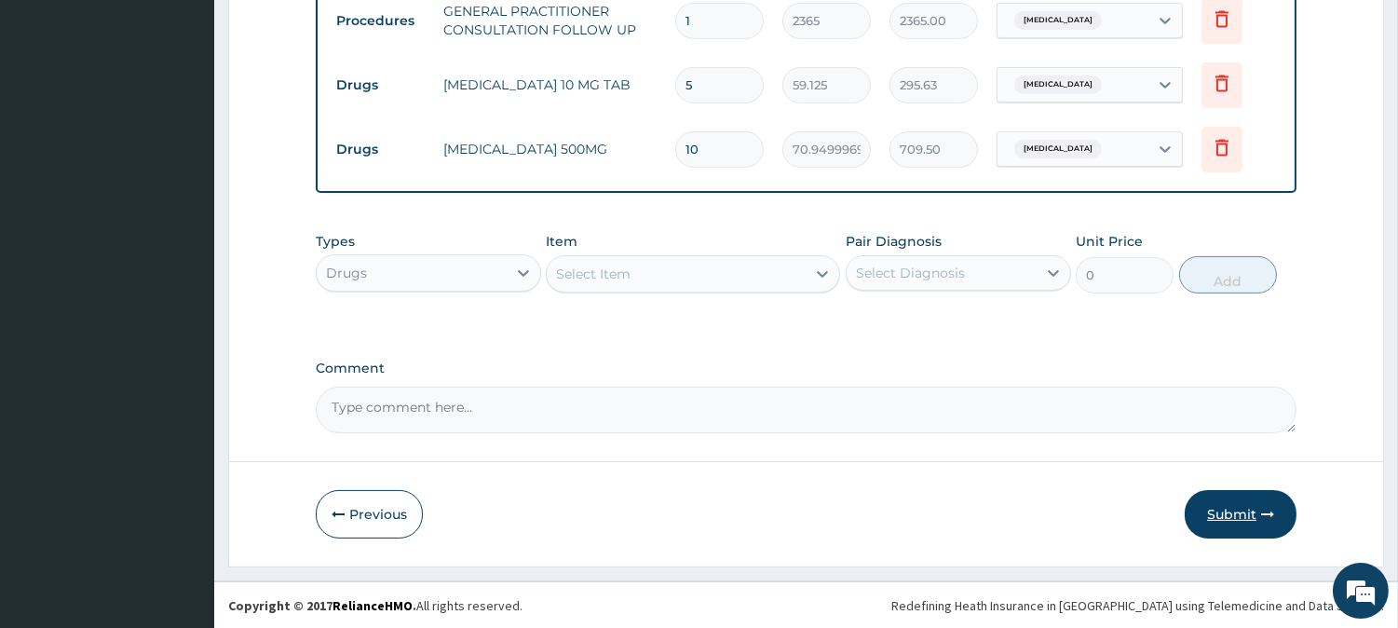
type input "10"
click at [1213, 512] on button "Submit" at bounding box center [1241, 514] width 112 height 48
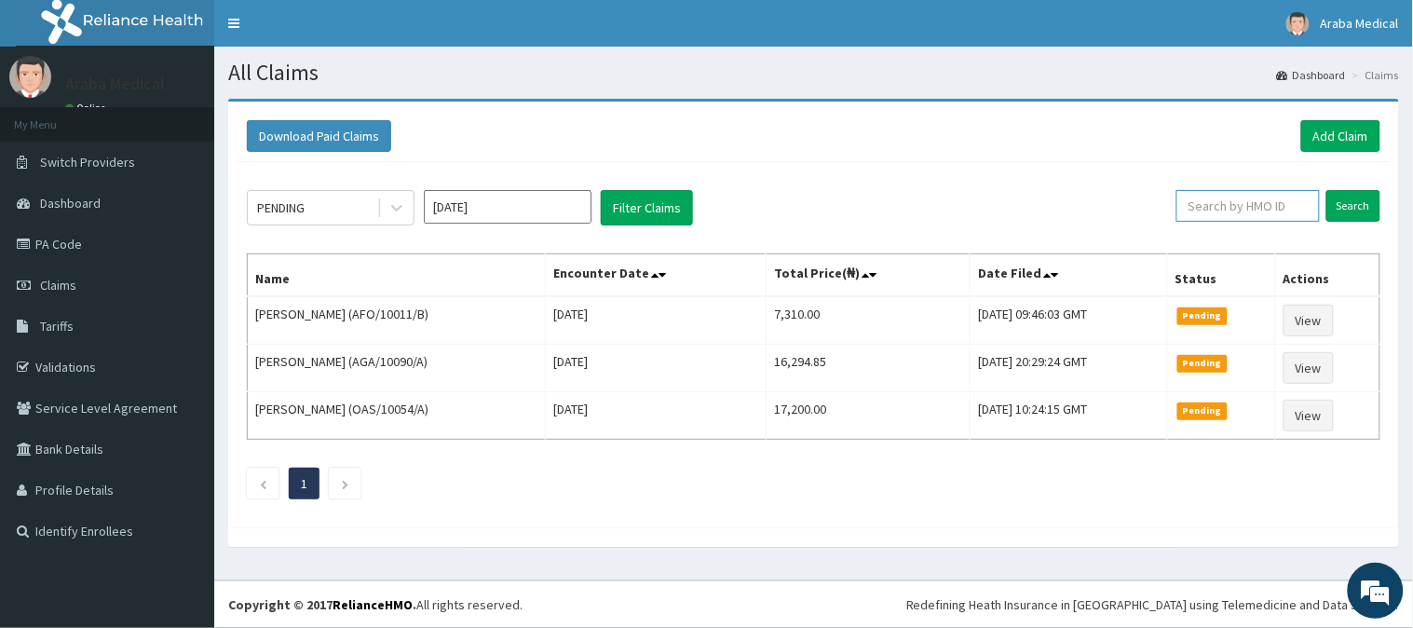
click at [1288, 216] on input "text" at bounding box center [1248, 206] width 143 height 32
type input "YSS/10146/A"
click at [1375, 207] on input "Search" at bounding box center [1354, 206] width 54 height 32
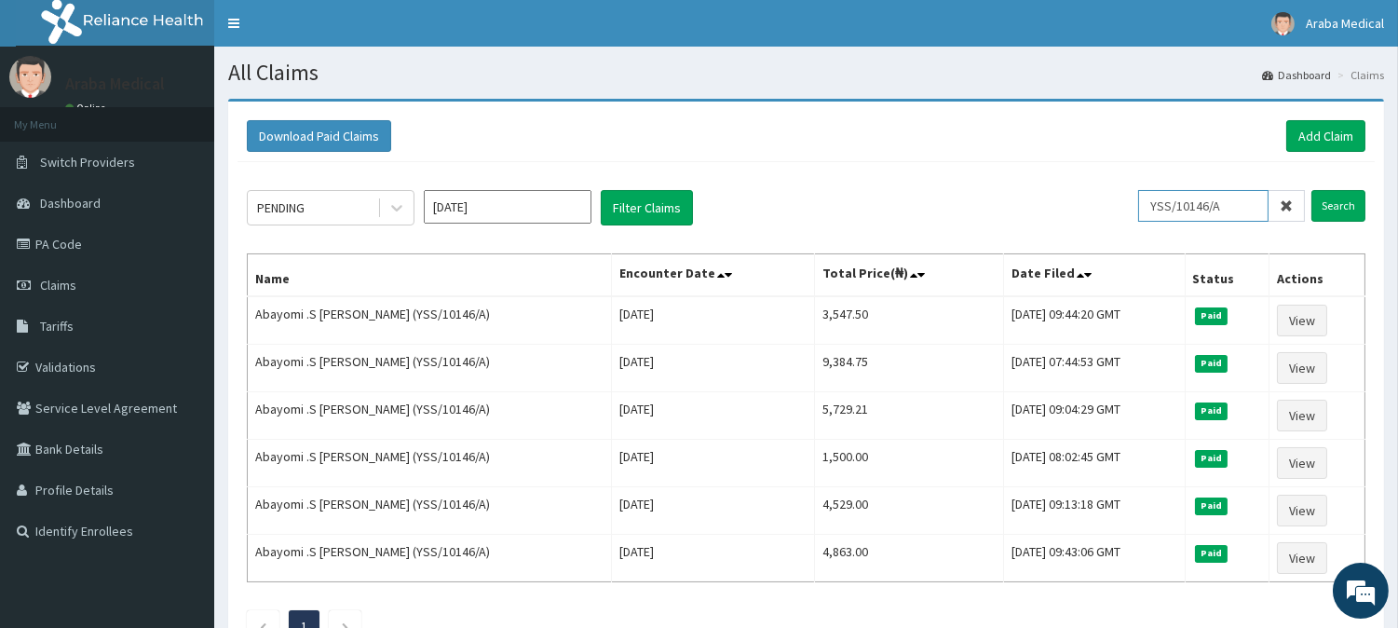
click at [1200, 205] on input "YSS/10146/A" at bounding box center [1203, 206] width 130 height 32
click at [1329, 138] on link "Add Claim" at bounding box center [1326, 136] width 79 height 32
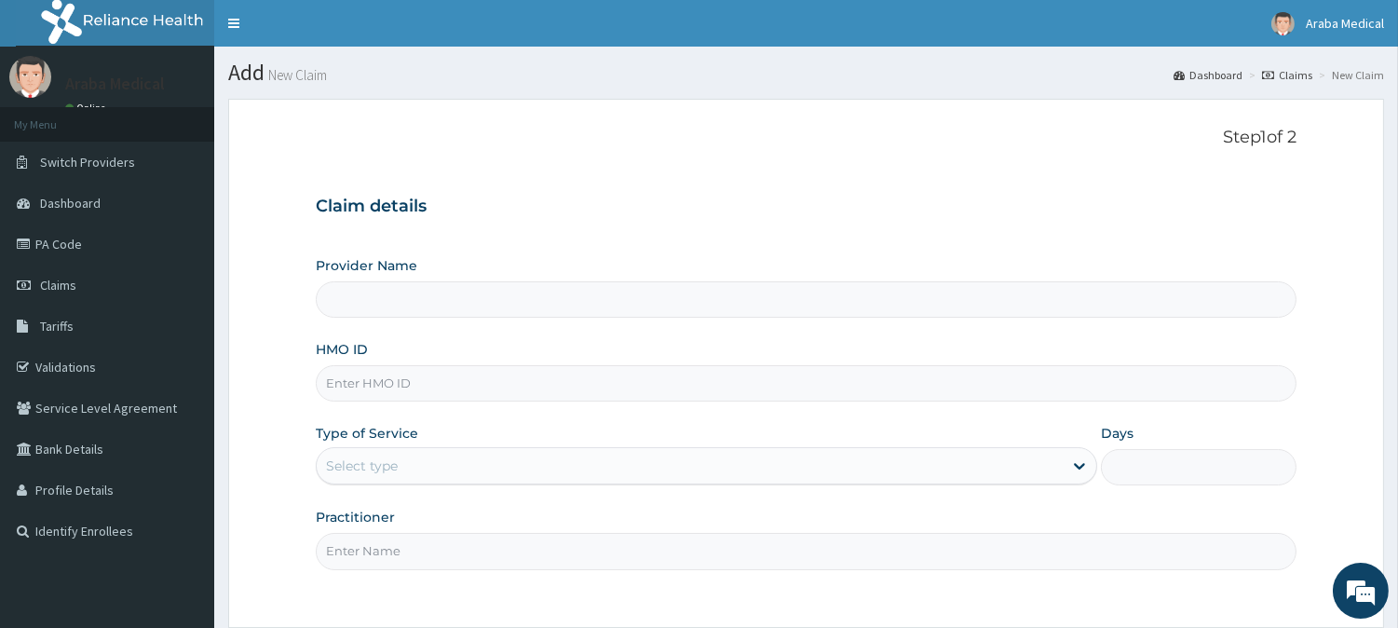
click at [399, 379] on input "HMO ID" at bounding box center [806, 383] width 981 height 36
type input "[GEOGRAPHIC_DATA]"
paste input "YSS/10146/A"
type input "YSS/10146/A"
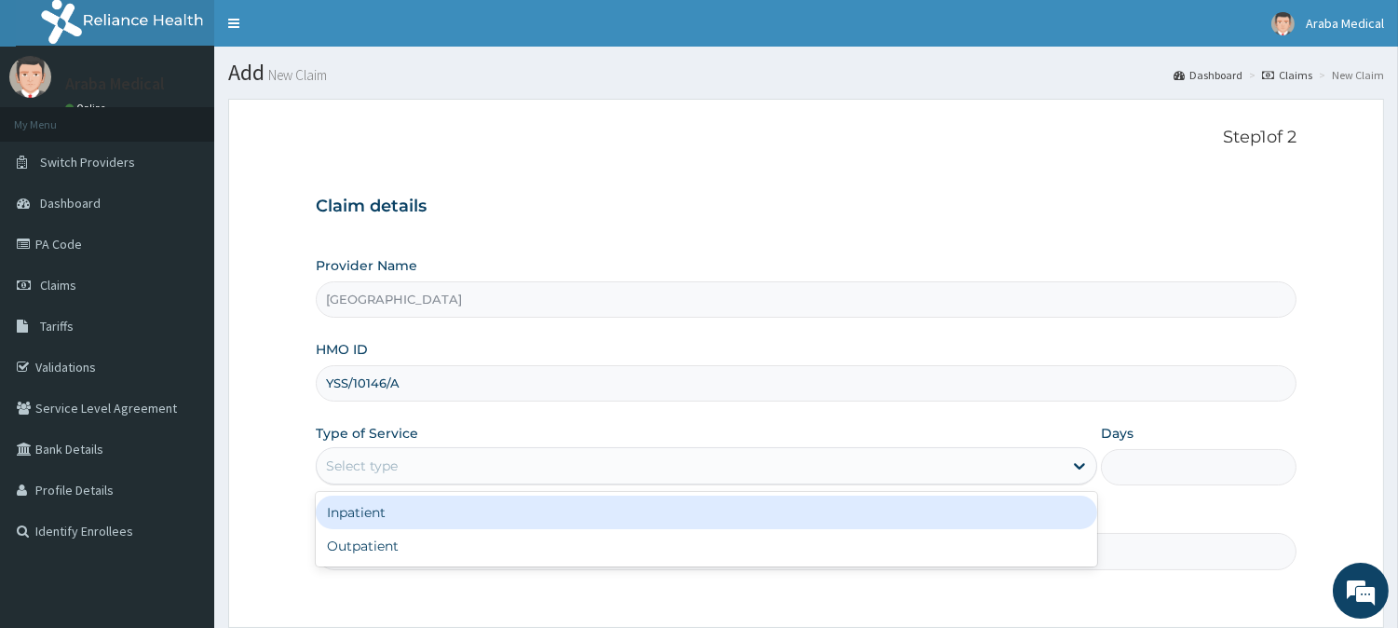
click at [383, 473] on div "Select type" at bounding box center [362, 465] width 72 height 19
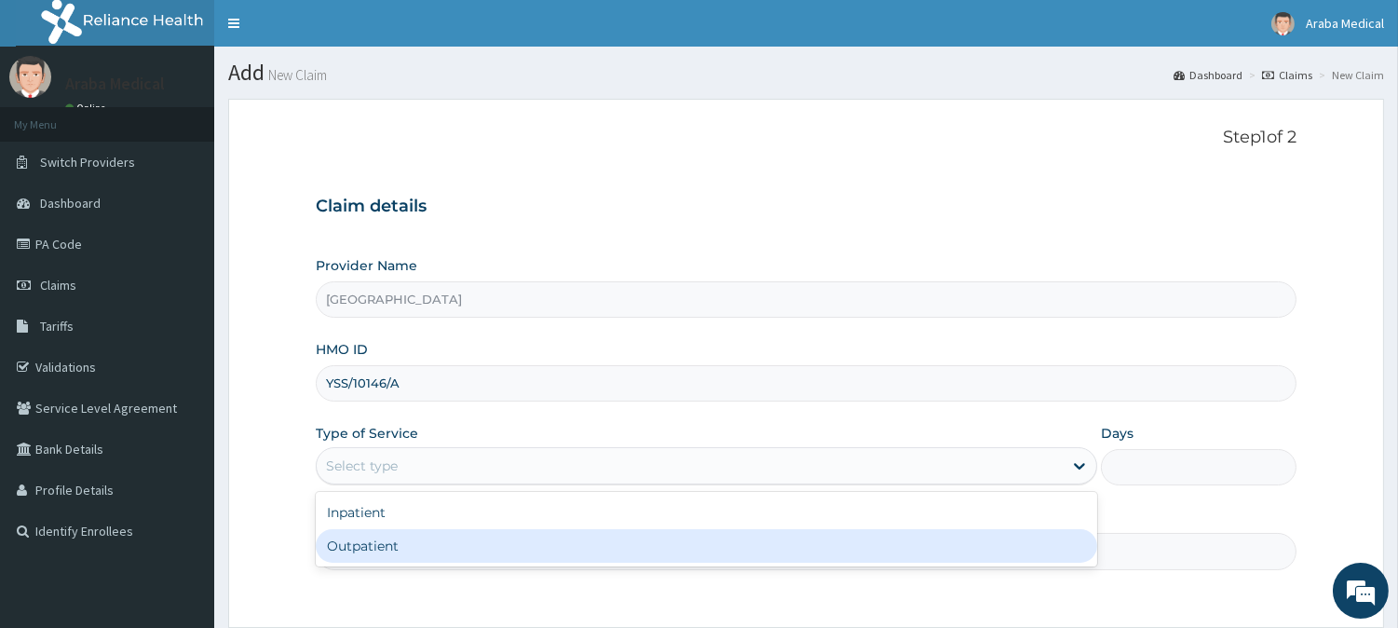
click at [387, 560] on div "Outpatient" at bounding box center [707, 546] width 782 height 34
type input "1"
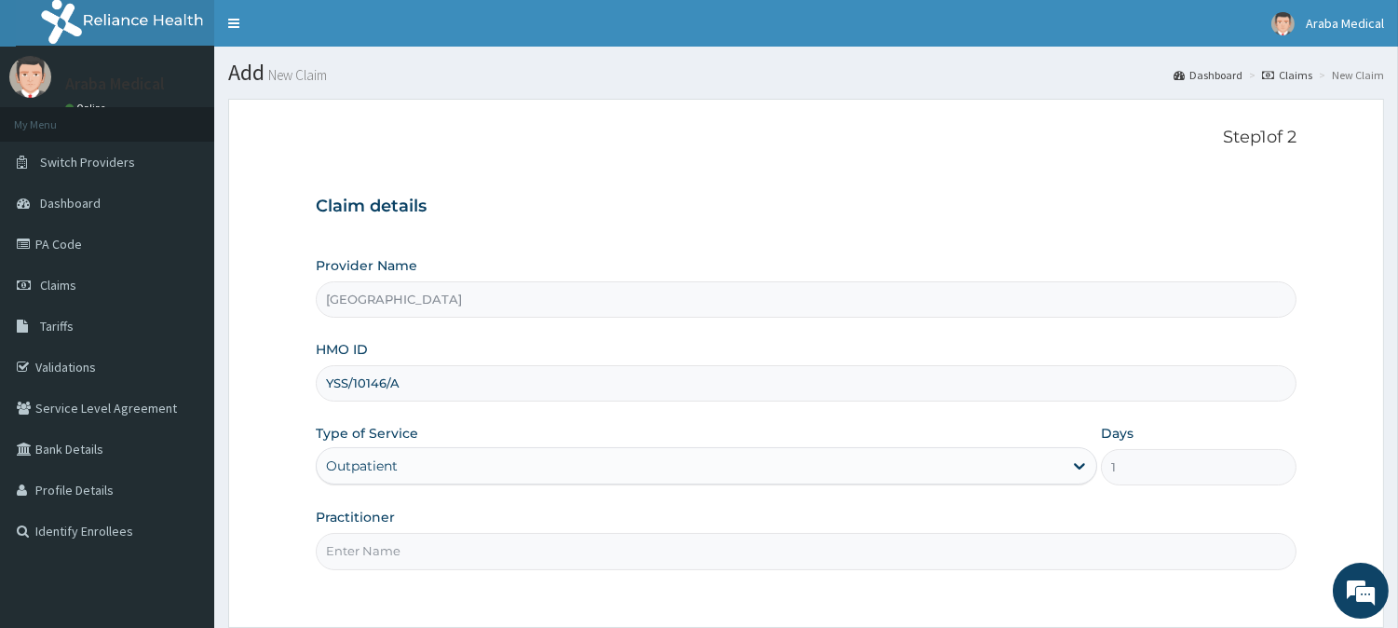
click at [379, 551] on input "Practitioner" at bounding box center [806, 551] width 981 height 36
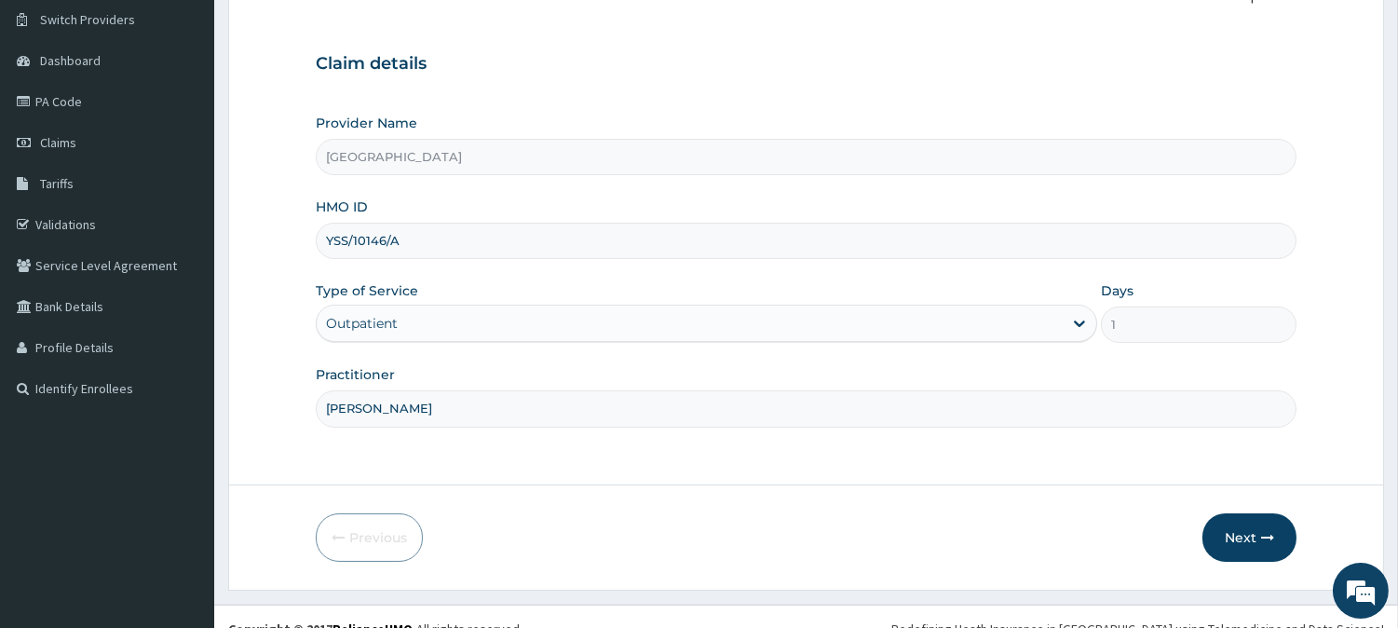
scroll to position [166, 0]
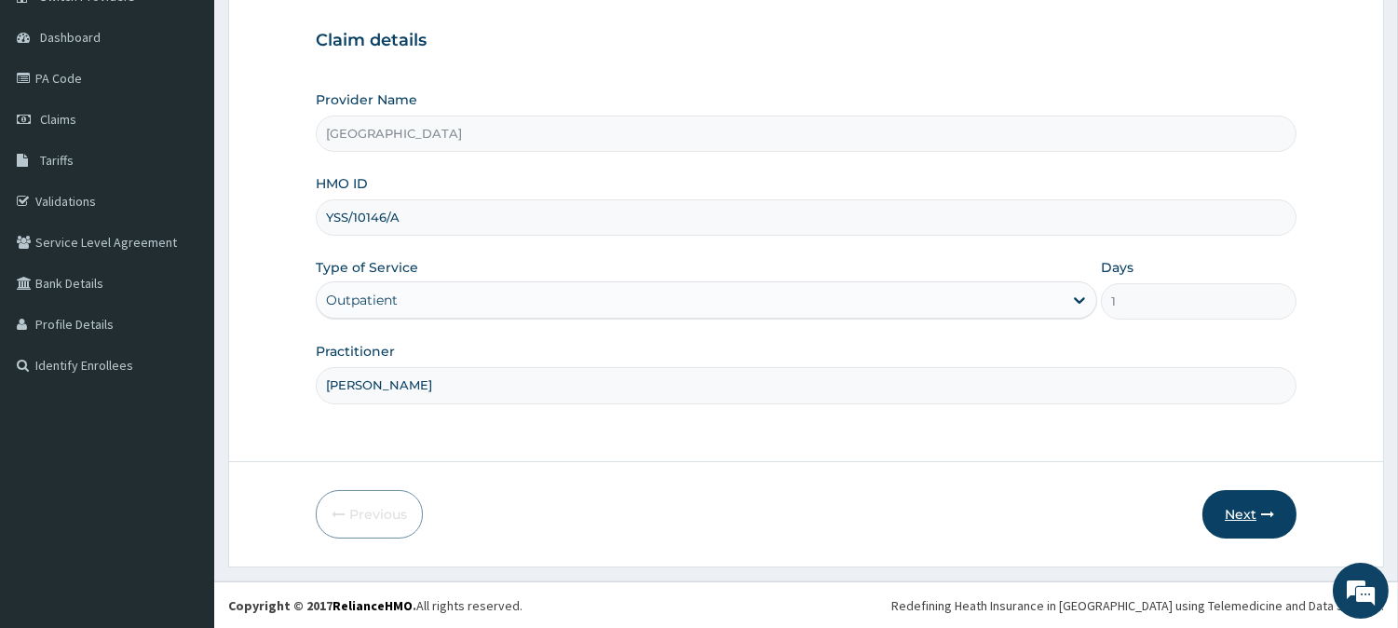
type input "DR KAMSON"
click at [1234, 514] on button "Next" at bounding box center [1250, 514] width 94 height 48
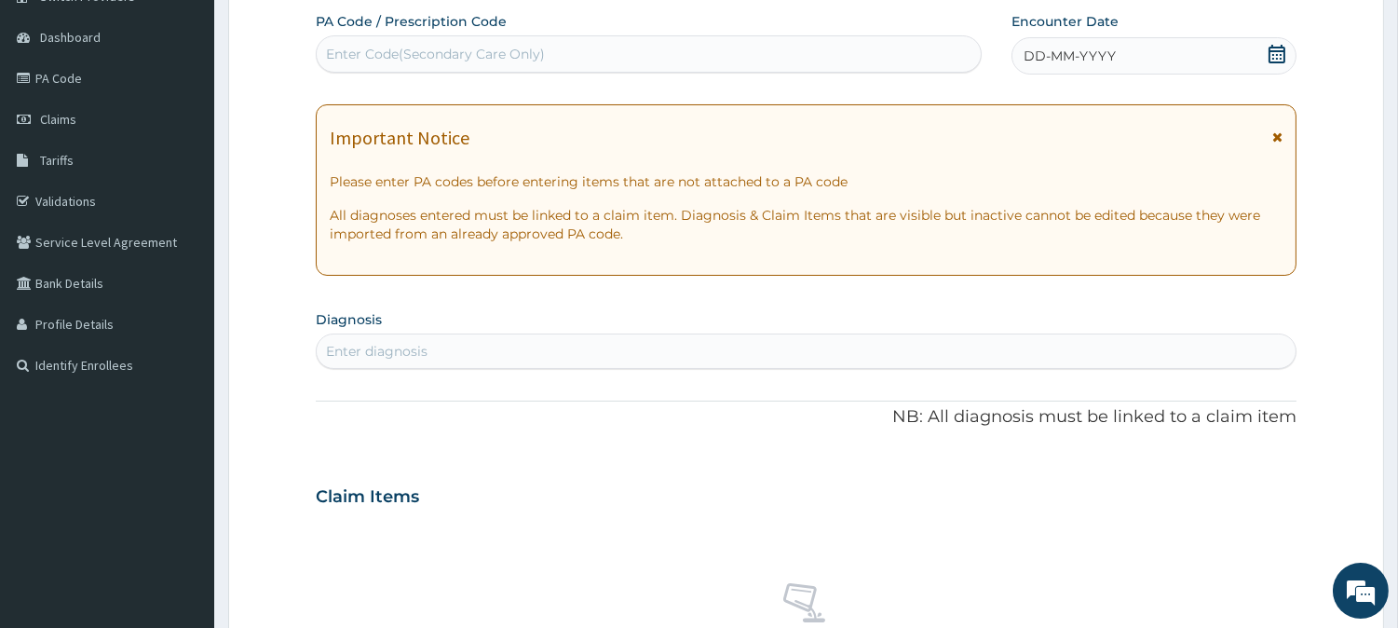
click at [1277, 63] on span at bounding box center [1277, 56] width 19 height 23
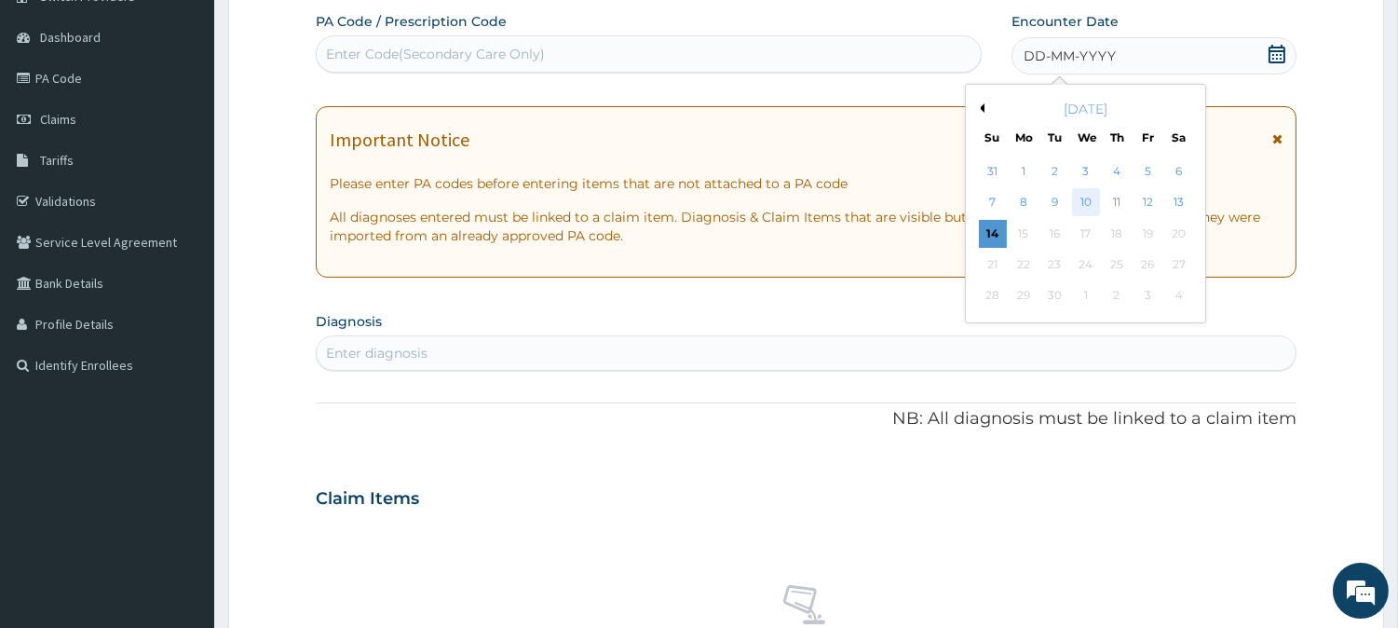
click at [1088, 205] on div "10" at bounding box center [1085, 203] width 28 height 28
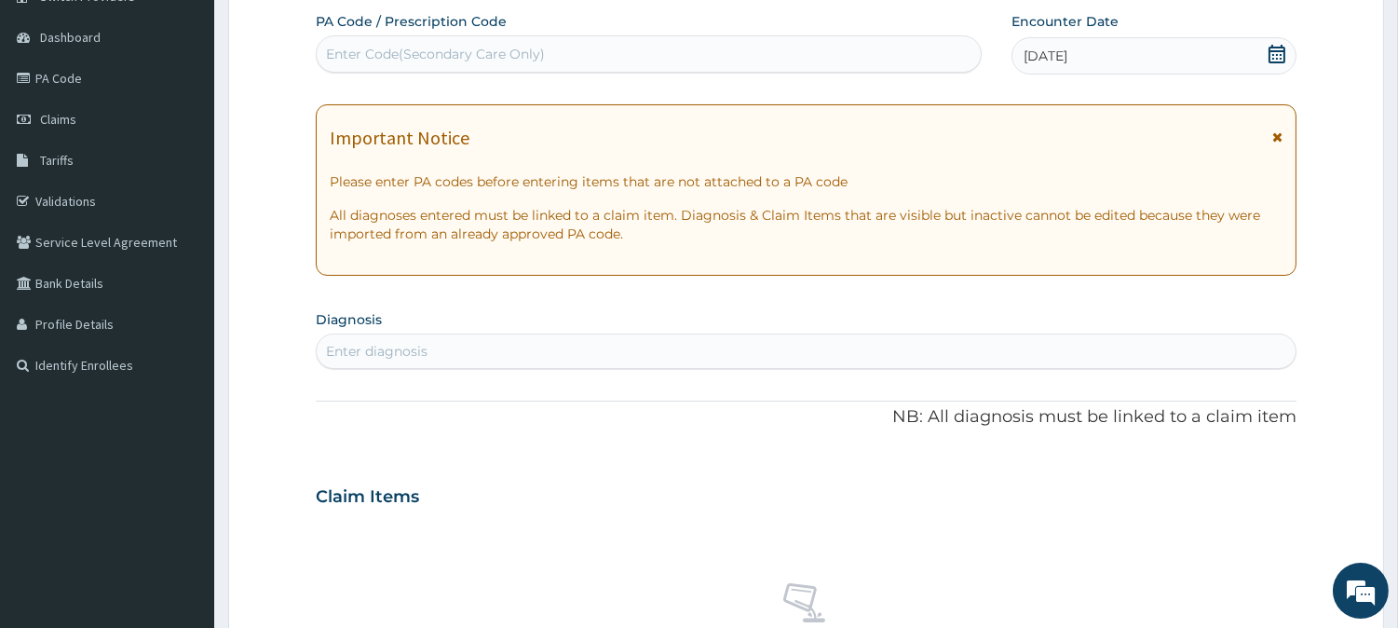
click at [683, 347] on div "Enter diagnosis" at bounding box center [806, 351] width 979 height 30
type input "MALARIA F"
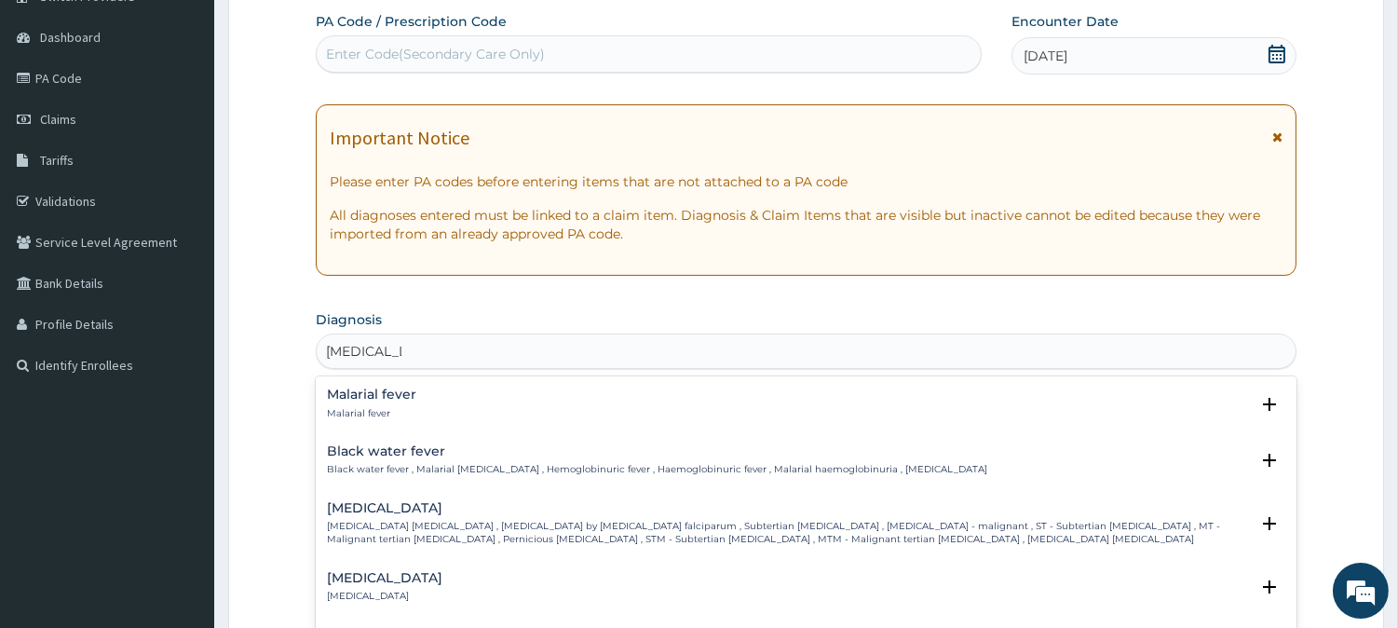
click at [538, 516] on div "Falciparum malaria Falciparum malaria , Malignant tertian malaria , Malaria by …" at bounding box center [788, 524] width 922 height 46
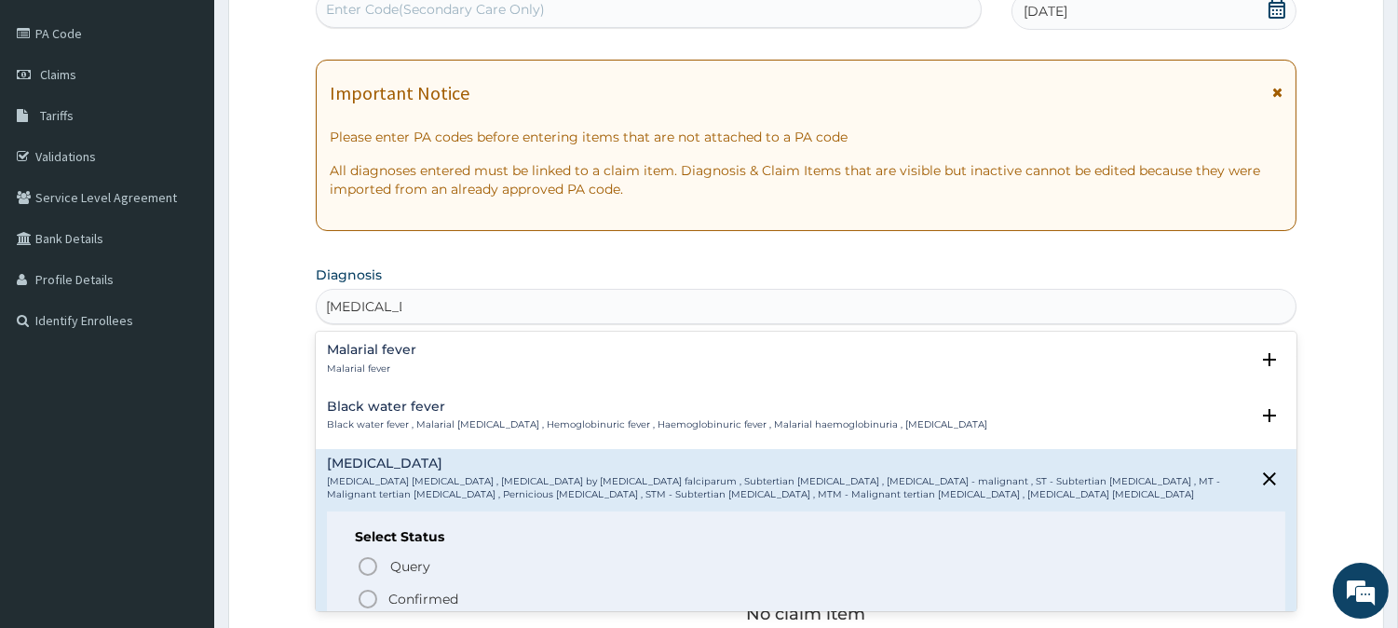
scroll to position [220, 0]
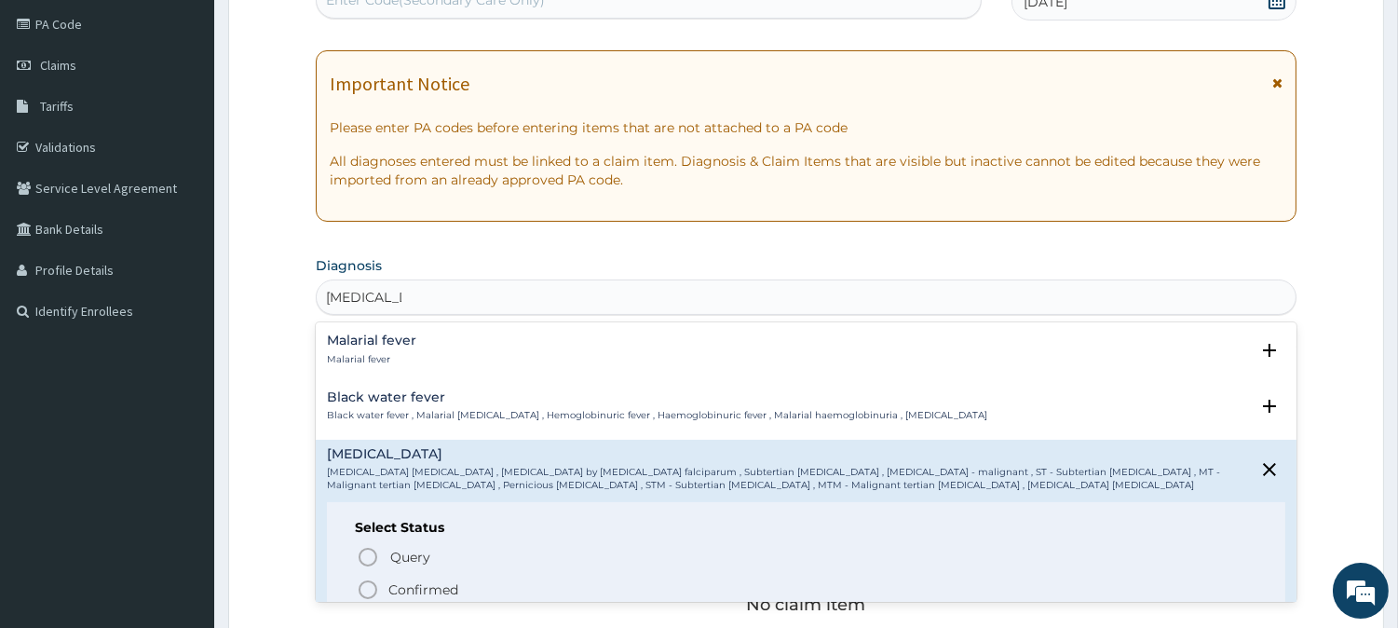
click at [368, 584] on icon "status option filled" at bounding box center [368, 590] width 22 height 22
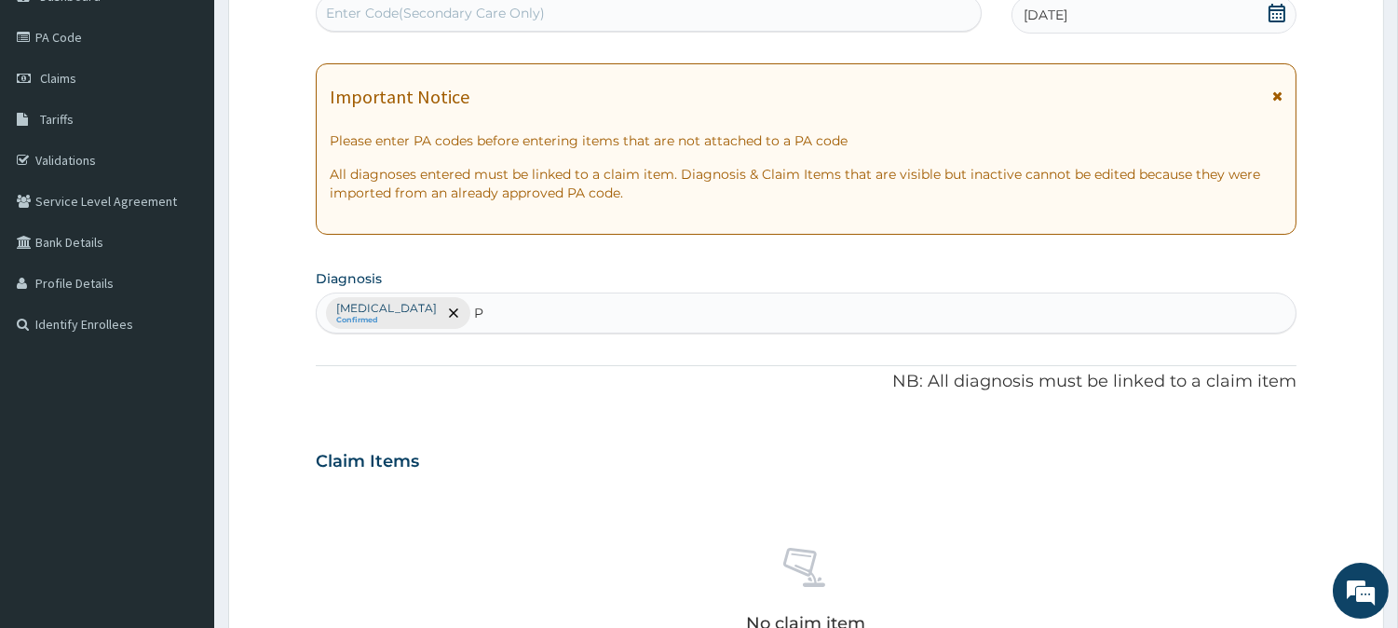
scroll to position [203, 0]
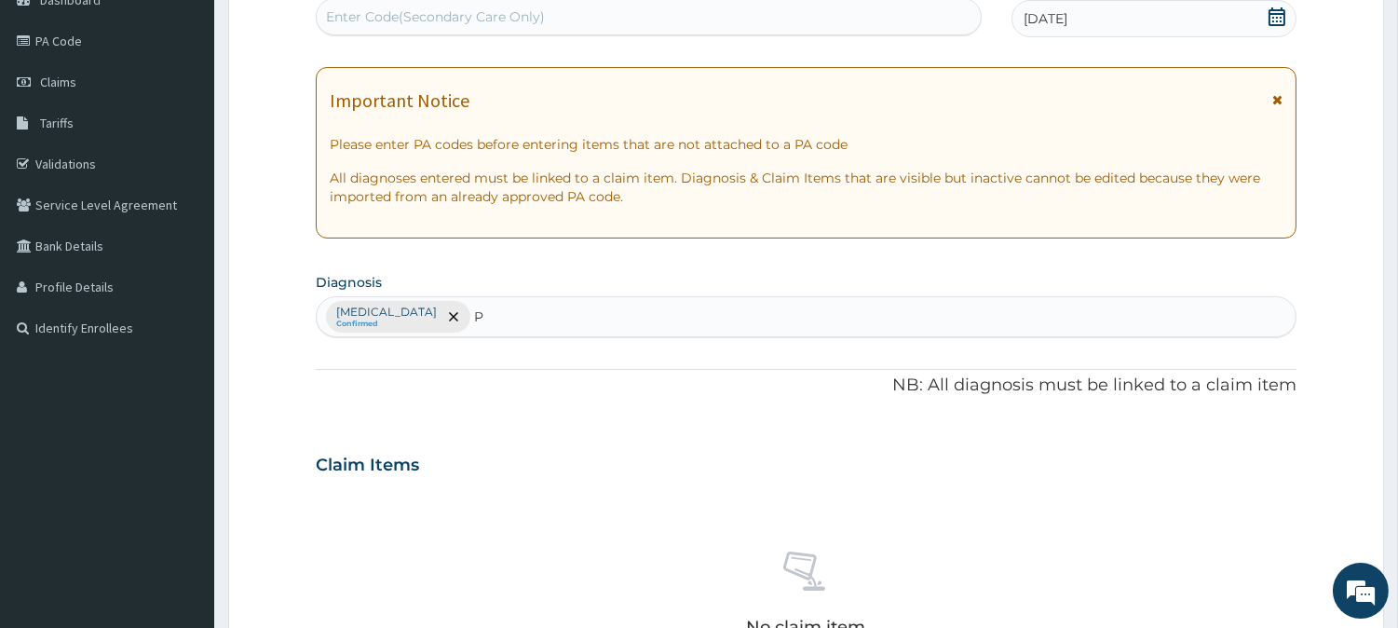
type input "P"
type input "p"
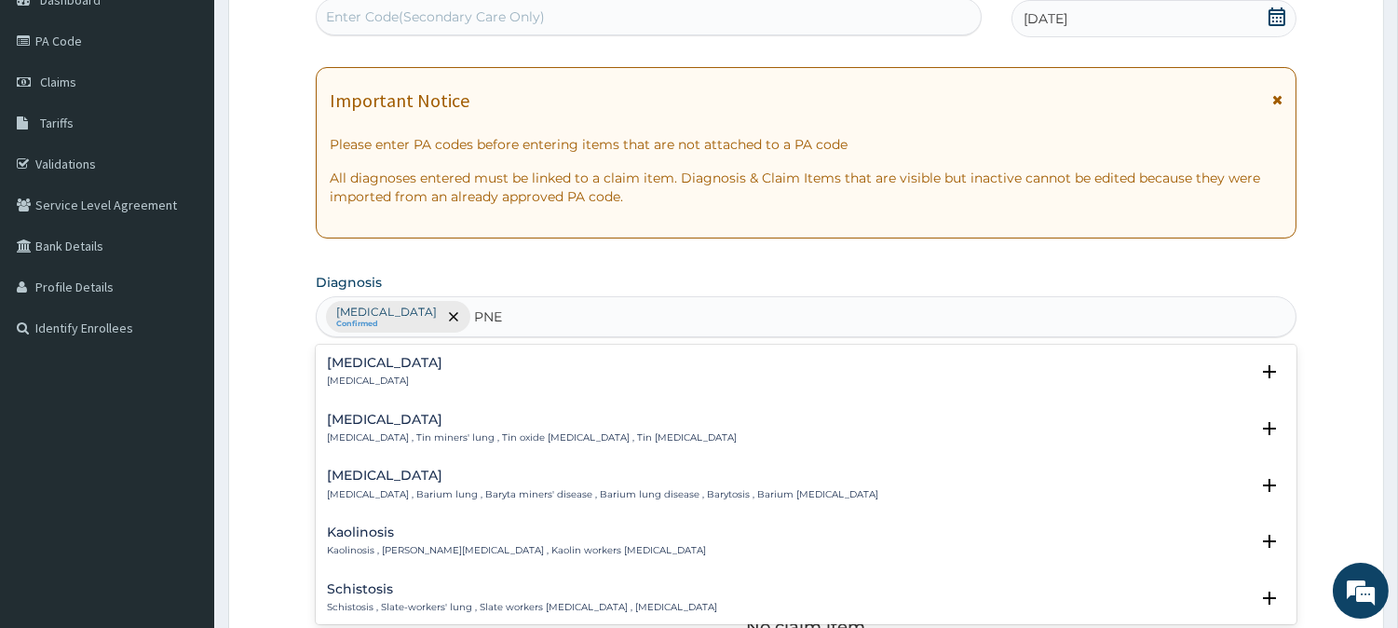
type input "PNEU"
click at [389, 361] on h4 "Pneumonia" at bounding box center [385, 363] width 116 height 14
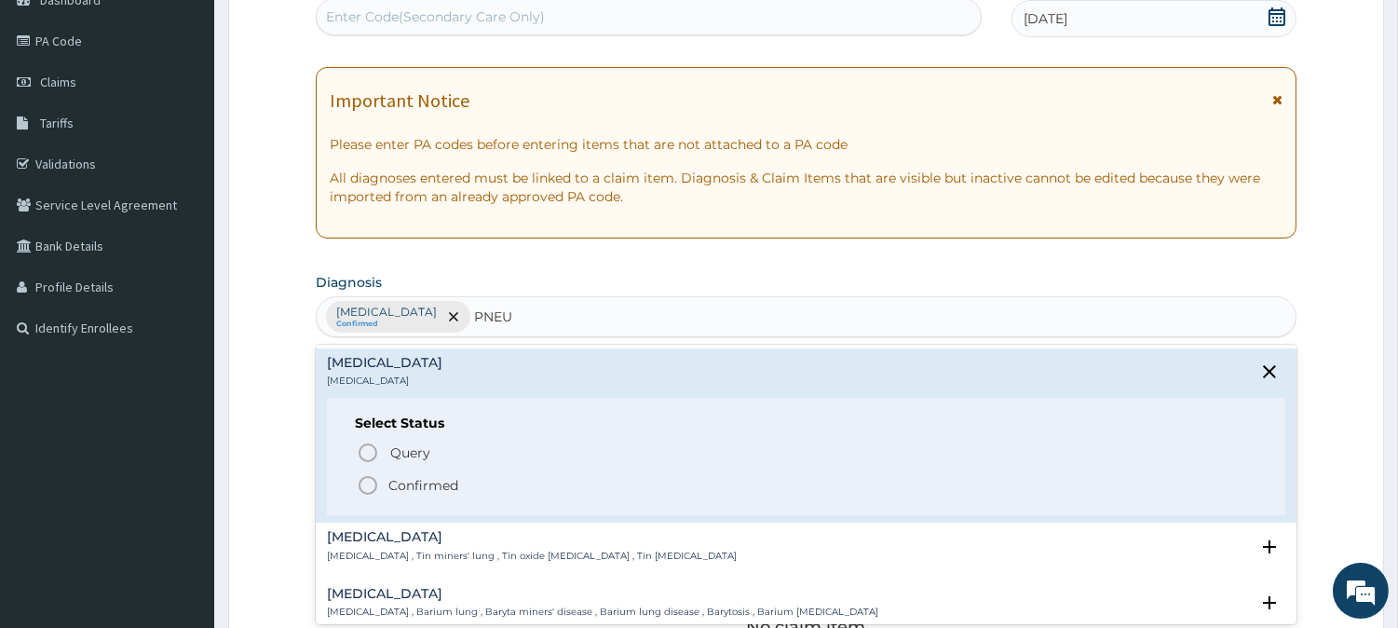
click at [368, 487] on icon "status option filled" at bounding box center [368, 485] width 22 height 22
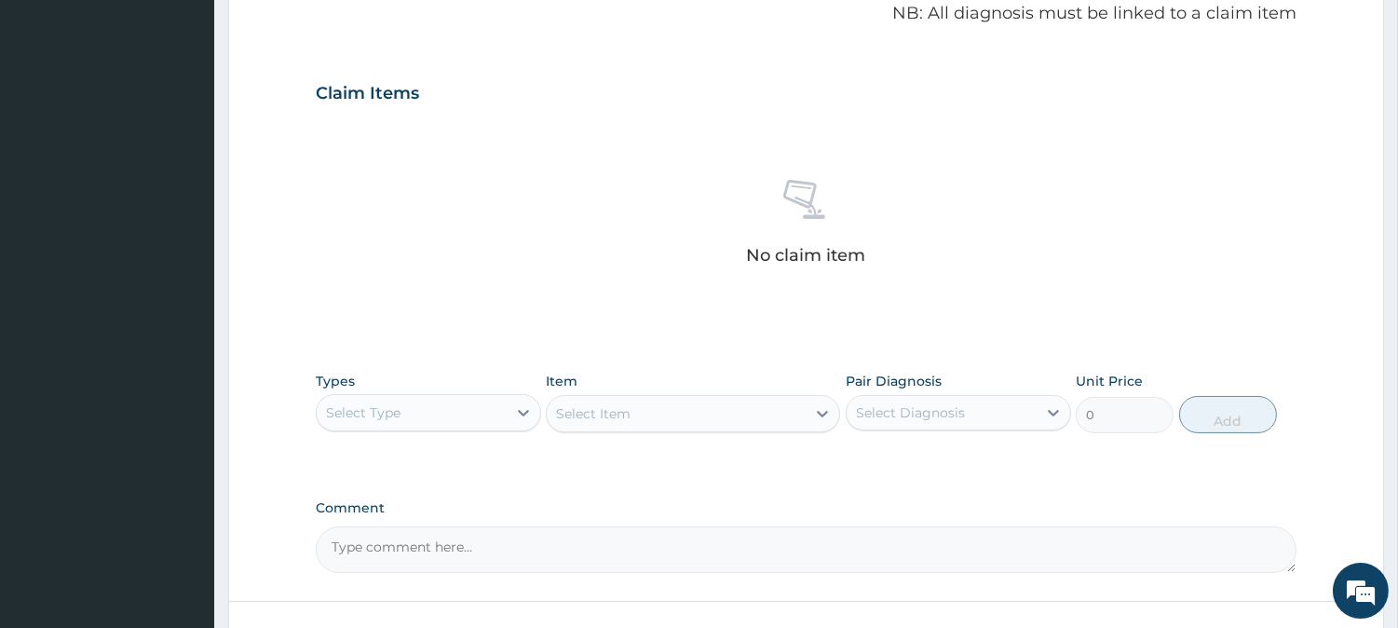
scroll to position [622, 0]
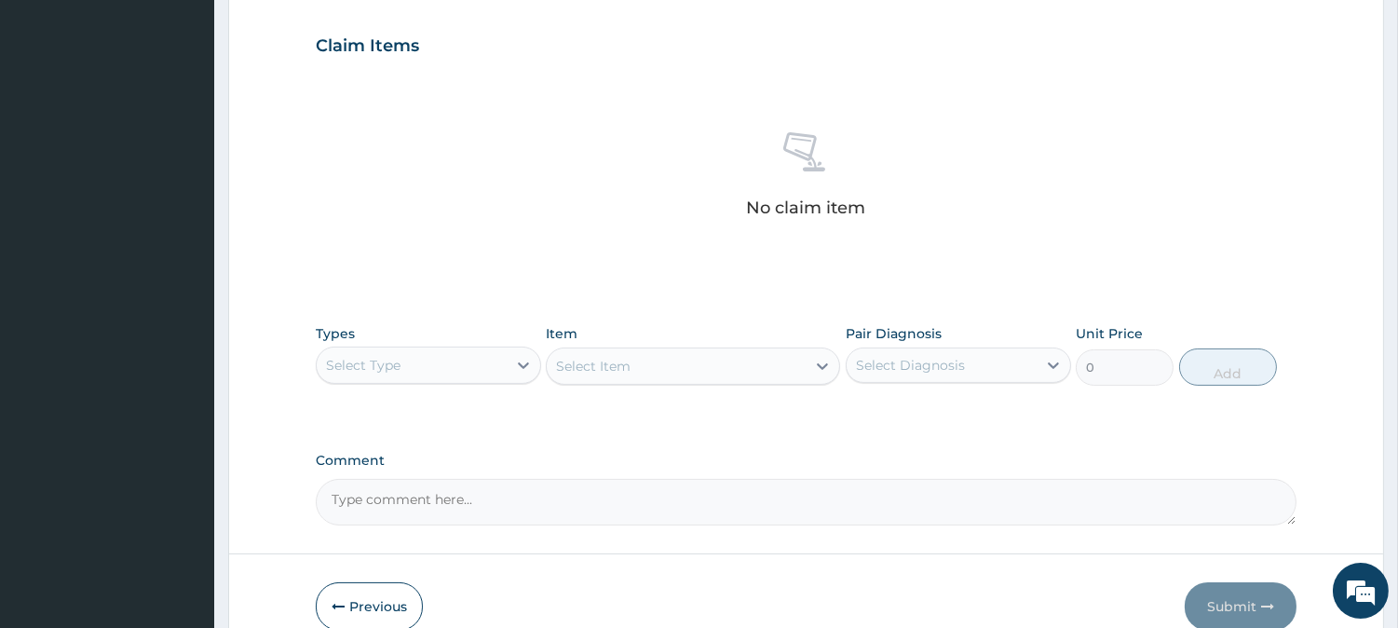
click at [458, 368] on div "Select Type" at bounding box center [412, 365] width 190 height 30
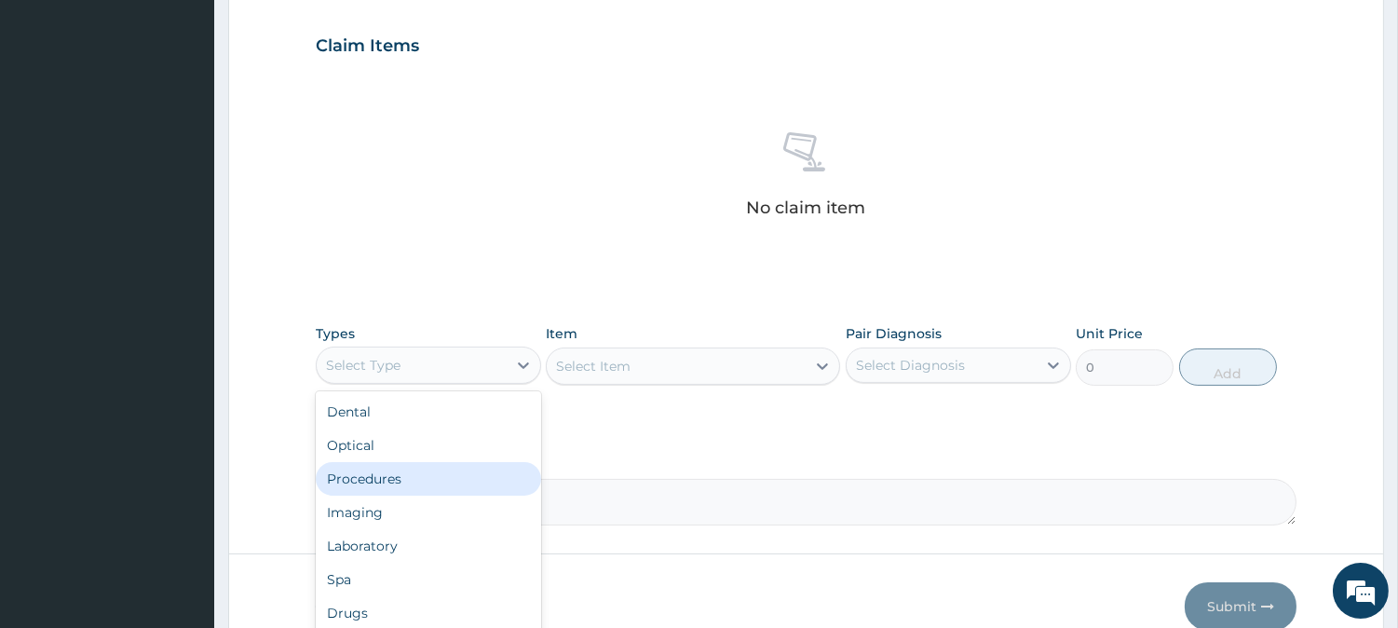
click at [416, 472] on div "Procedures" at bounding box center [428, 479] width 225 height 34
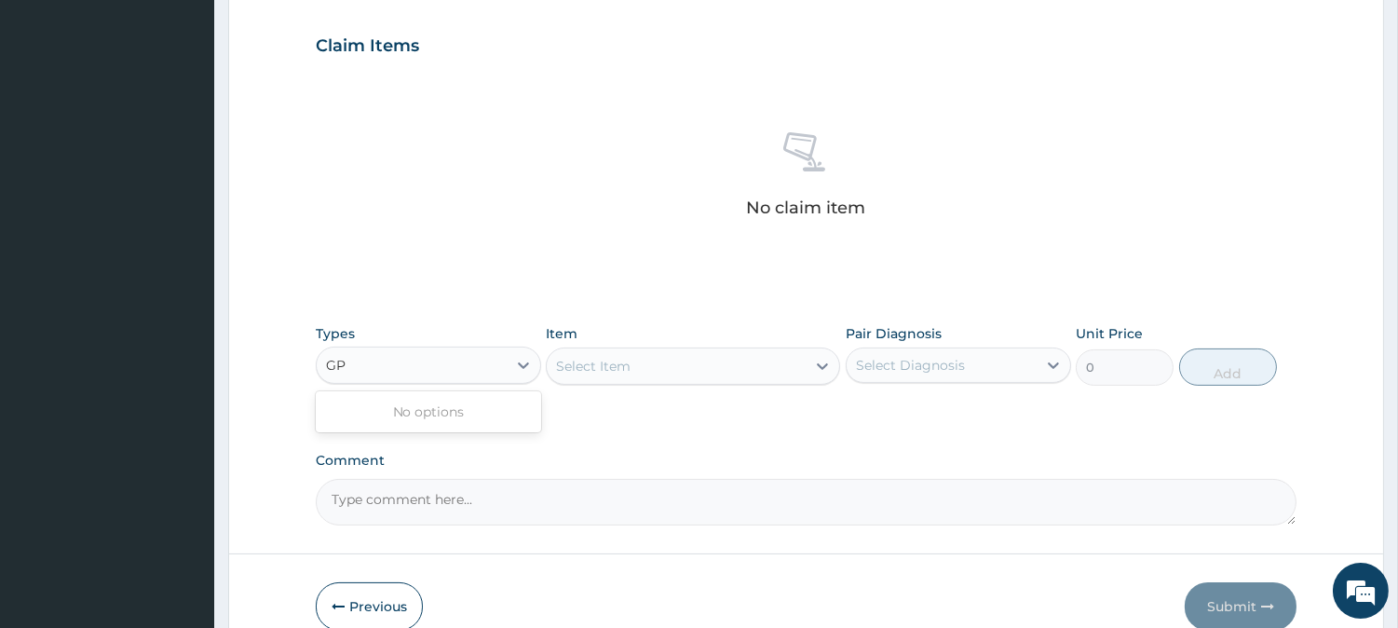
type input "G"
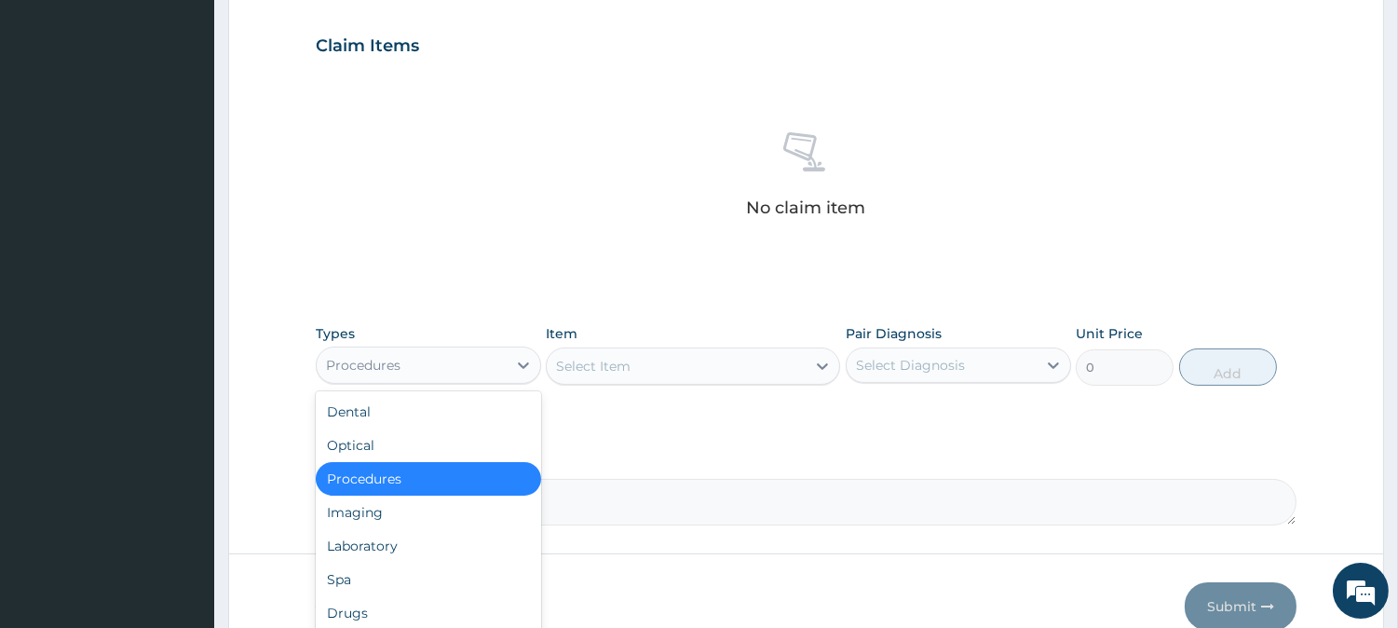
click at [406, 481] on div "Procedures" at bounding box center [428, 479] width 225 height 34
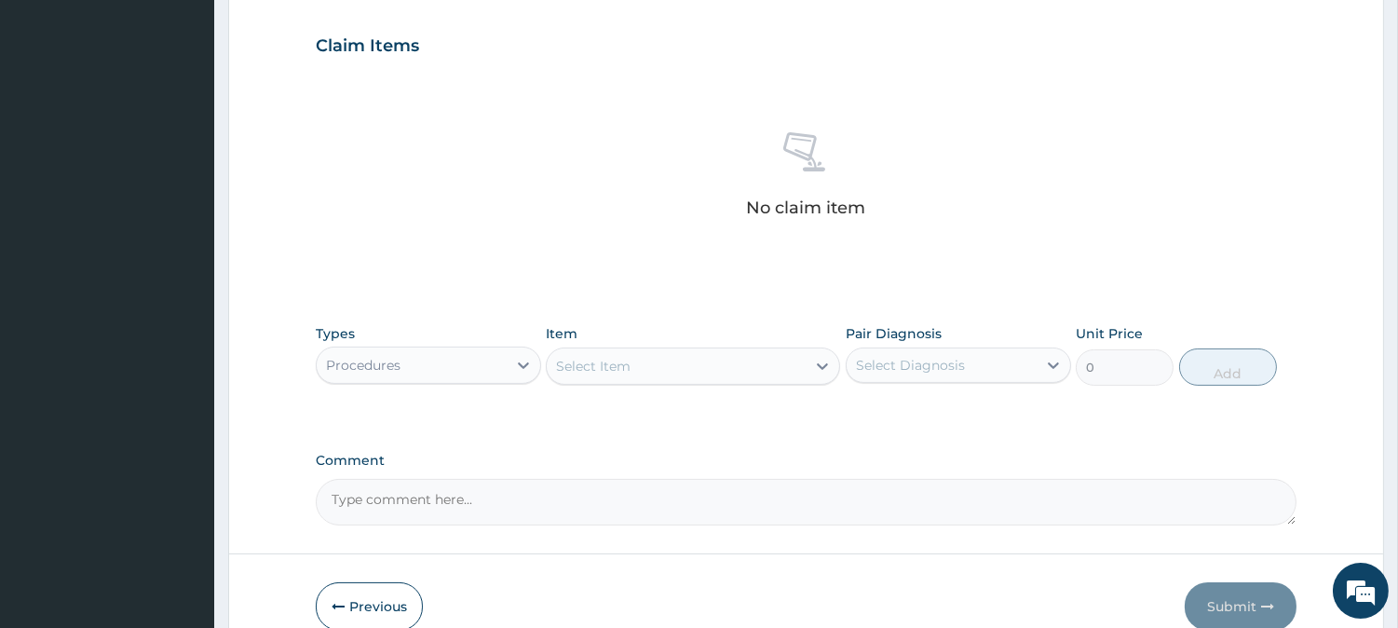
click at [770, 364] on div "Select Item" at bounding box center [676, 366] width 259 height 30
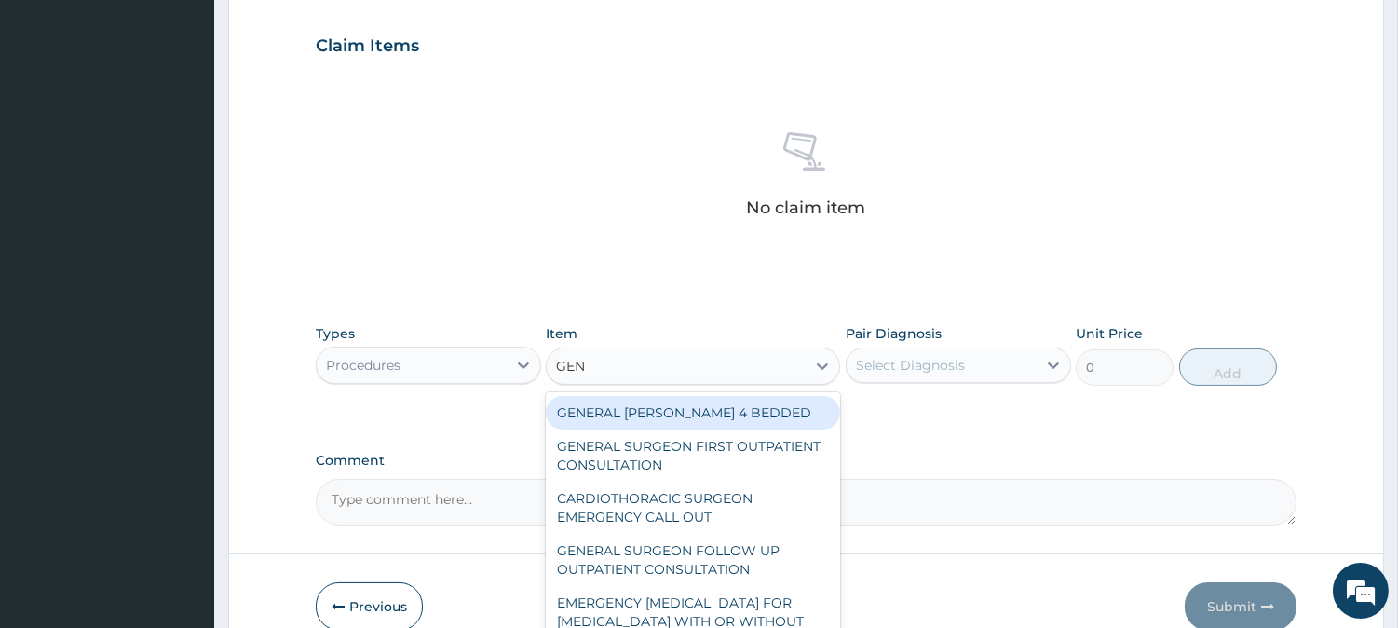
type input "GENE"
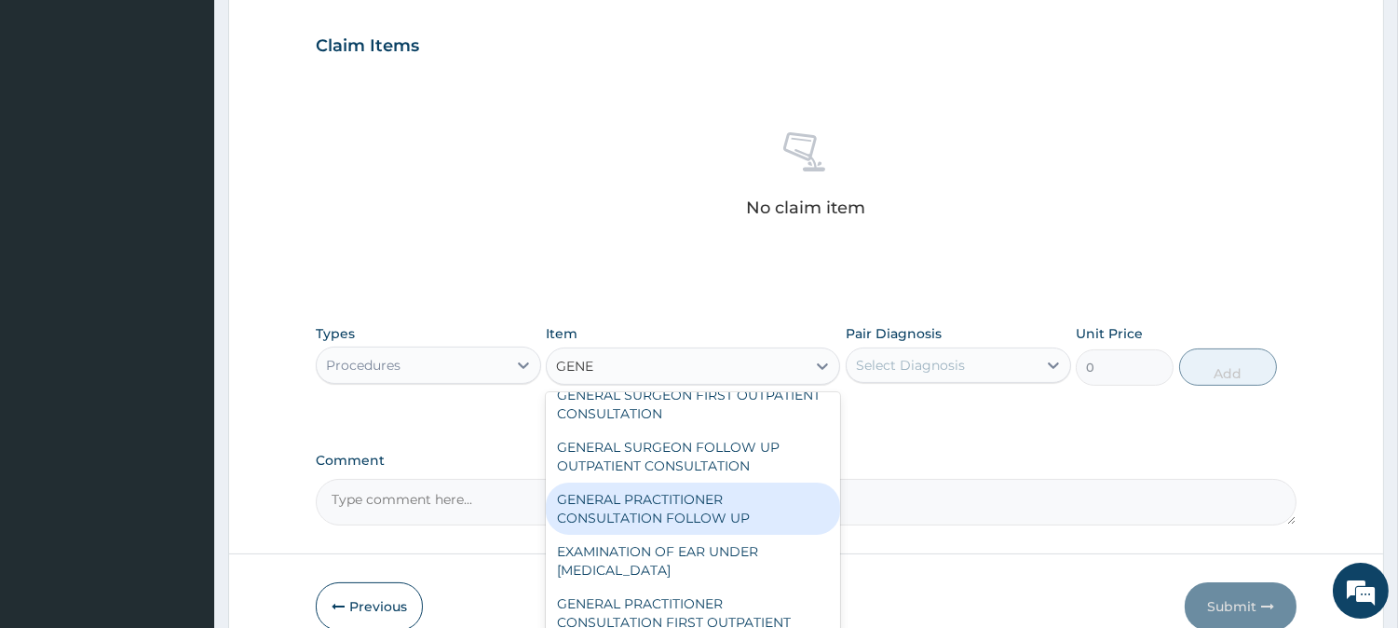
scroll to position [57, 0]
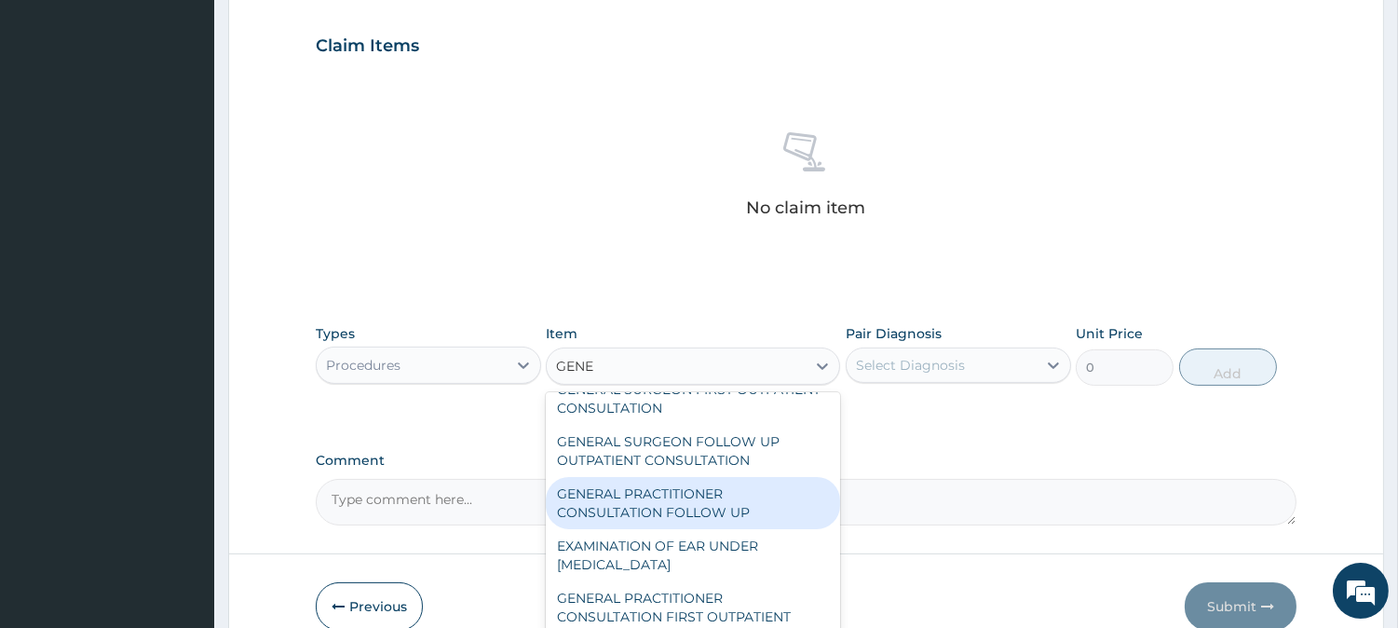
click at [740, 508] on div "GENERAL PRACTITIONER CONSULTATION FOLLOW UP" at bounding box center [693, 503] width 294 height 52
type input "2365"
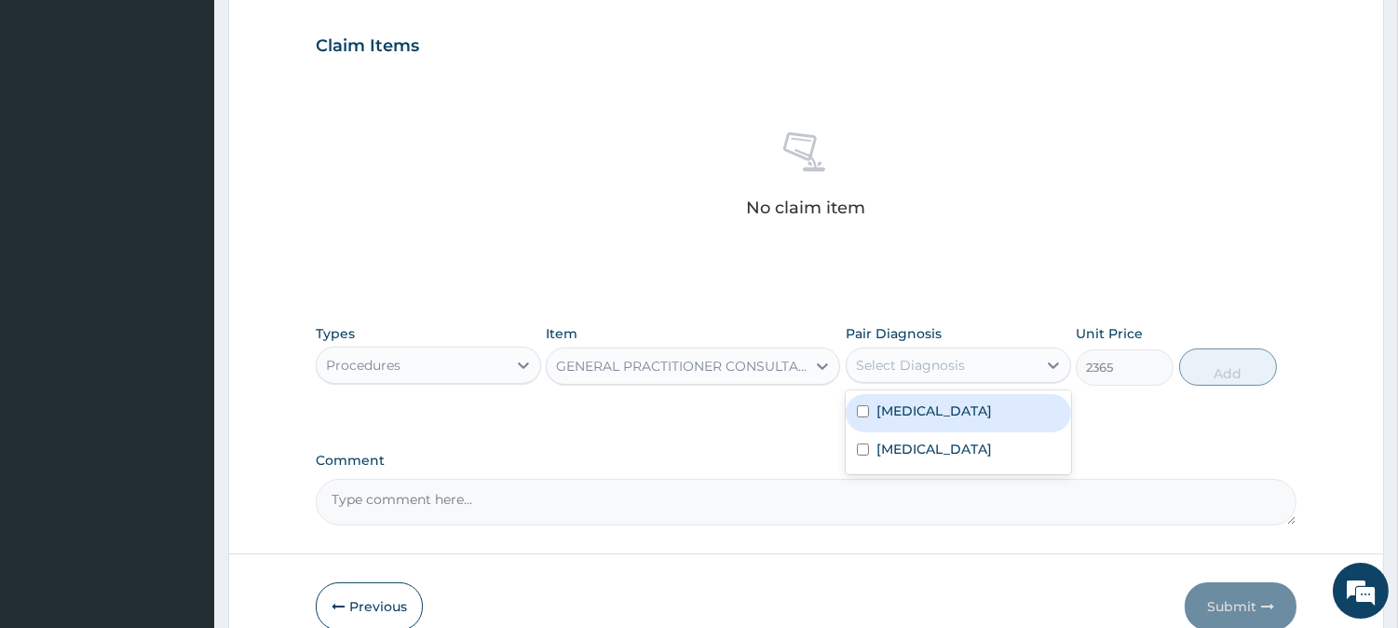
click at [973, 375] on div "Select Diagnosis" at bounding box center [942, 365] width 190 height 30
click at [957, 406] on label "Falciparum malaria" at bounding box center [935, 411] width 116 height 19
checkbox input "true"
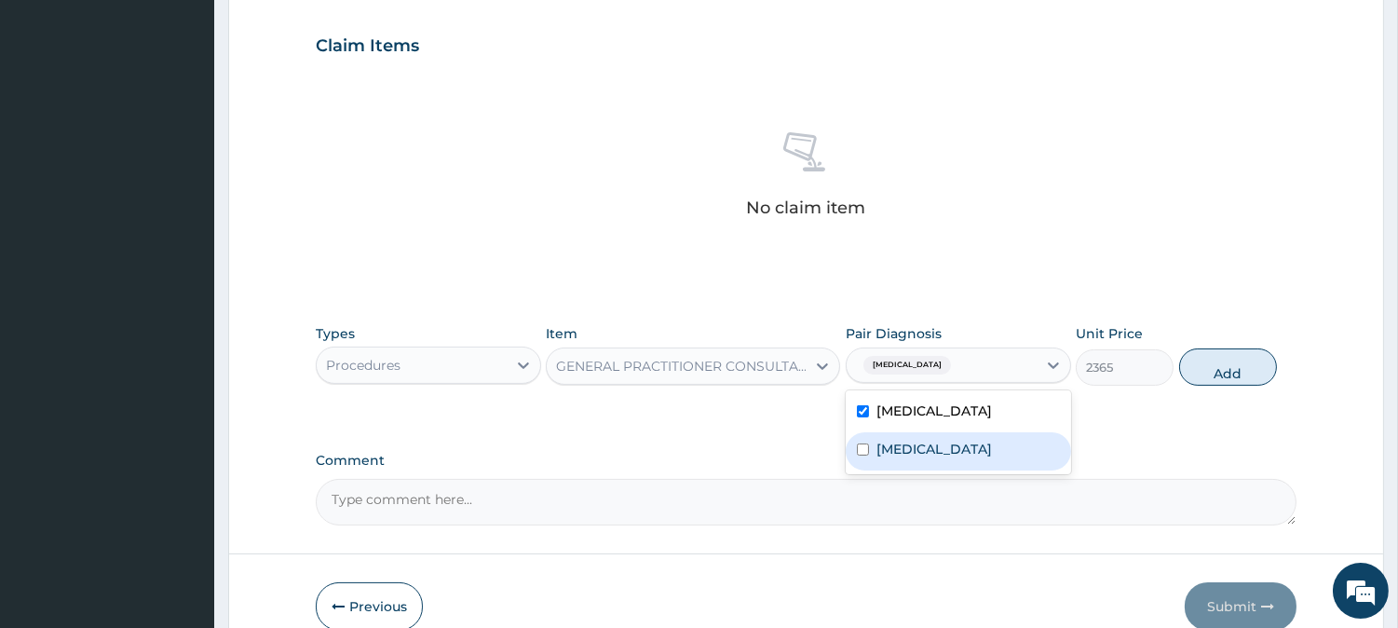
click at [923, 448] on label "Pneumonia" at bounding box center [935, 449] width 116 height 19
checkbox input "true"
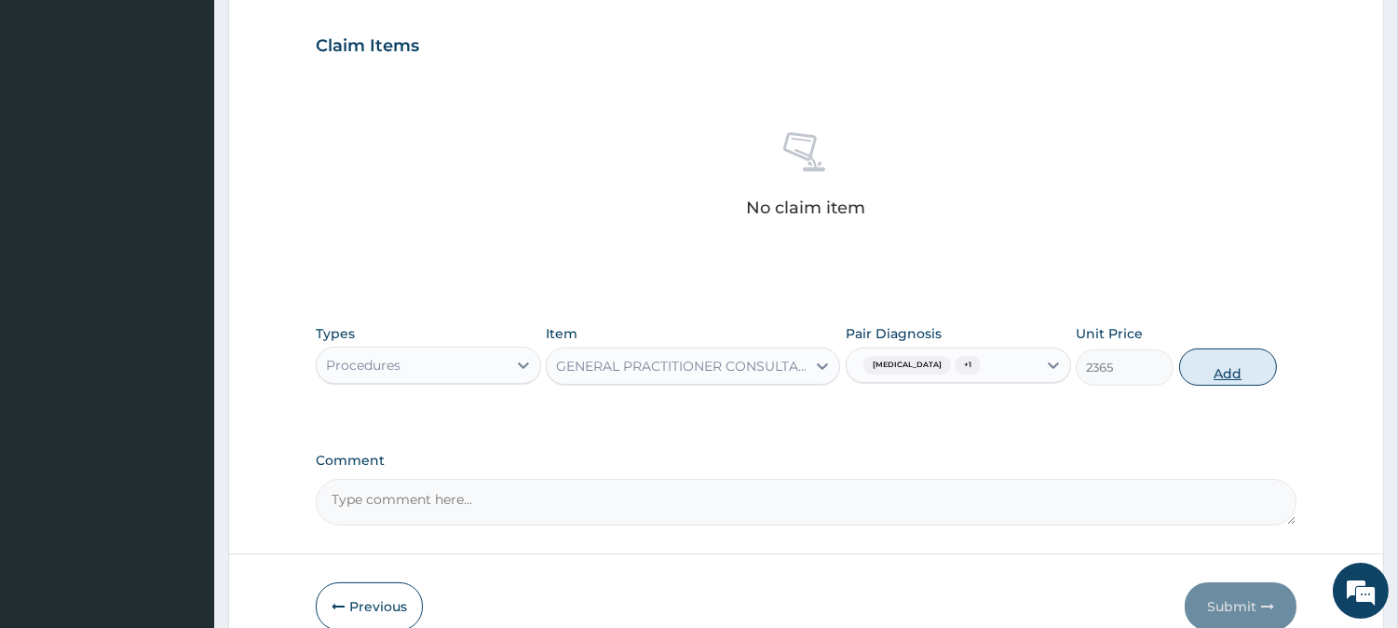
click at [1242, 376] on button "Add" at bounding box center [1228, 366] width 98 height 37
type input "0"
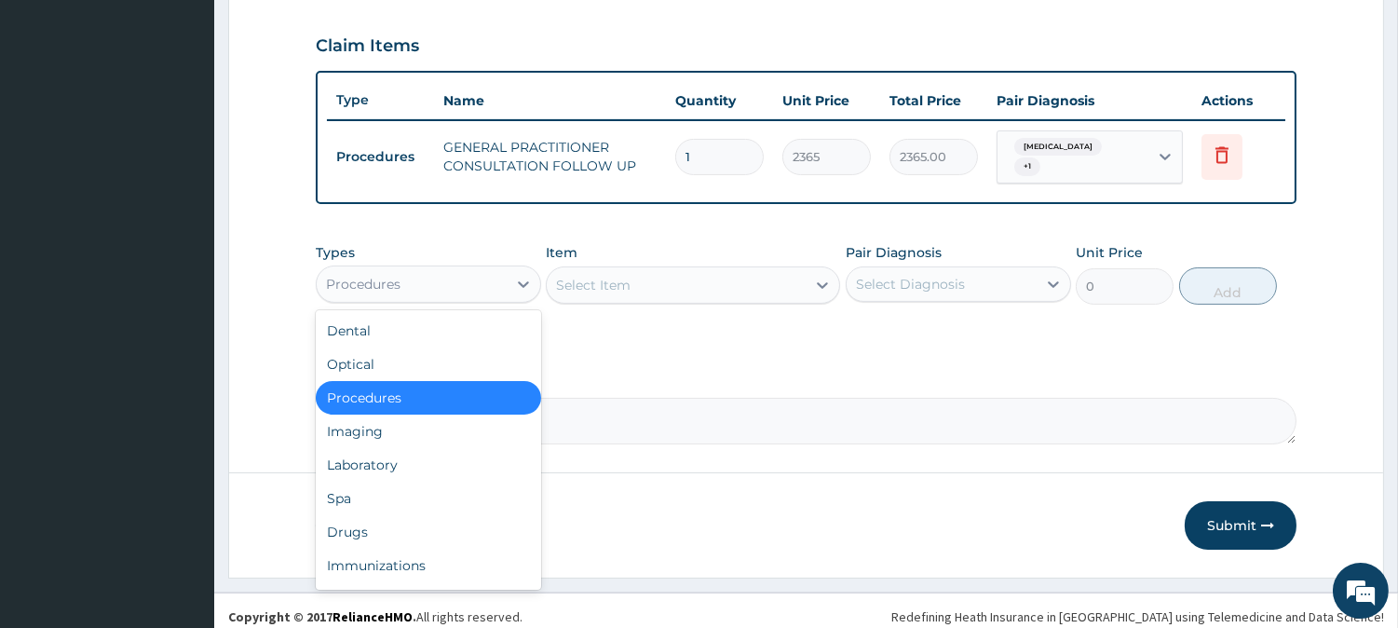
click at [468, 294] on div "Procedures" at bounding box center [412, 284] width 190 height 30
click at [423, 470] on div "Laboratory" at bounding box center [428, 465] width 225 height 34
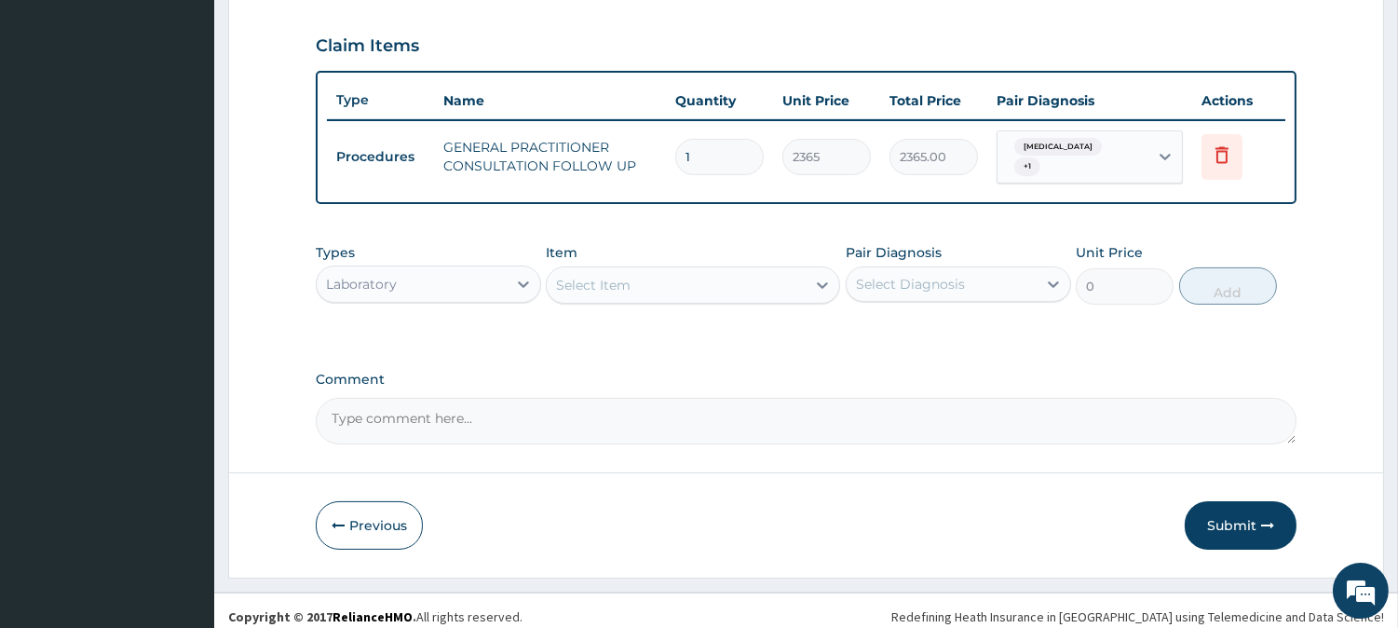
click at [721, 289] on div "Select Item" at bounding box center [676, 285] width 259 height 30
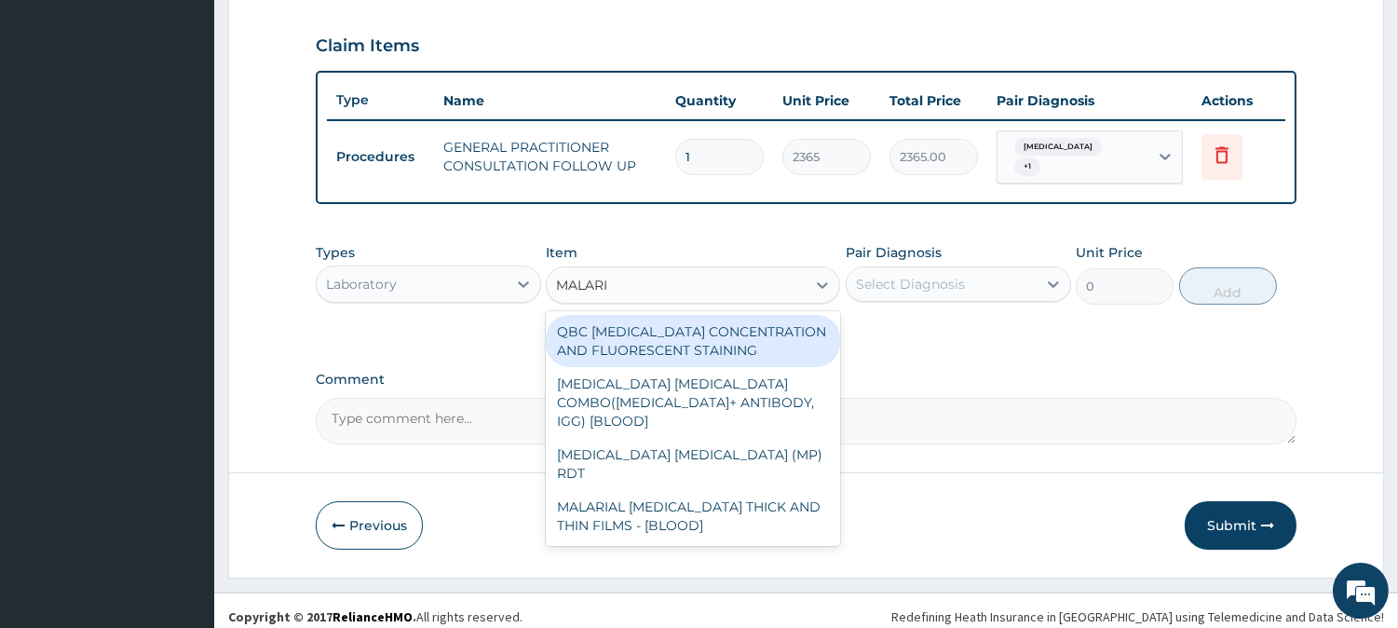
type input "MALARIA"
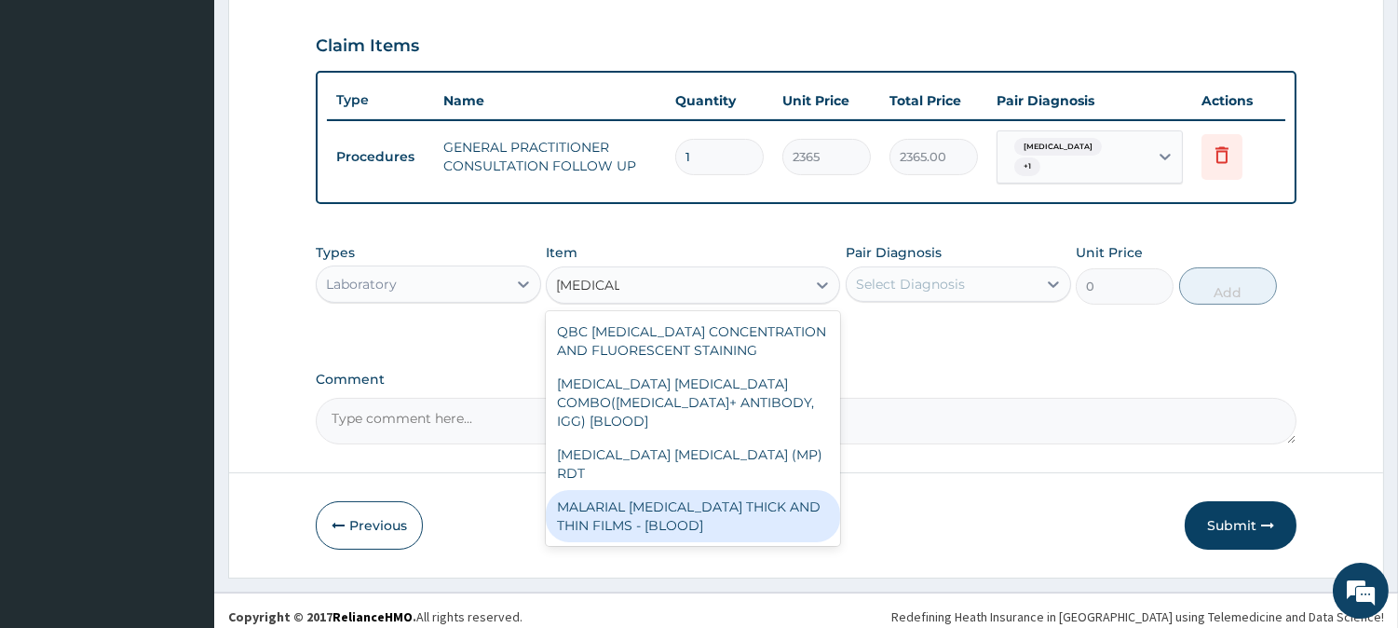
click at [683, 490] on div "MALARIAL PARASITE THICK AND THIN FILMS - [BLOOD]" at bounding box center [693, 516] width 294 height 52
type input "1612.5"
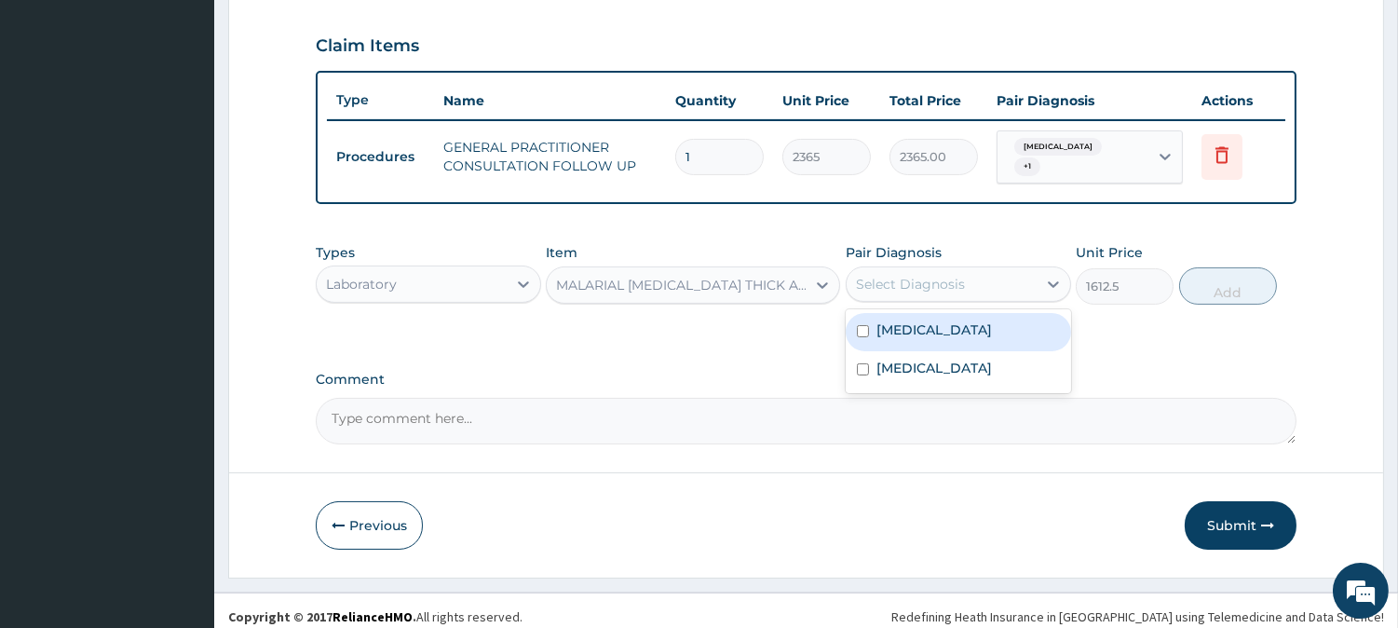
click at [1031, 276] on div "Select Diagnosis" at bounding box center [942, 284] width 190 height 30
click at [1017, 324] on div "Falciparum malaria" at bounding box center [958, 332] width 225 height 38
checkbox input "true"
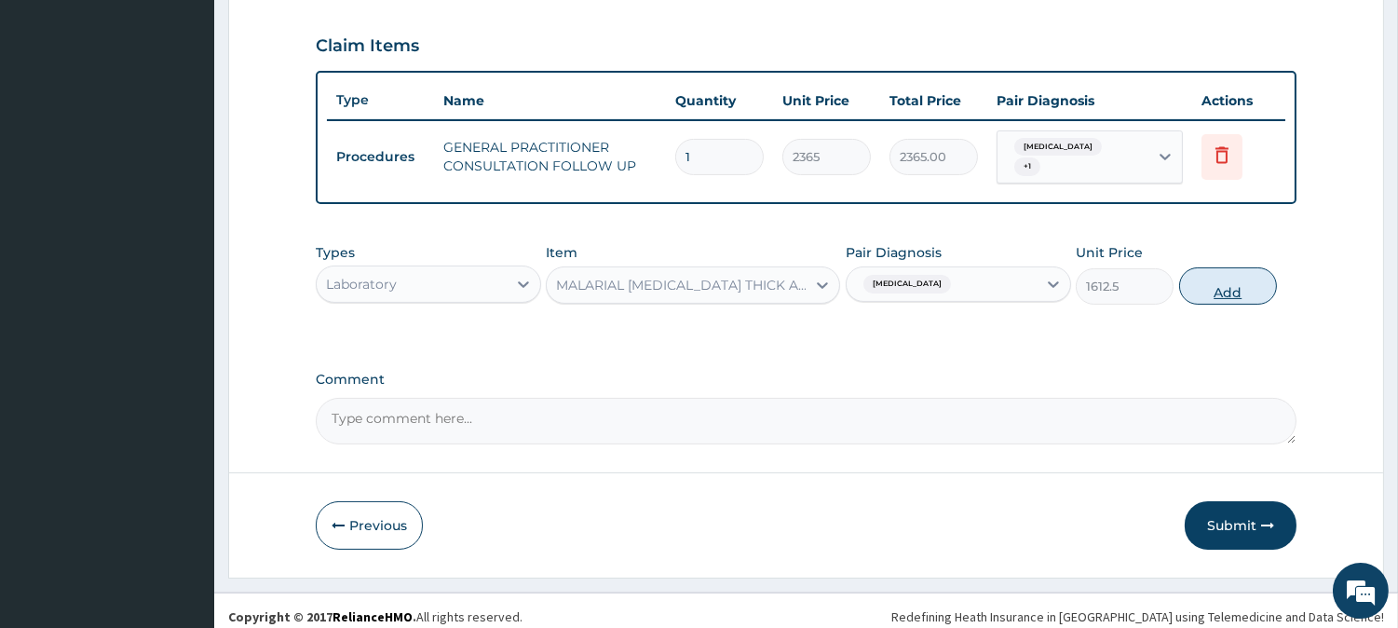
click at [1244, 282] on button "Add" at bounding box center [1228, 285] width 98 height 37
type input "0"
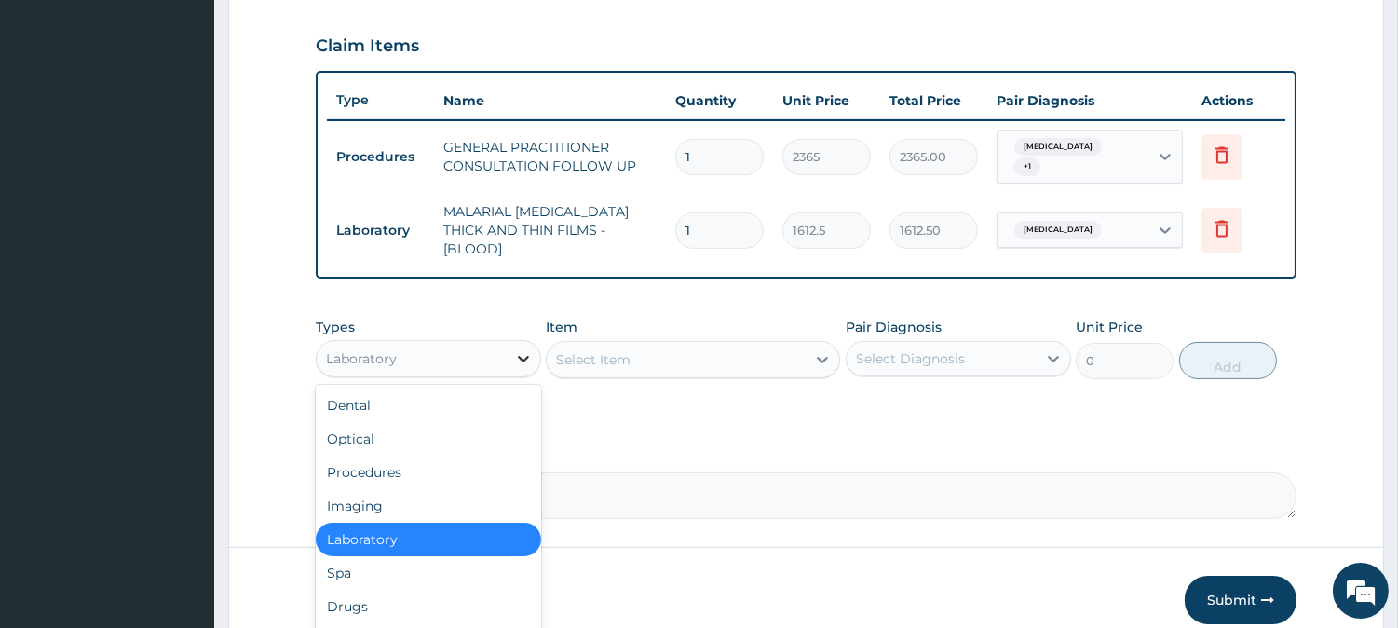
click at [509, 342] on div at bounding box center [524, 359] width 34 height 34
click at [397, 590] on div "Drugs" at bounding box center [428, 607] width 225 height 34
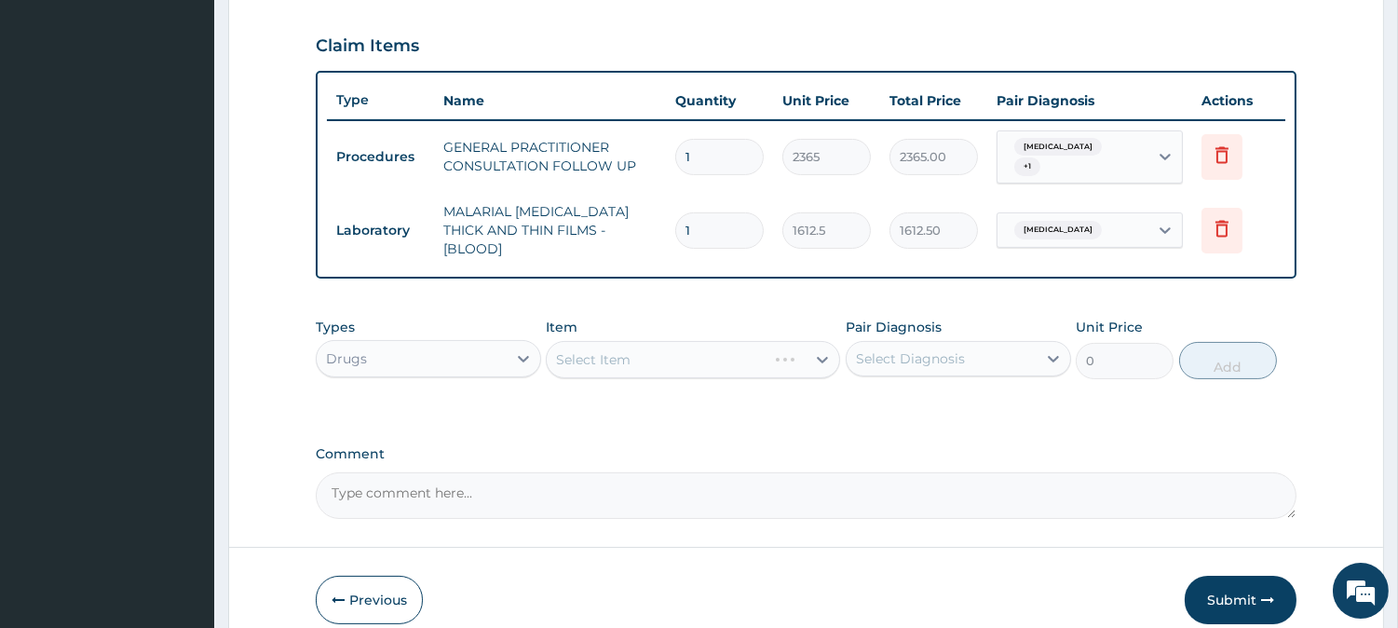
click at [397, 578] on button "Previous" at bounding box center [369, 600] width 107 height 48
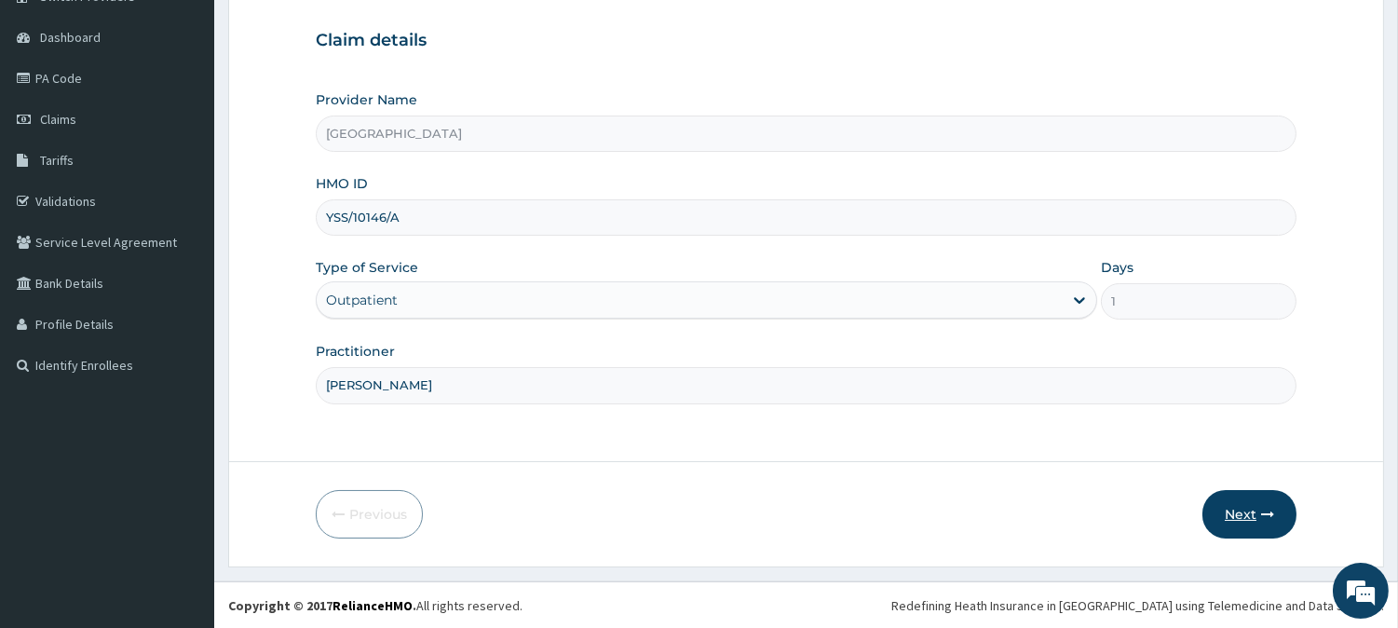
click at [1244, 512] on button "Next" at bounding box center [1250, 514] width 94 height 48
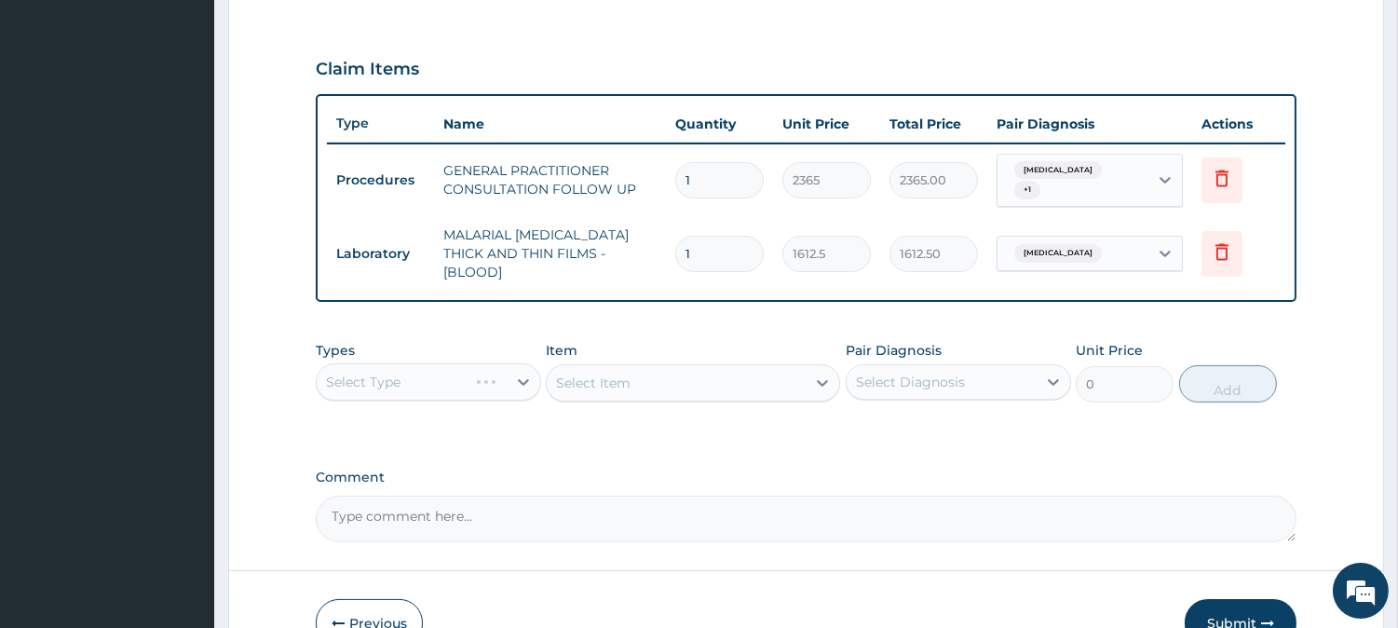
scroll to position [601, 0]
click at [520, 374] on div "Select Type" at bounding box center [428, 379] width 225 height 37
click at [439, 375] on div "Select Type" at bounding box center [428, 379] width 225 height 37
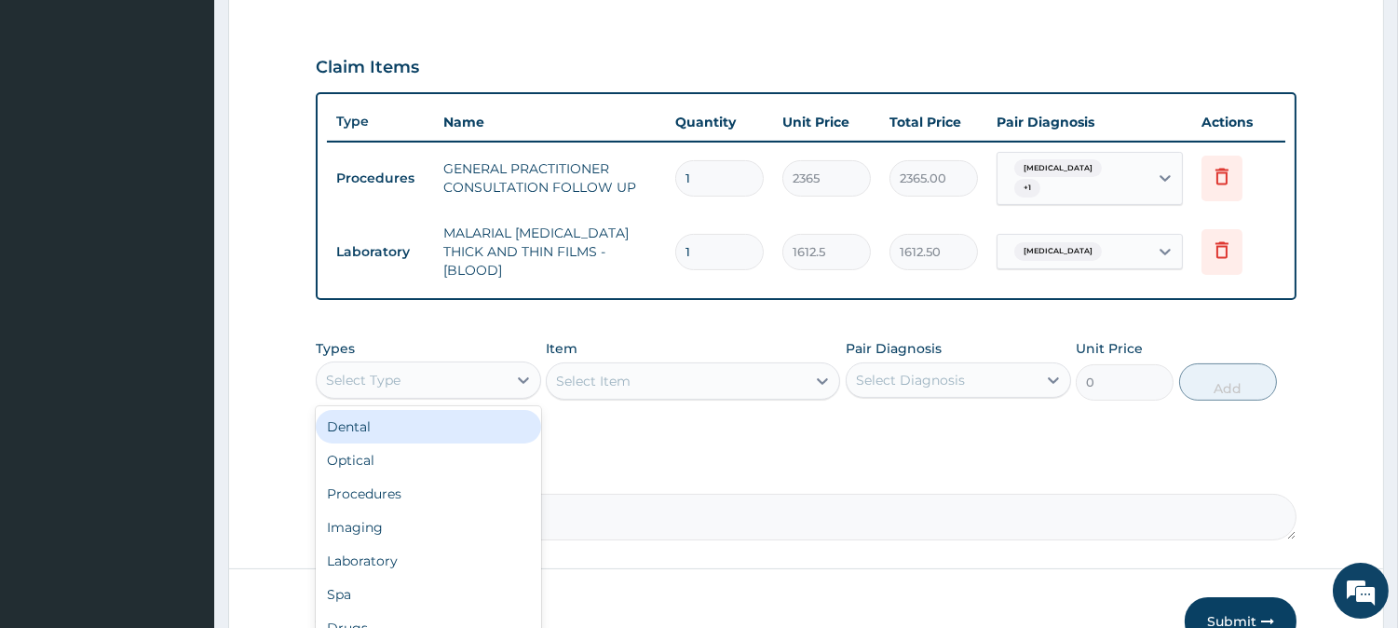
click at [477, 374] on div "Select Type" at bounding box center [412, 380] width 190 height 30
click at [388, 611] on div "Drugs" at bounding box center [428, 628] width 225 height 34
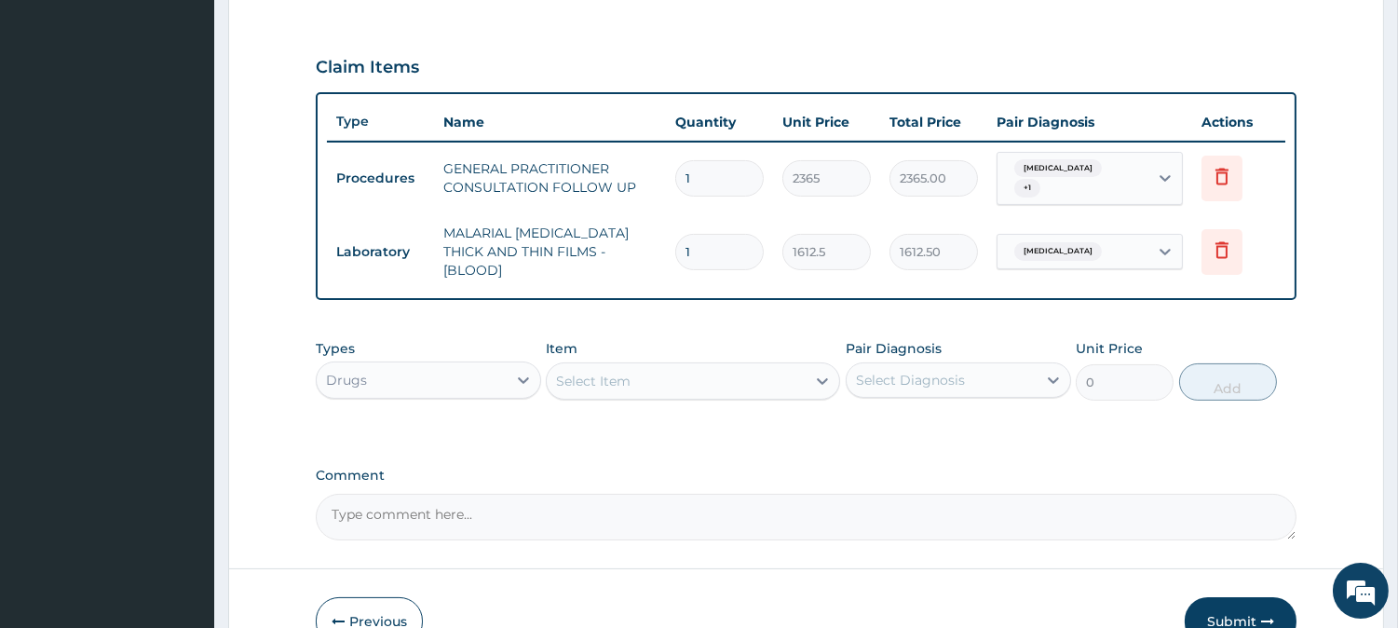
click at [749, 373] on div "Select Item" at bounding box center [676, 381] width 259 height 30
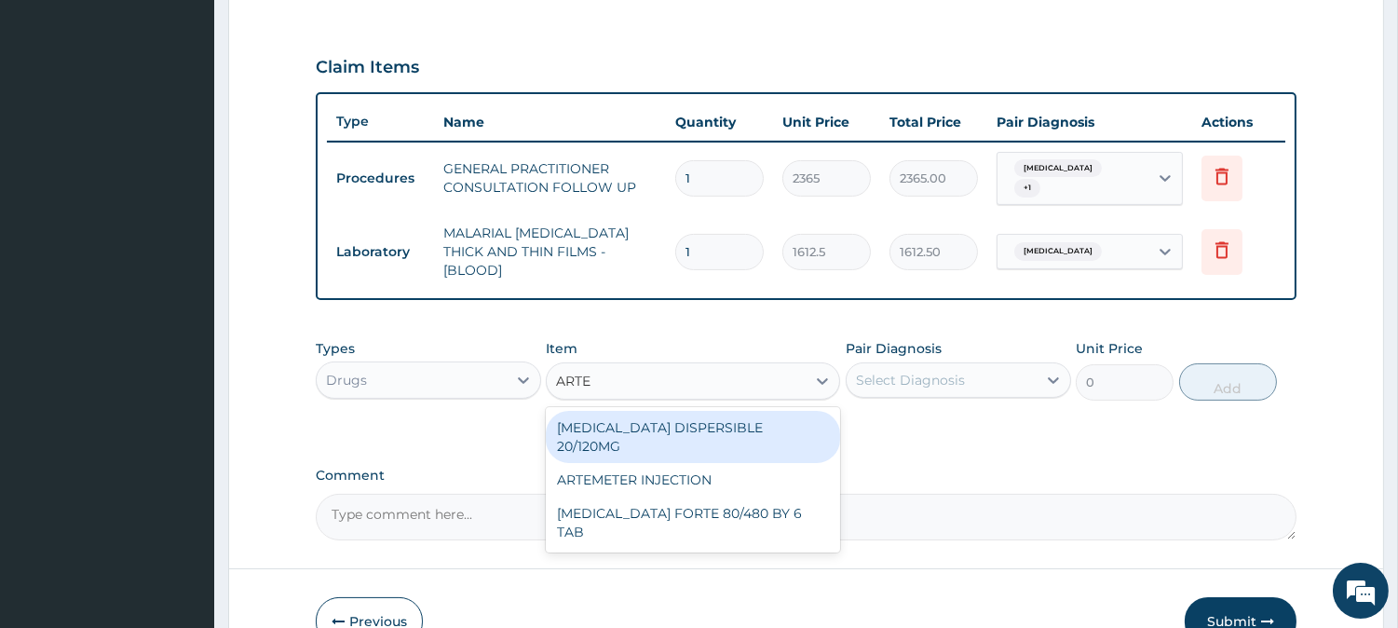
type input "ARTEM"
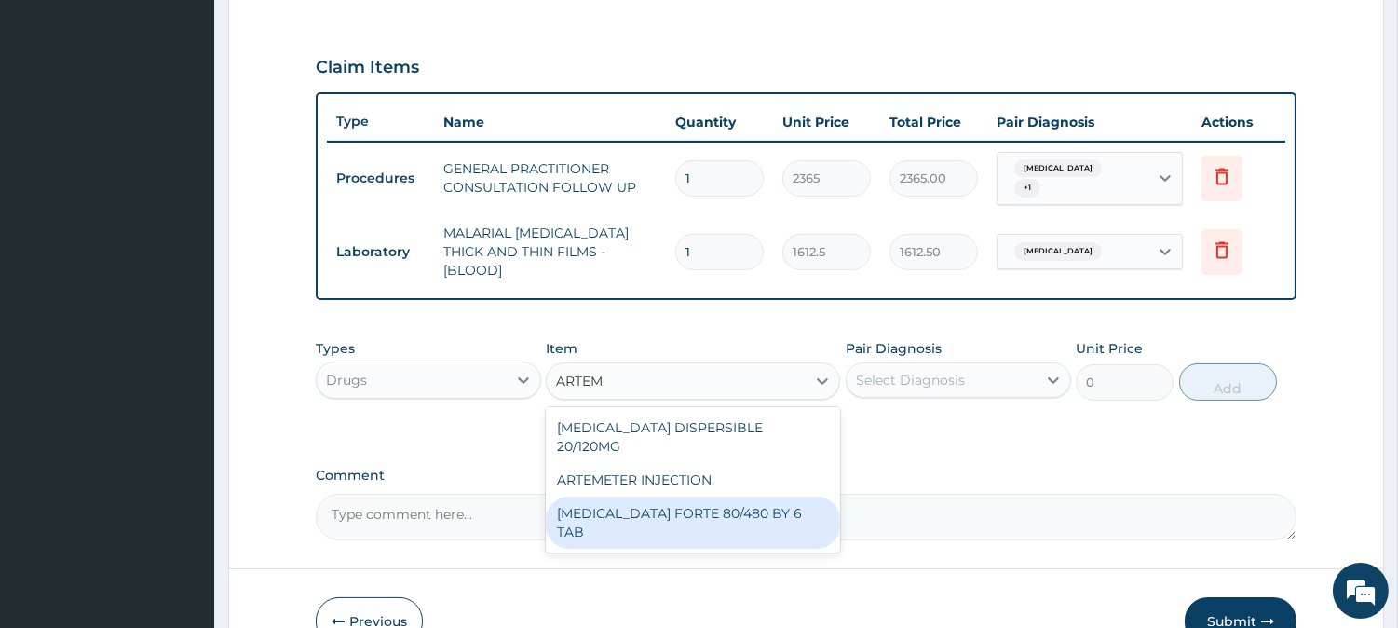
click at [751, 497] on div "COARTEM FORTE 80/480 BY 6 TAB" at bounding box center [693, 523] width 294 height 52
type input "449.3500061035156"
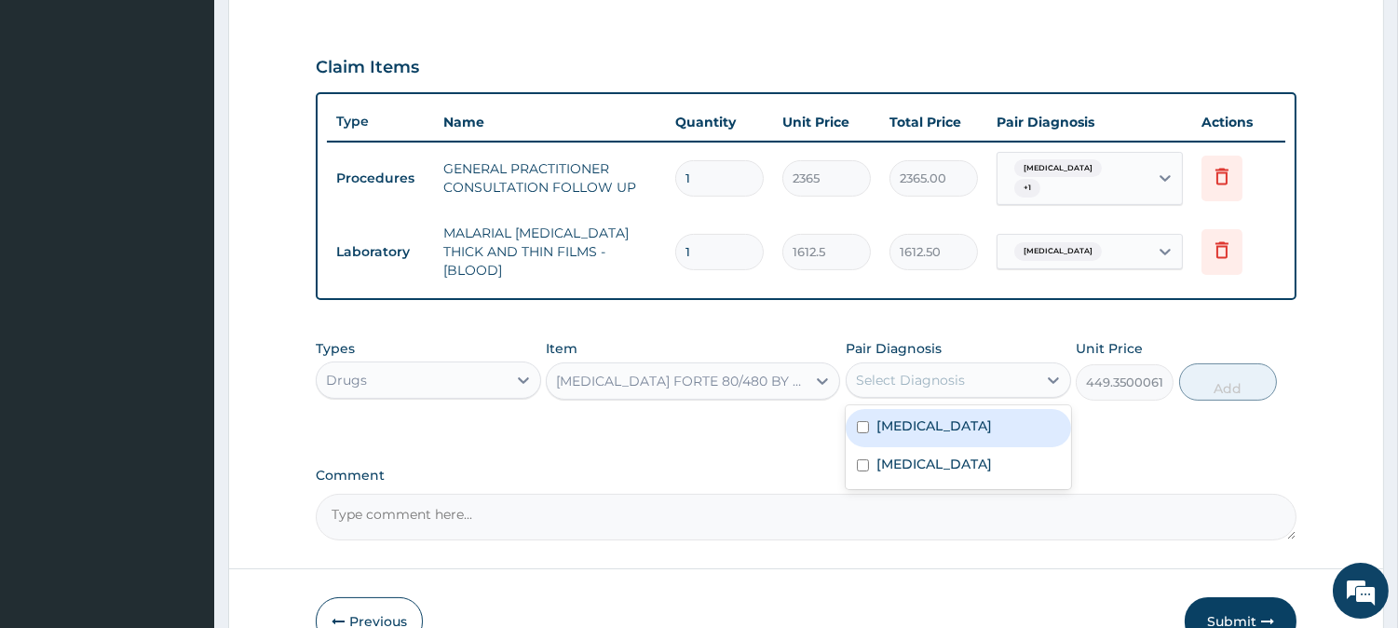
click at [935, 371] on div "Select Diagnosis" at bounding box center [910, 380] width 109 height 19
click at [937, 416] on label "Falciparum malaria" at bounding box center [935, 425] width 116 height 19
checkbox input "true"
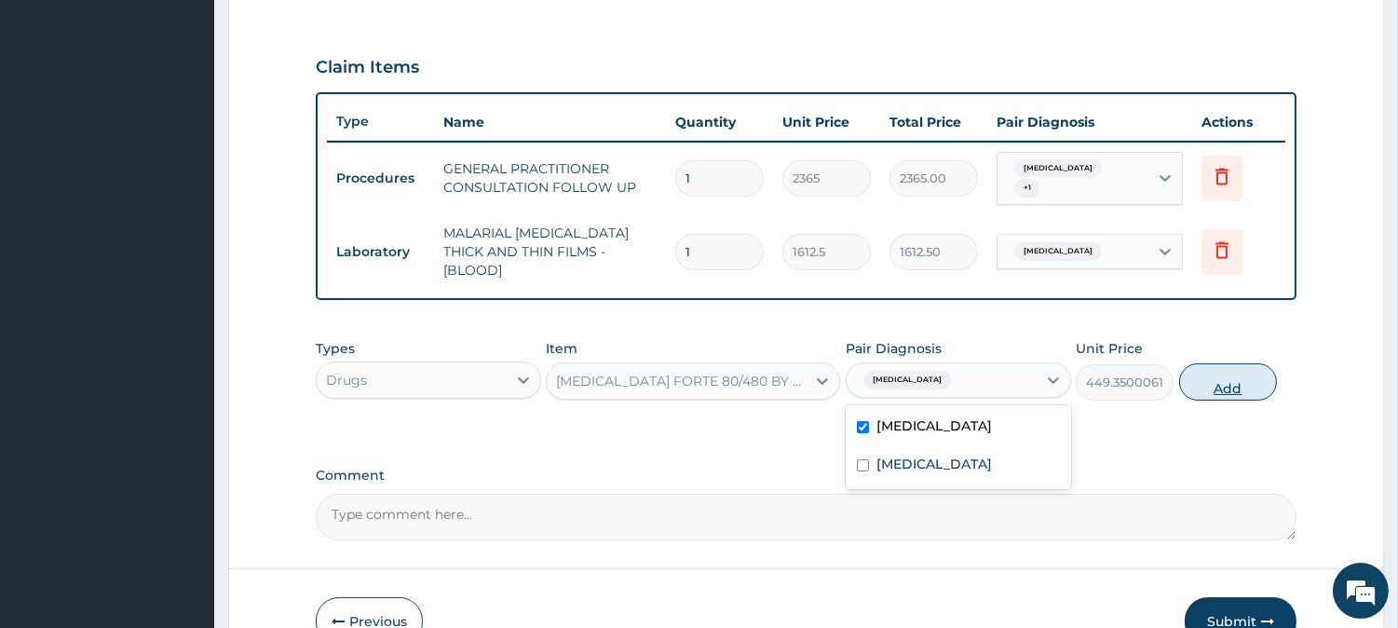
click at [1239, 376] on button "Add" at bounding box center [1228, 381] width 98 height 37
type input "0"
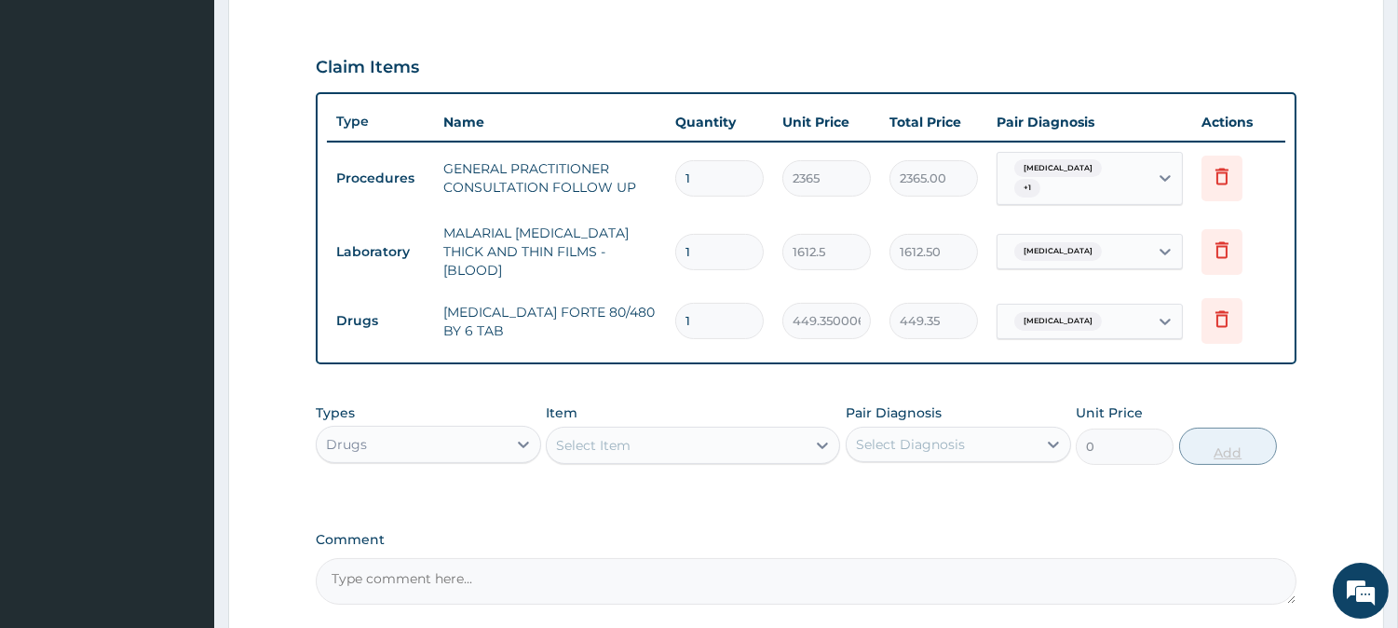
type input "0.00"
type input "6"
type input "2696.10"
type input "6"
click at [643, 443] on div "Select Item" at bounding box center [676, 445] width 259 height 30
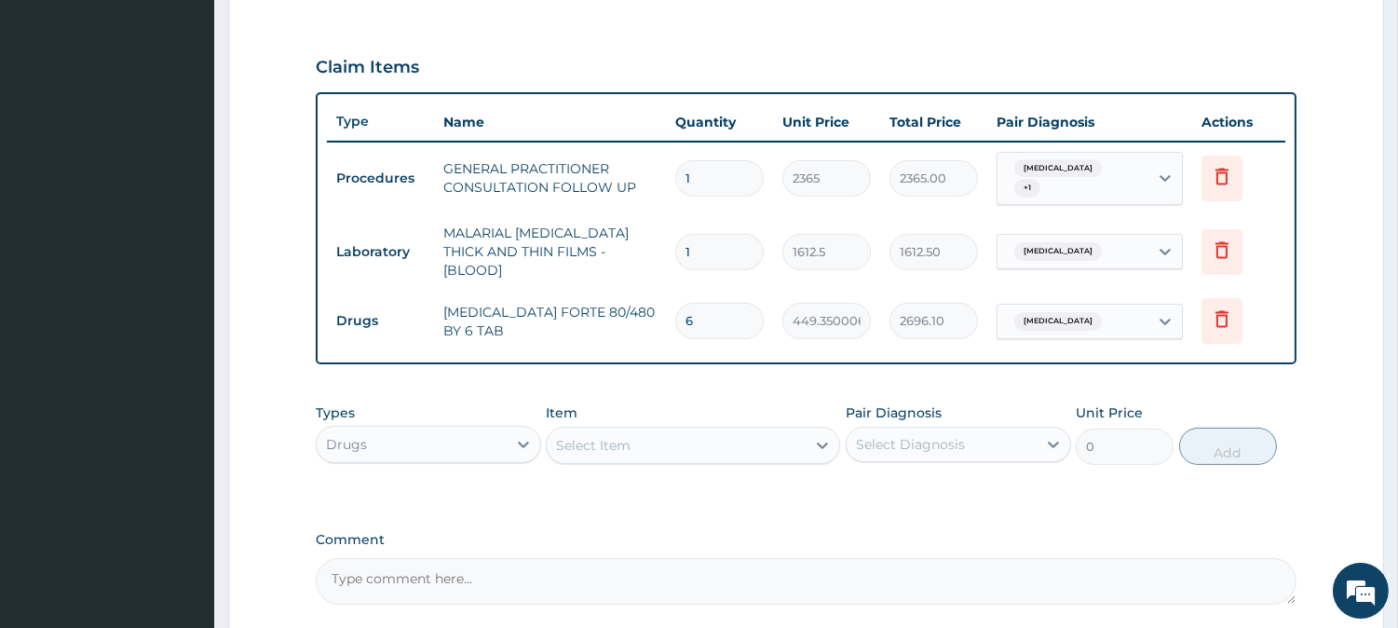
click at [643, 443] on div "Select Item" at bounding box center [676, 445] width 259 height 30
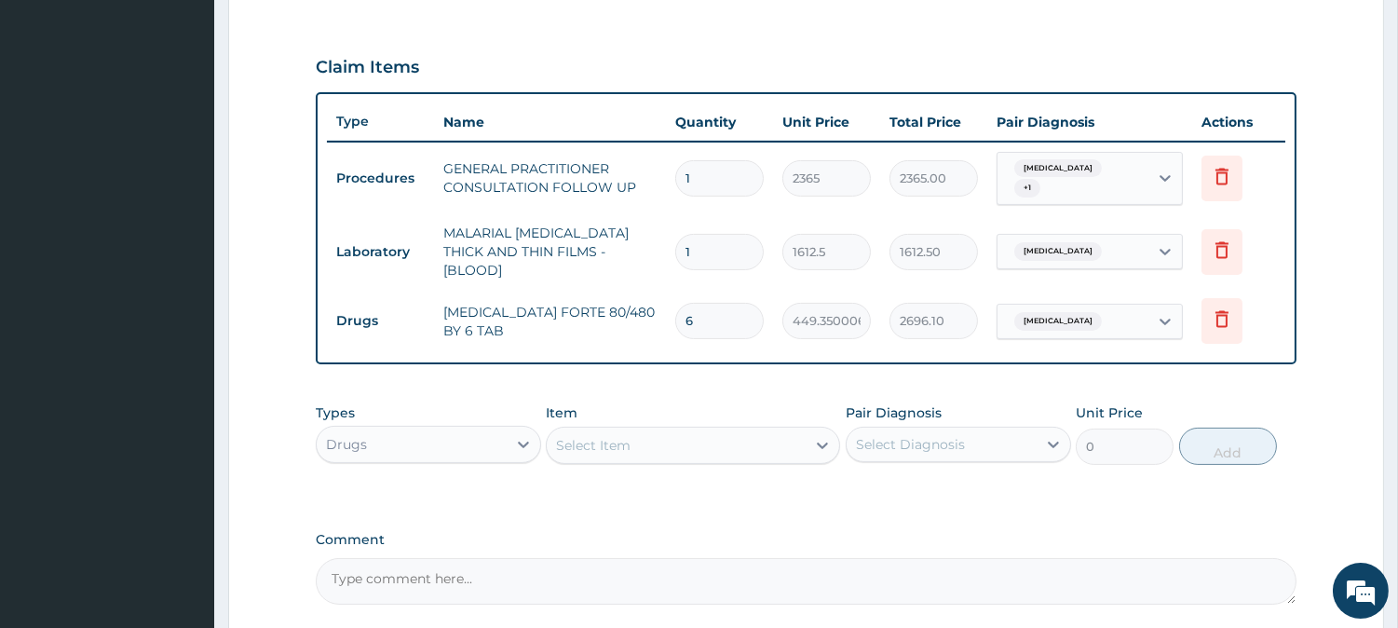
click at [643, 443] on div "Select Item" at bounding box center [676, 445] width 259 height 30
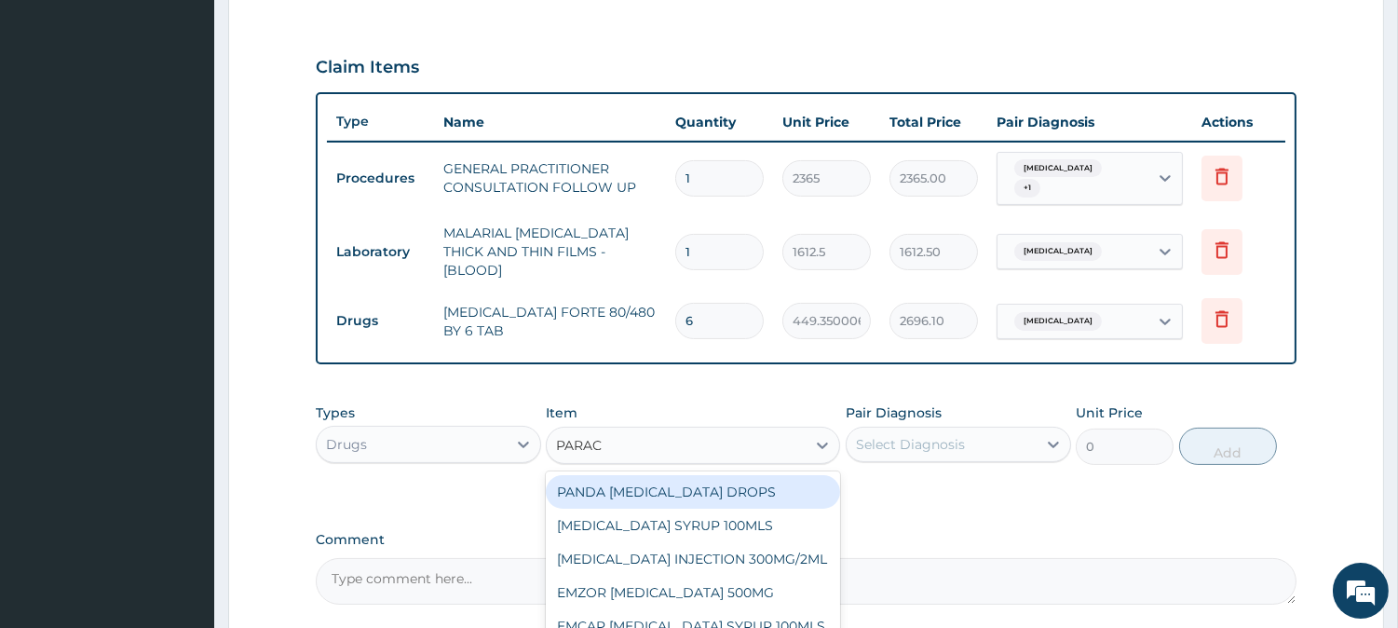
type input "PARACE"
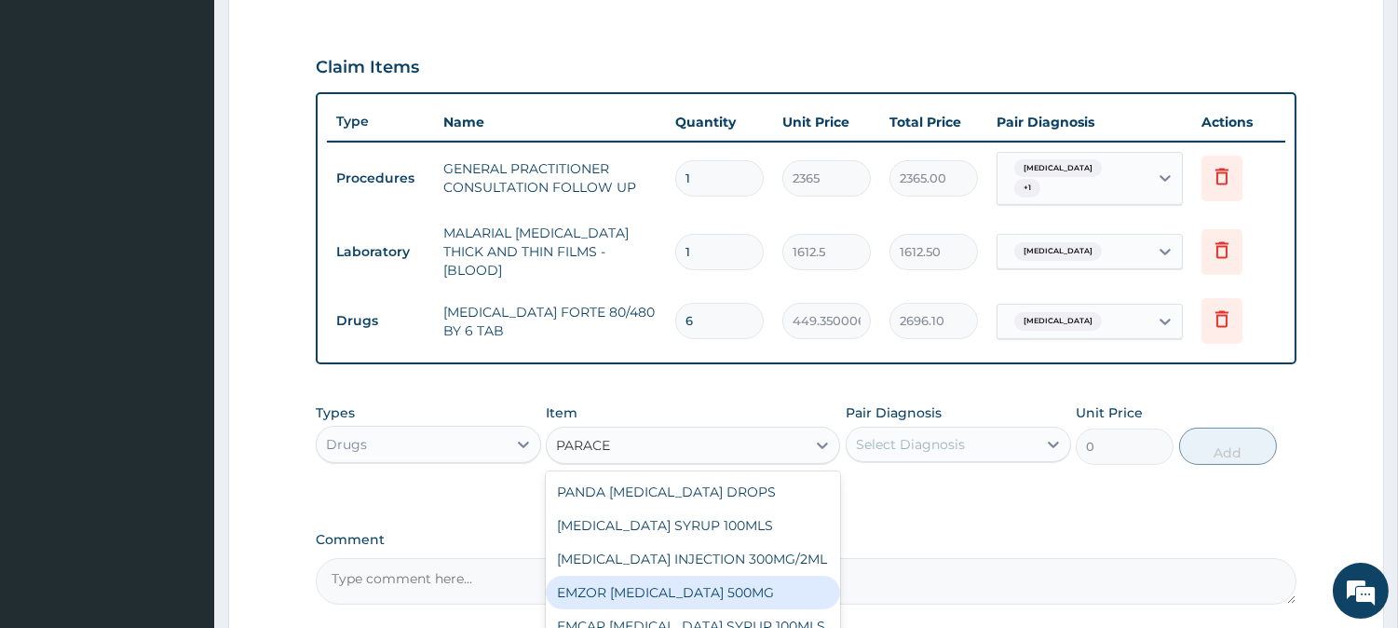
click at [740, 576] on div "EMZOR PARACETAMOL 500MG" at bounding box center [693, 593] width 294 height 34
type input "23.64999961853027"
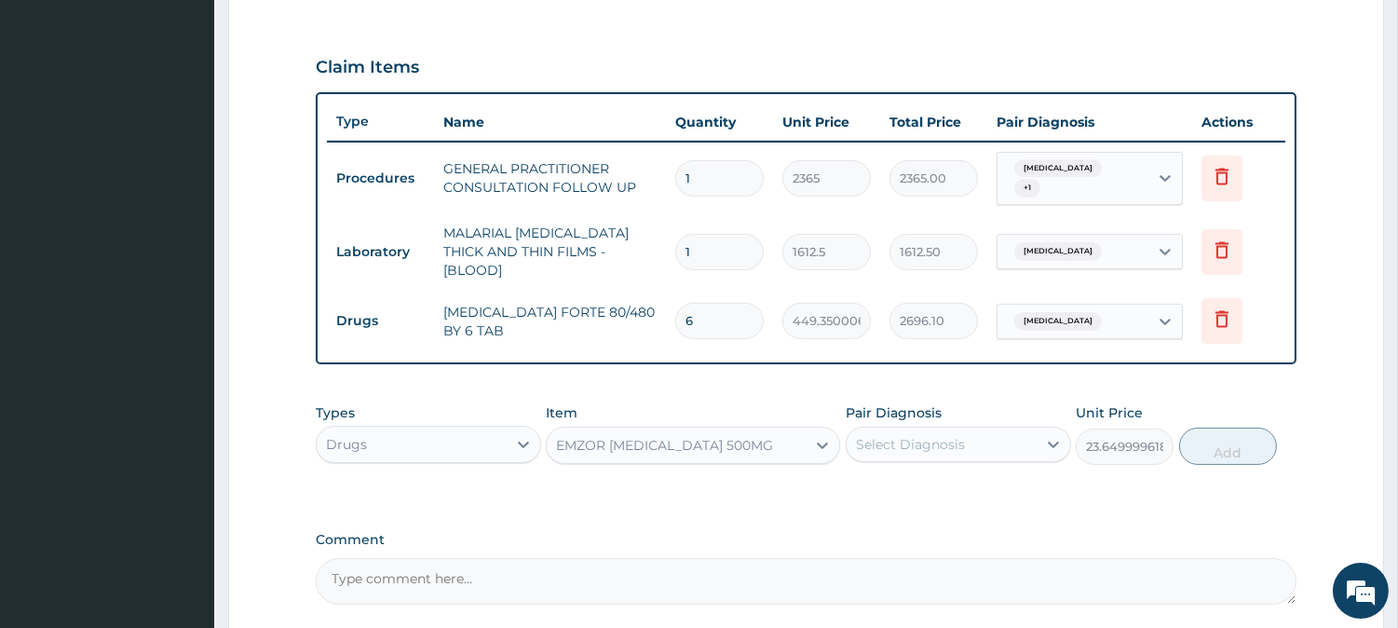
click at [1003, 448] on div "Select Diagnosis" at bounding box center [958, 444] width 225 height 35
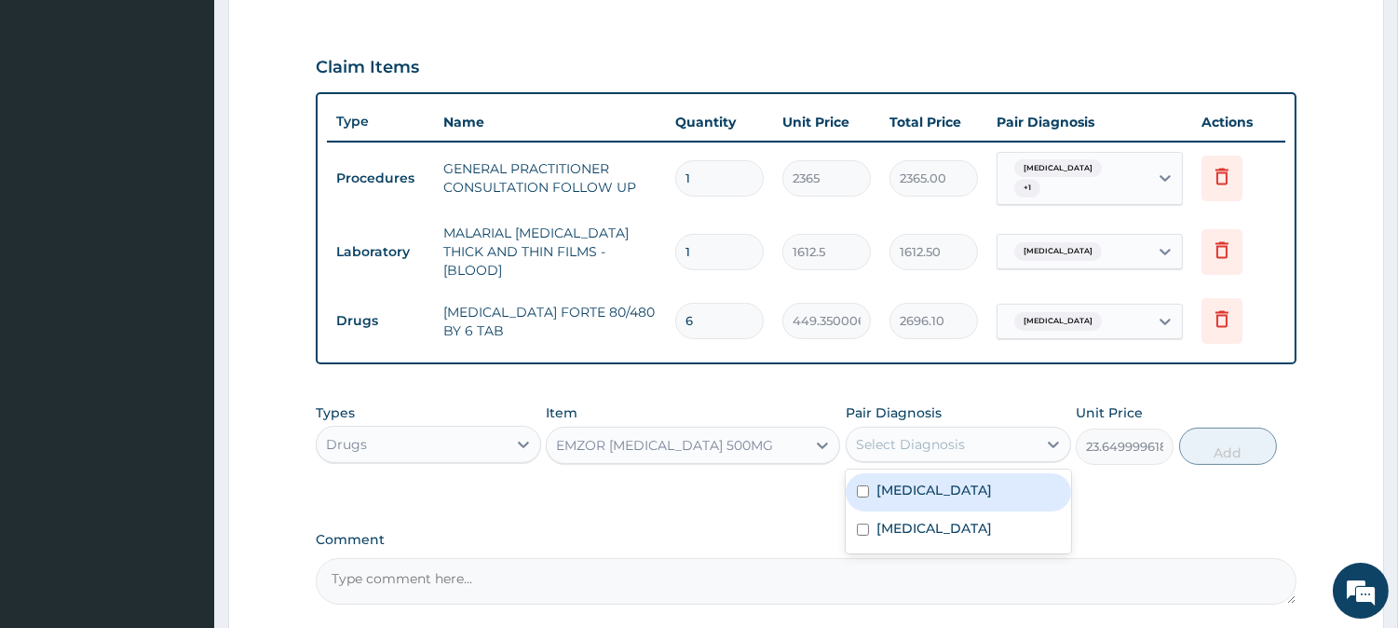
click at [992, 481] on label "Falciparum malaria" at bounding box center [935, 490] width 116 height 19
checkbox input "true"
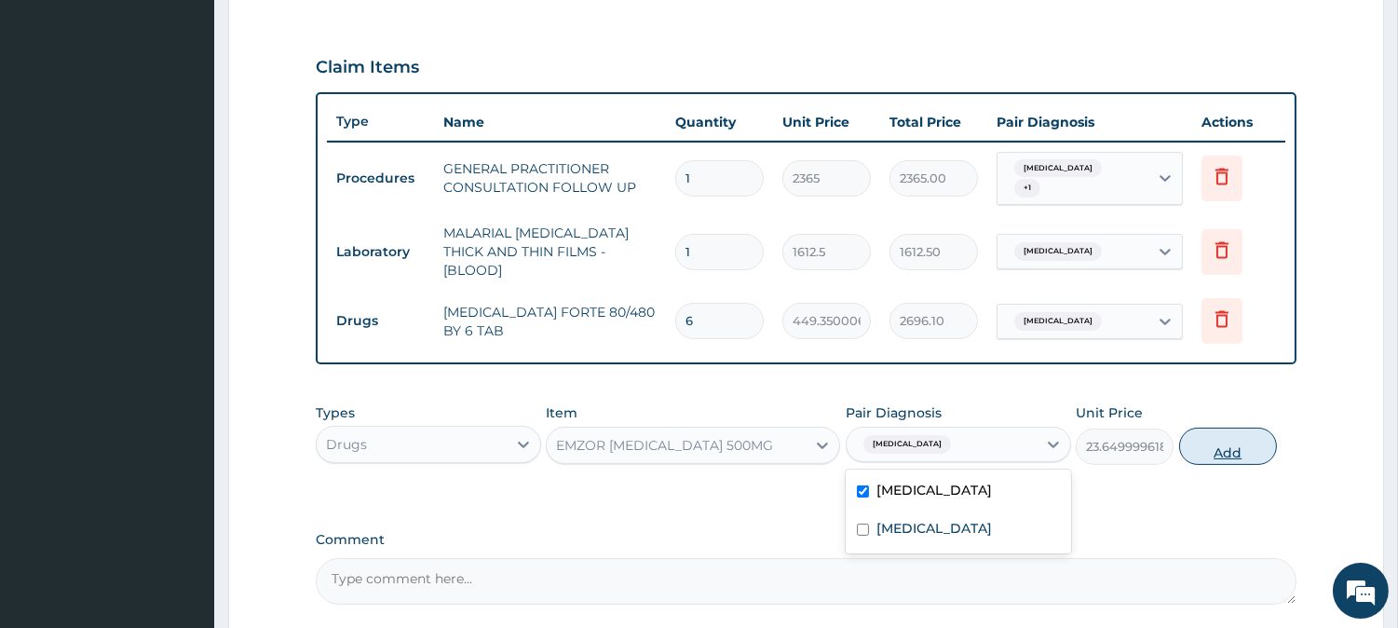
click at [1255, 436] on button "Add" at bounding box center [1228, 446] width 98 height 37
type input "0"
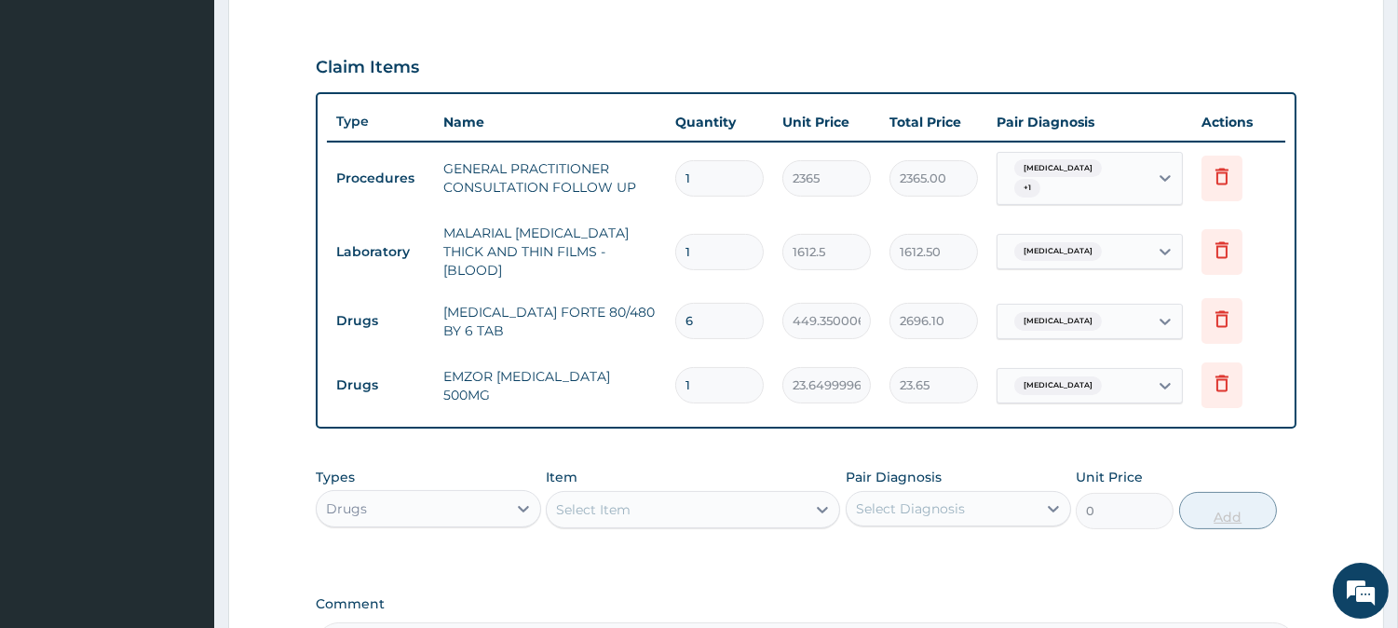
type input "18"
type input "425.70"
type input "18"
click at [692, 496] on div "Select Item" at bounding box center [676, 510] width 259 height 30
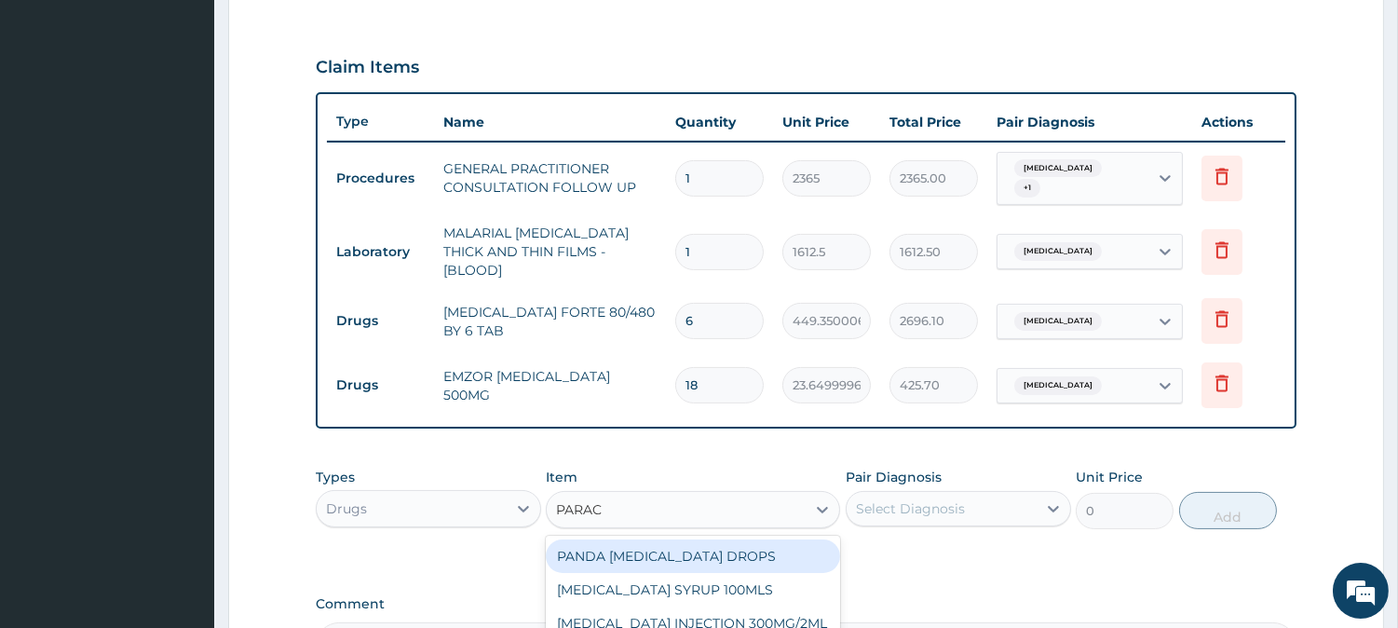
type input "PARACE"
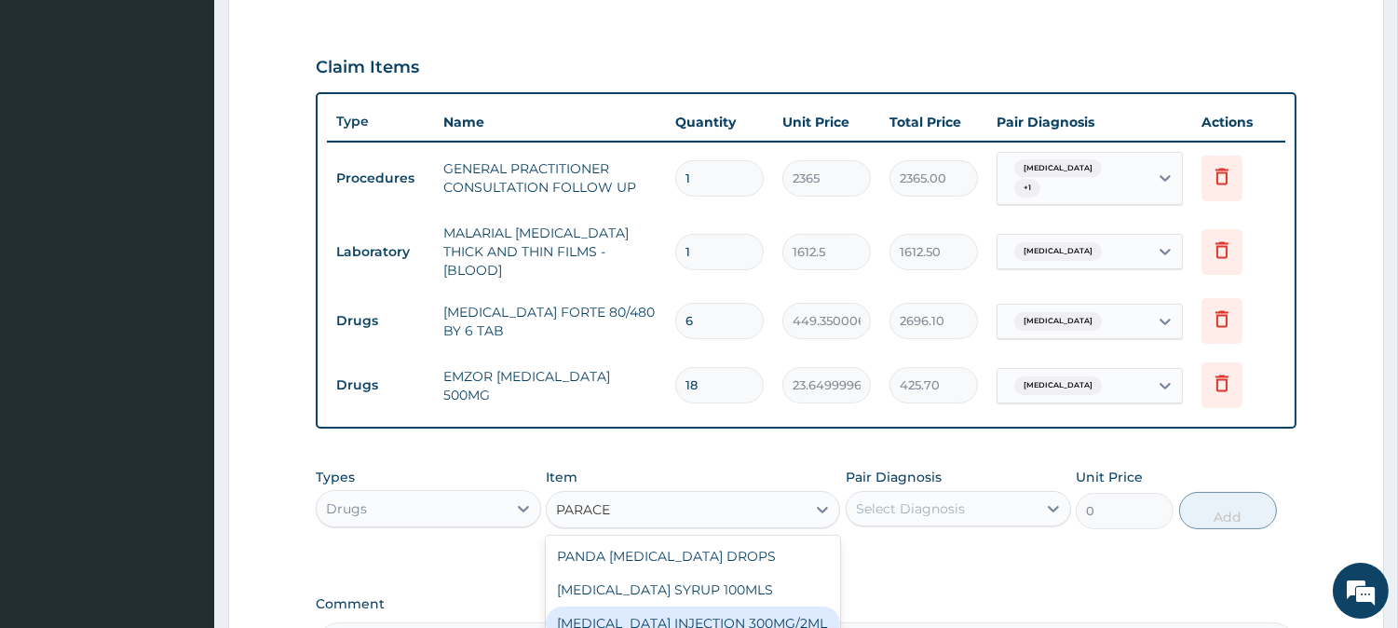
click at [747, 618] on div "PARACETAMOL INJECTION 300MG/2ML" at bounding box center [693, 623] width 294 height 34
type input "260.1499938964844"
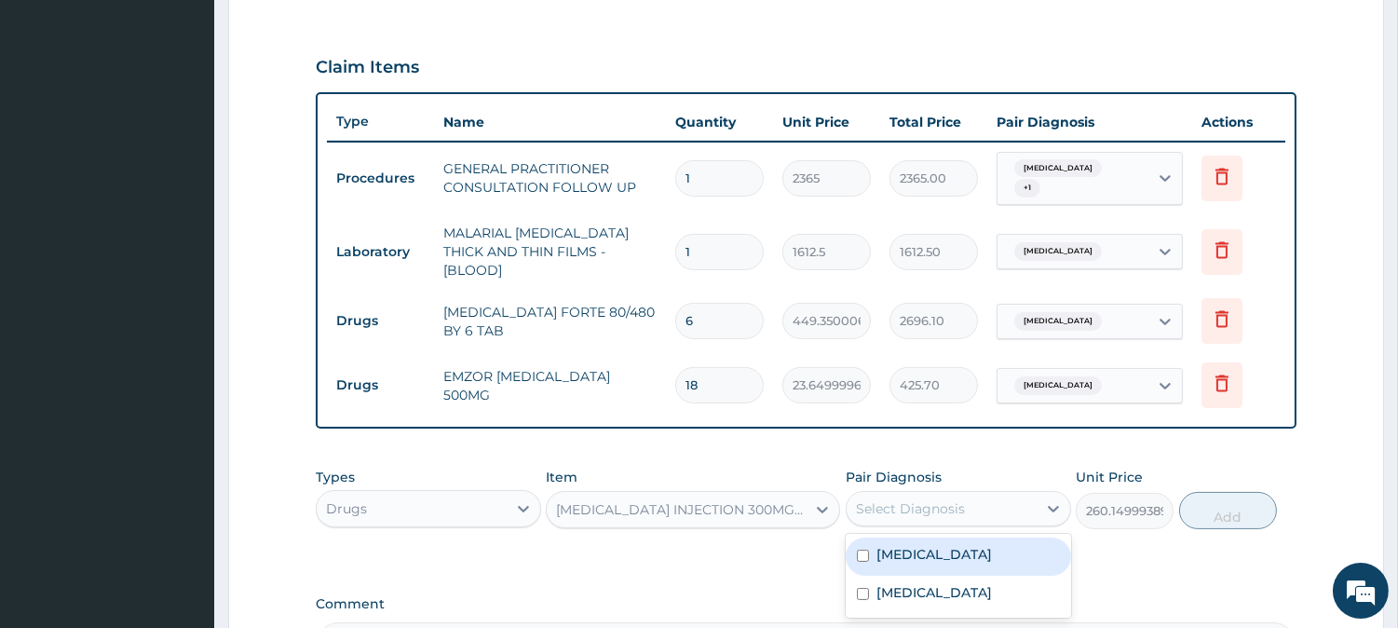
click at [1007, 499] on div "Select Diagnosis" at bounding box center [942, 509] width 190 height 30
click at [978, 545] on label "Falciparum malaria" at bounding box center [935, 554] width 116 height 19
checkbox input "true"
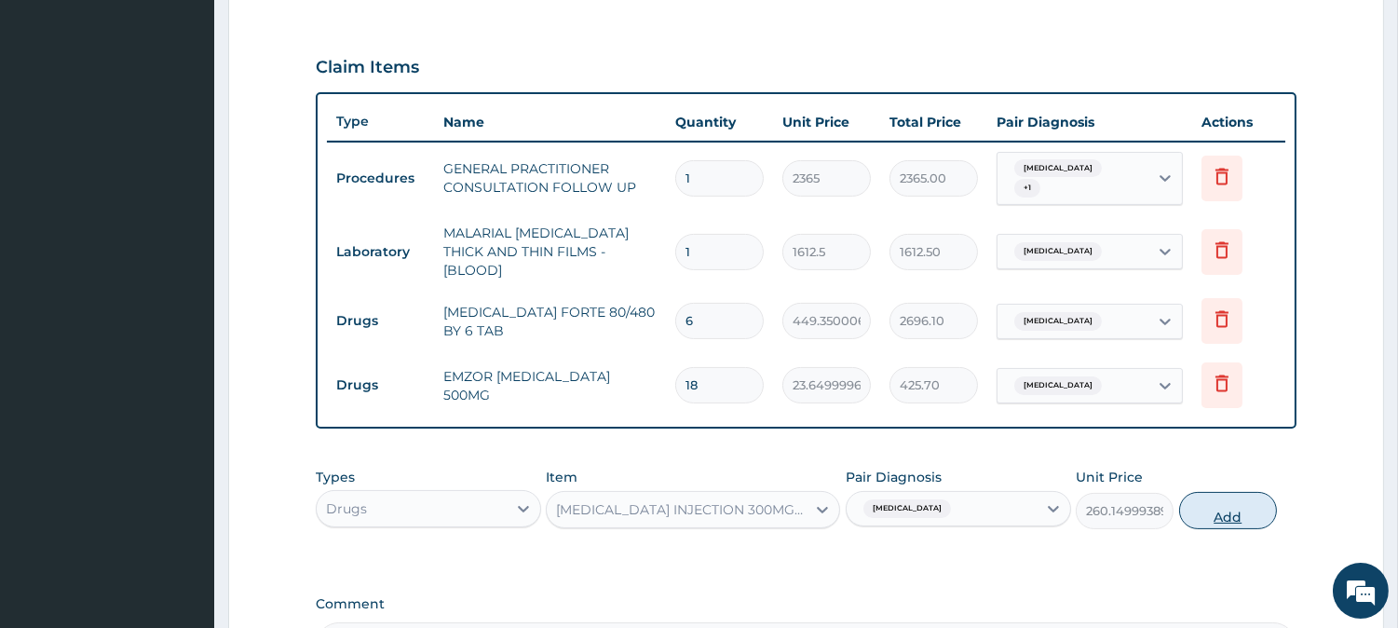
click at [1237, 500] on button "Add" at bounding box center [1228, 510] width 98 height 37
type input "0"
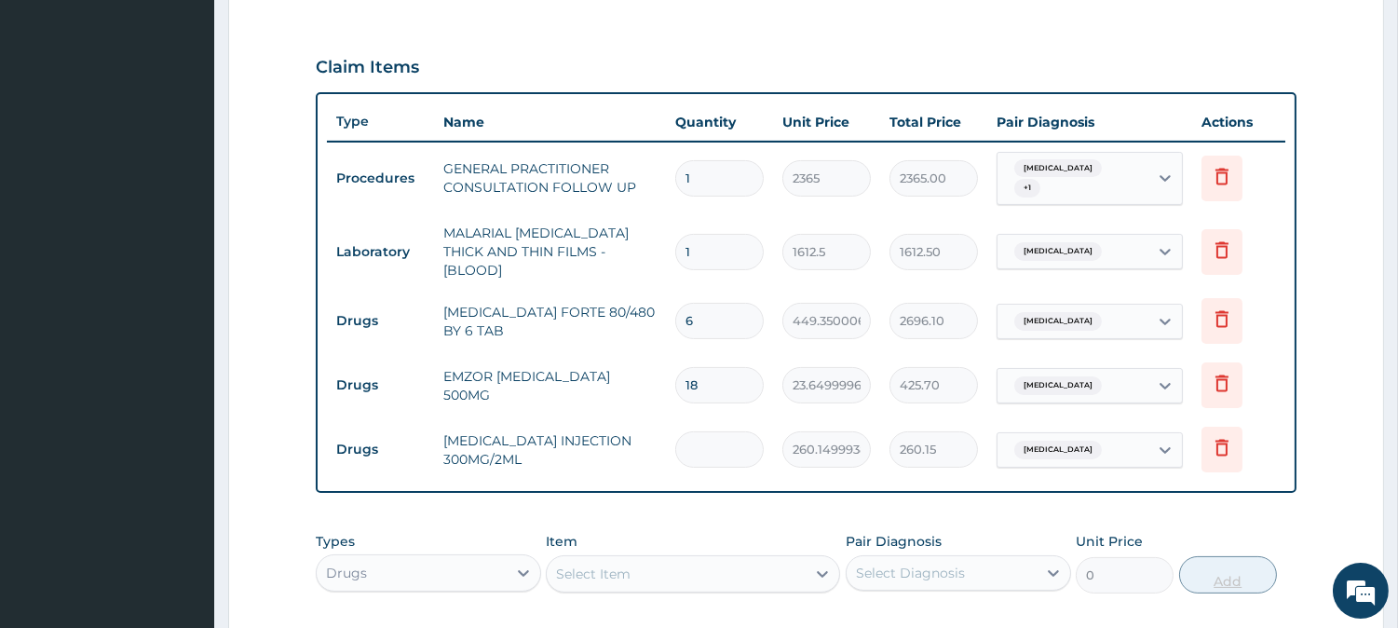
type input "0.00"
type input "3"
type input "780.45"
type input "3"
click at [662, 565] on div "Select Item" at bounding box center [676, 574] width 259 height 30
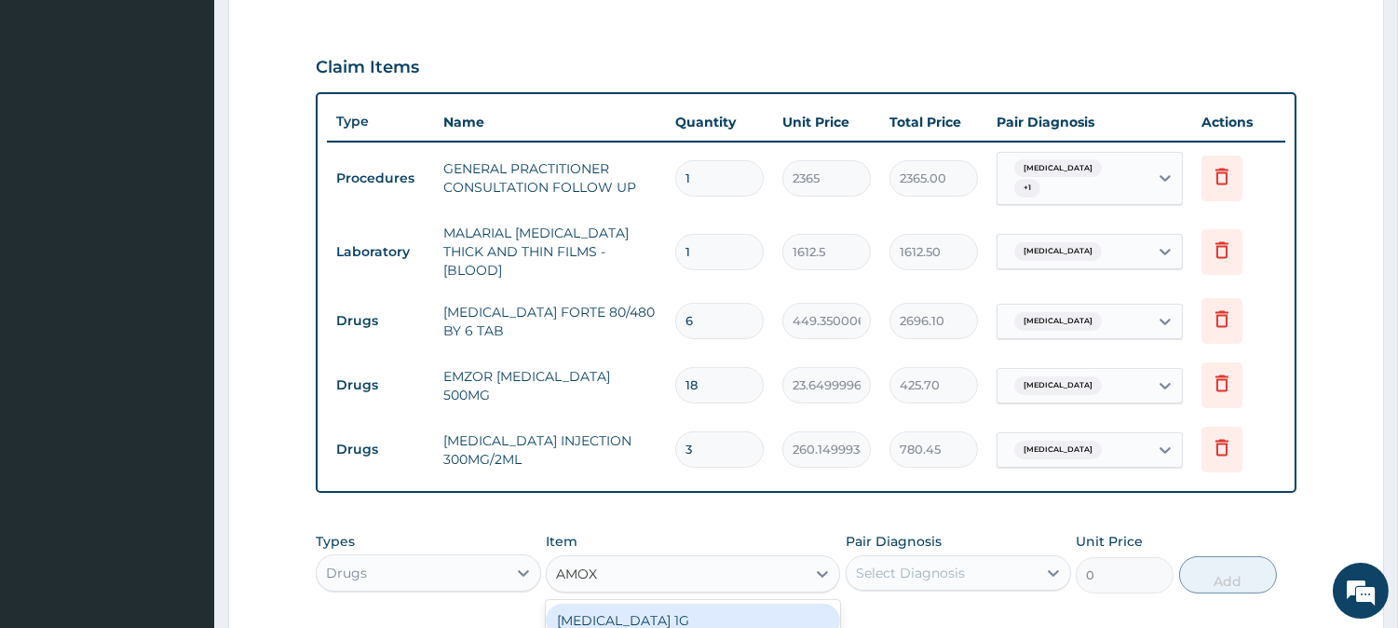
type input "AMOXI"
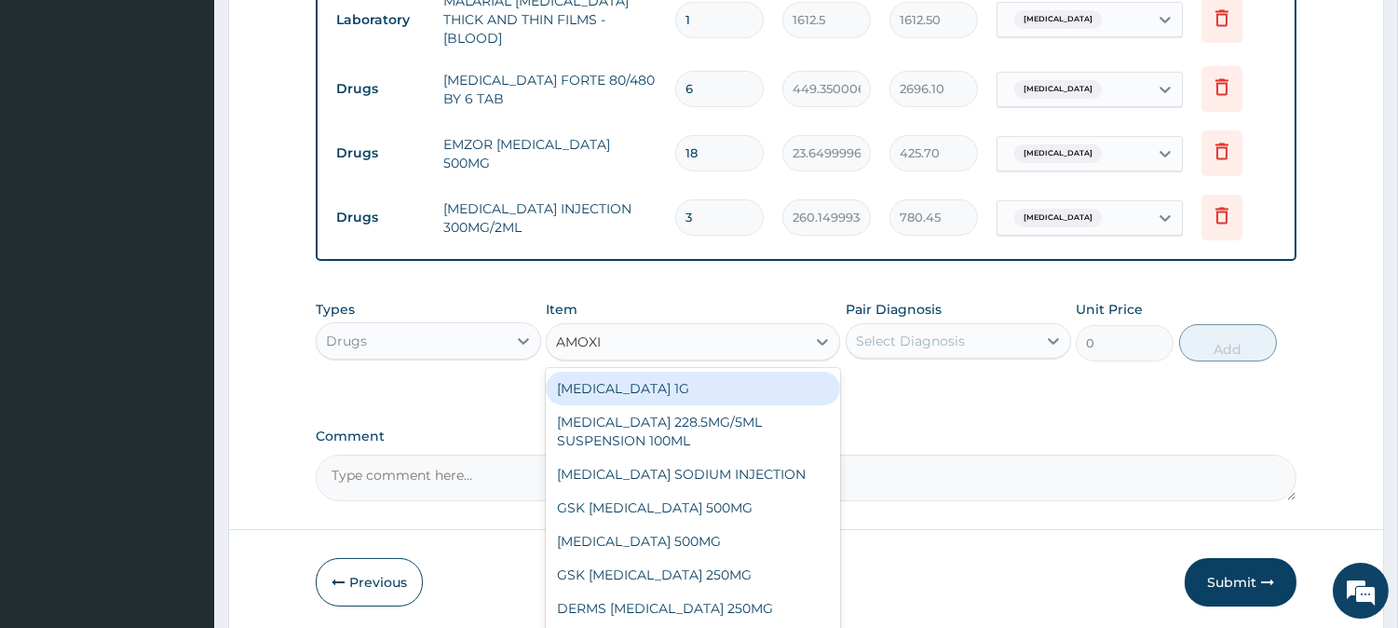
scroll to position [870, 0]
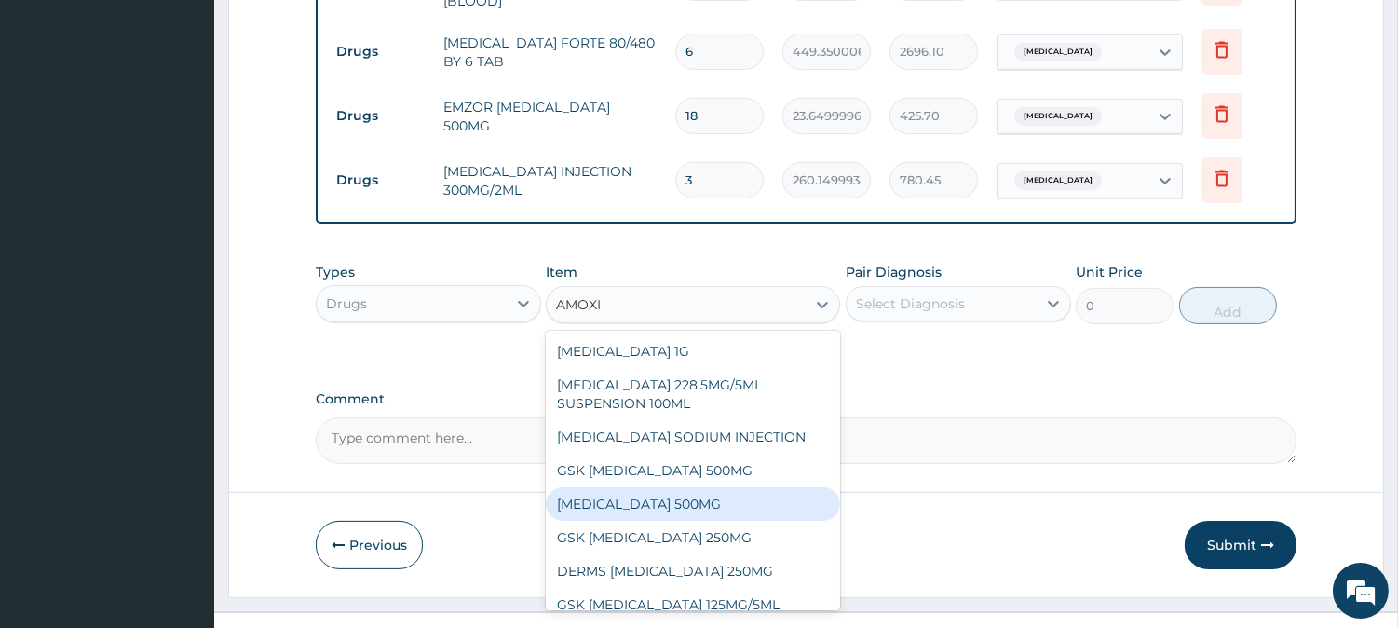
click at [722, 492] on div "AMOXICILLIN 500MG" at bounding box center [693, 504] width 294 height 34
type input "70.94999694824219"
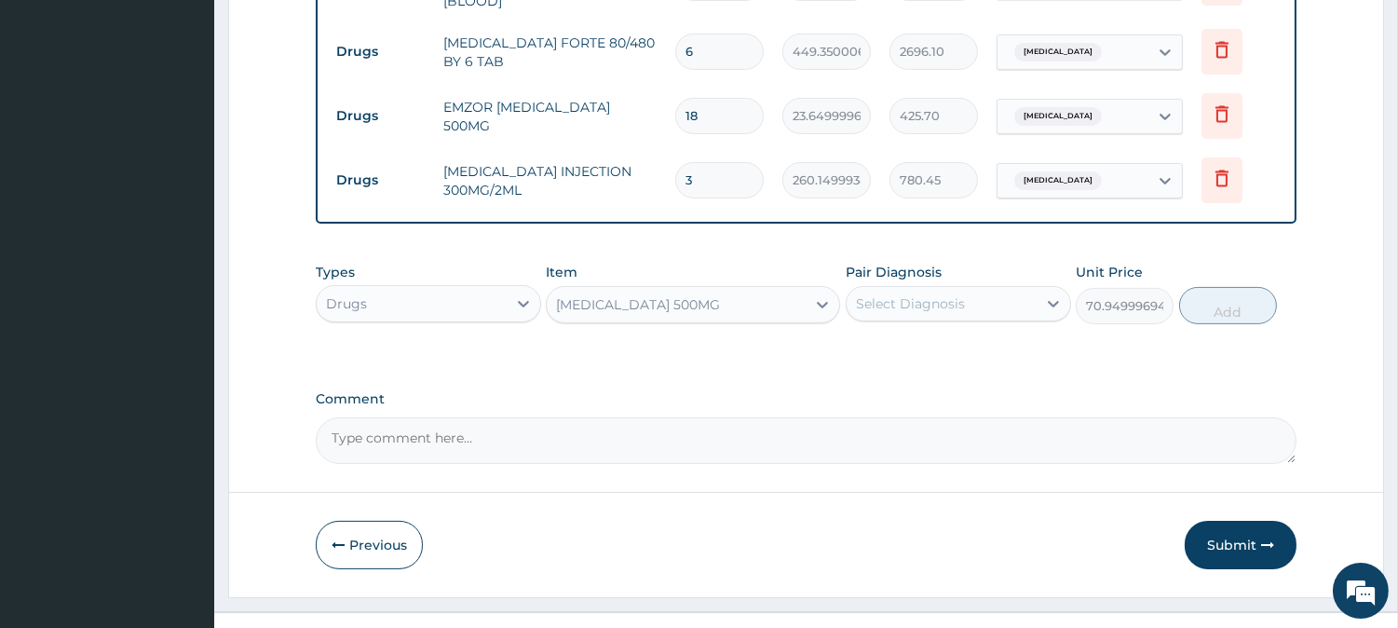
click at [961, 296] on div "Select Diagnosis" at bounding box center [910, 303] width 109 height 19
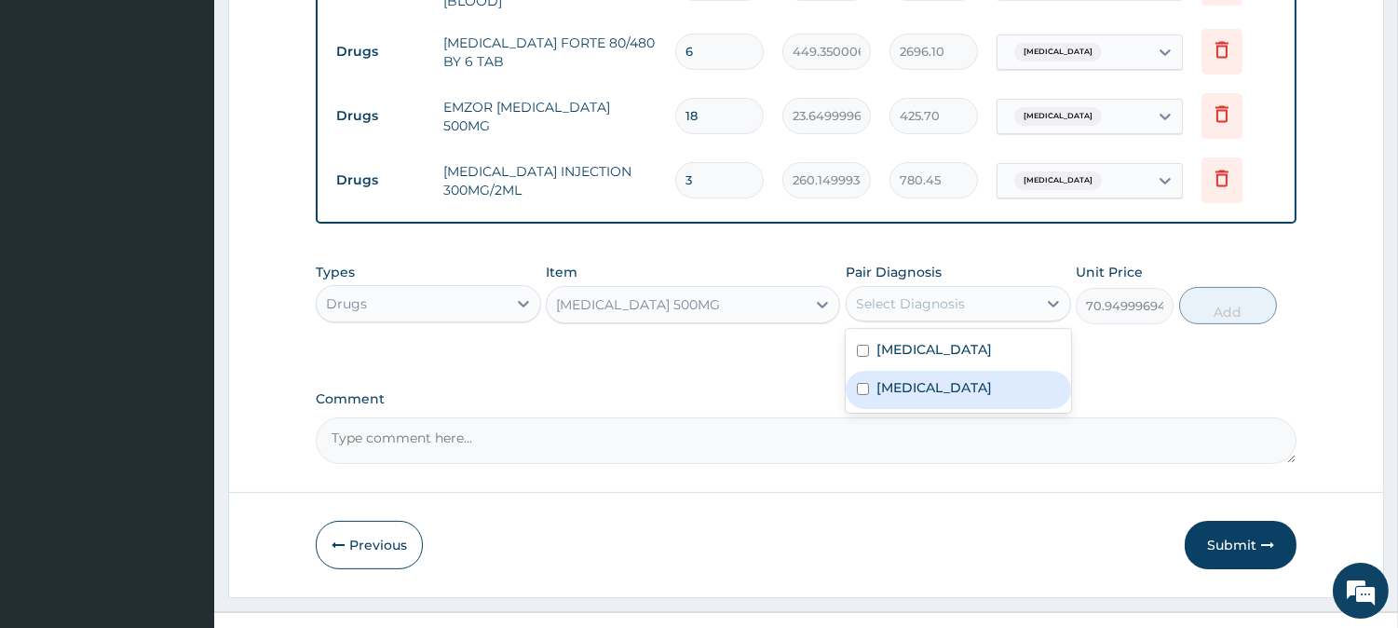
click at [944, 378] on label "Pneumonia" at bounding box center [935, 387] width 116 height 19
checkbox input "true"
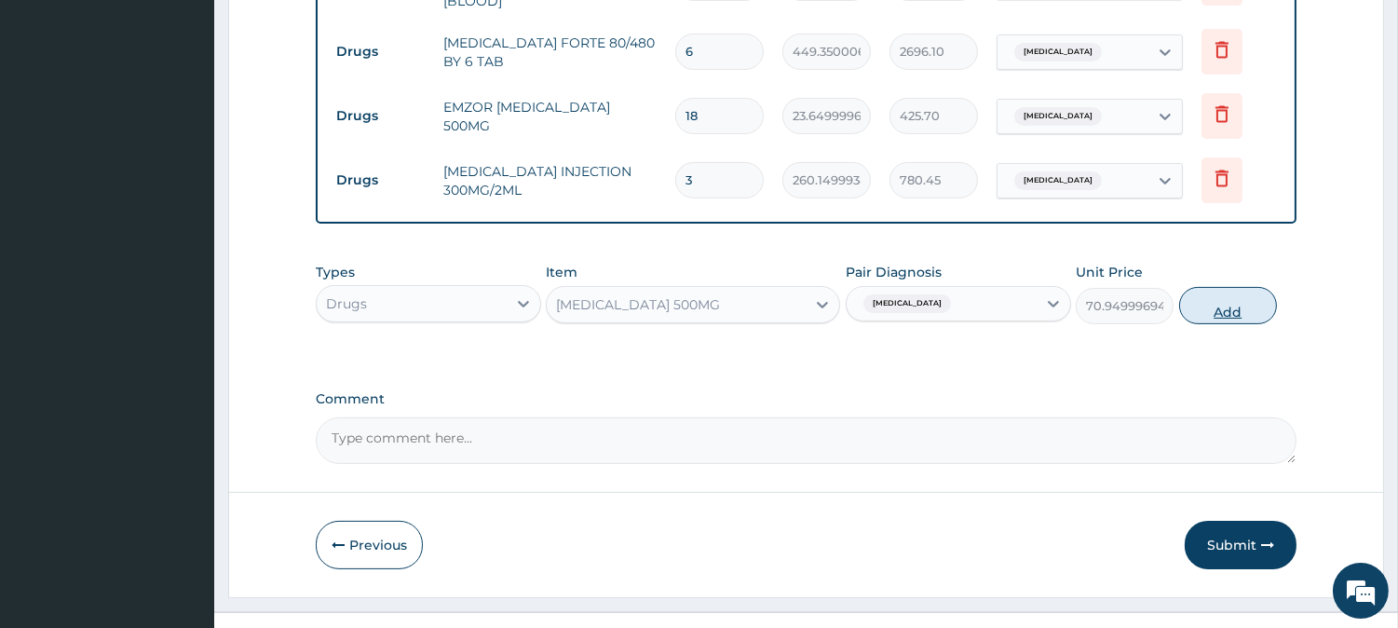
click at [1211, 294] on button "Add" at bounding box center [1228, 305] width 98 height 37
type input "0"
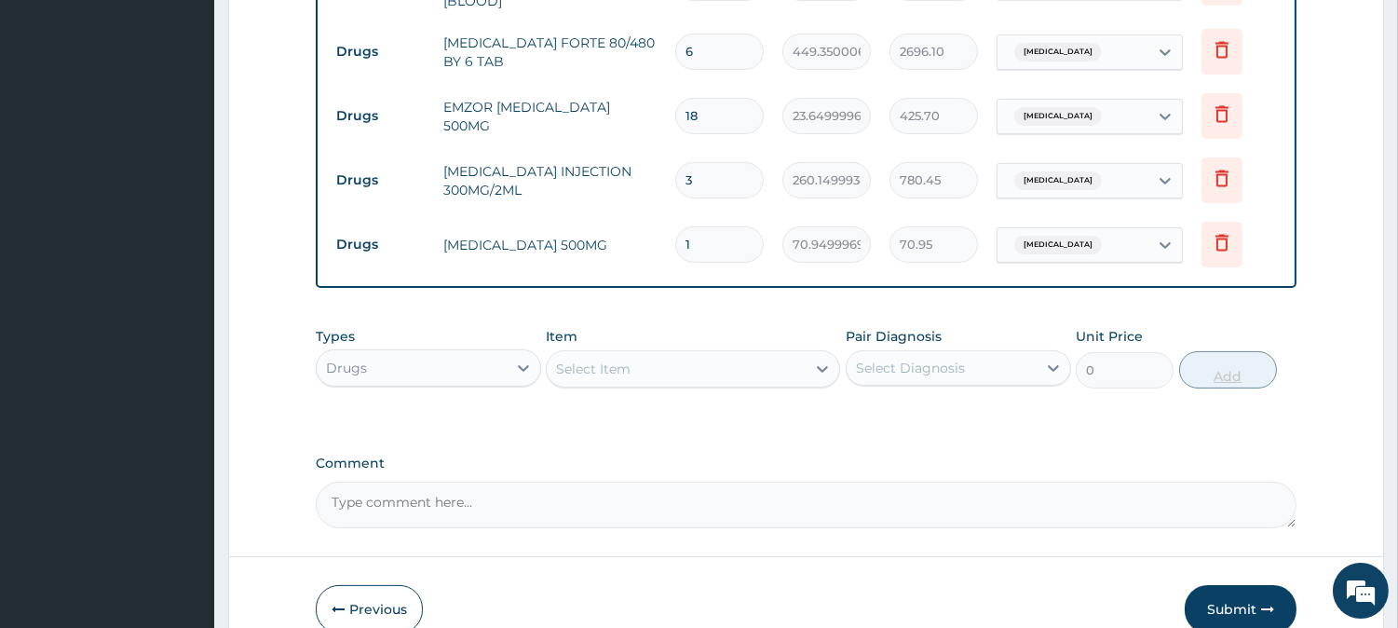
type input "15"
type input "1064.25"
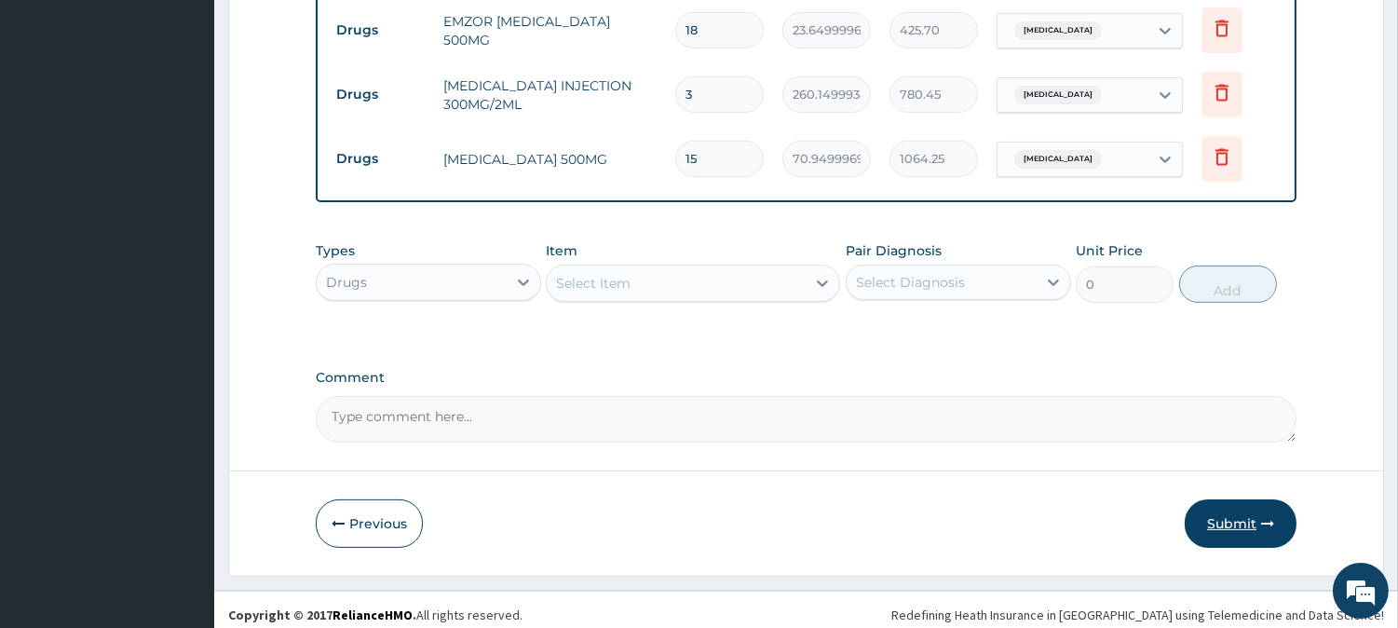
type input "15"
click at [1231, 512] on button "Submit" at bounding box center [1241, 523] width 112 height 48
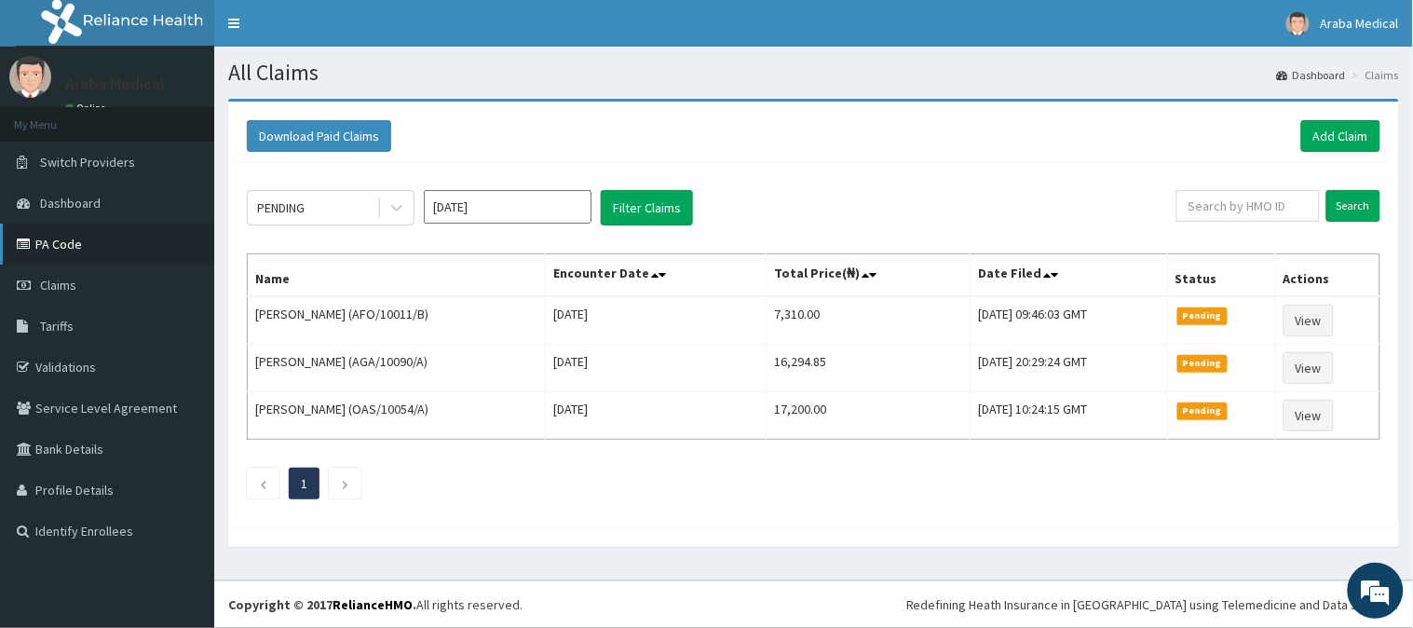
click at [48, 234] on link "PA Code" at bounding box center [107, 244] width 214 height 41
